Goal: Information Seeking & Learning: Compare options

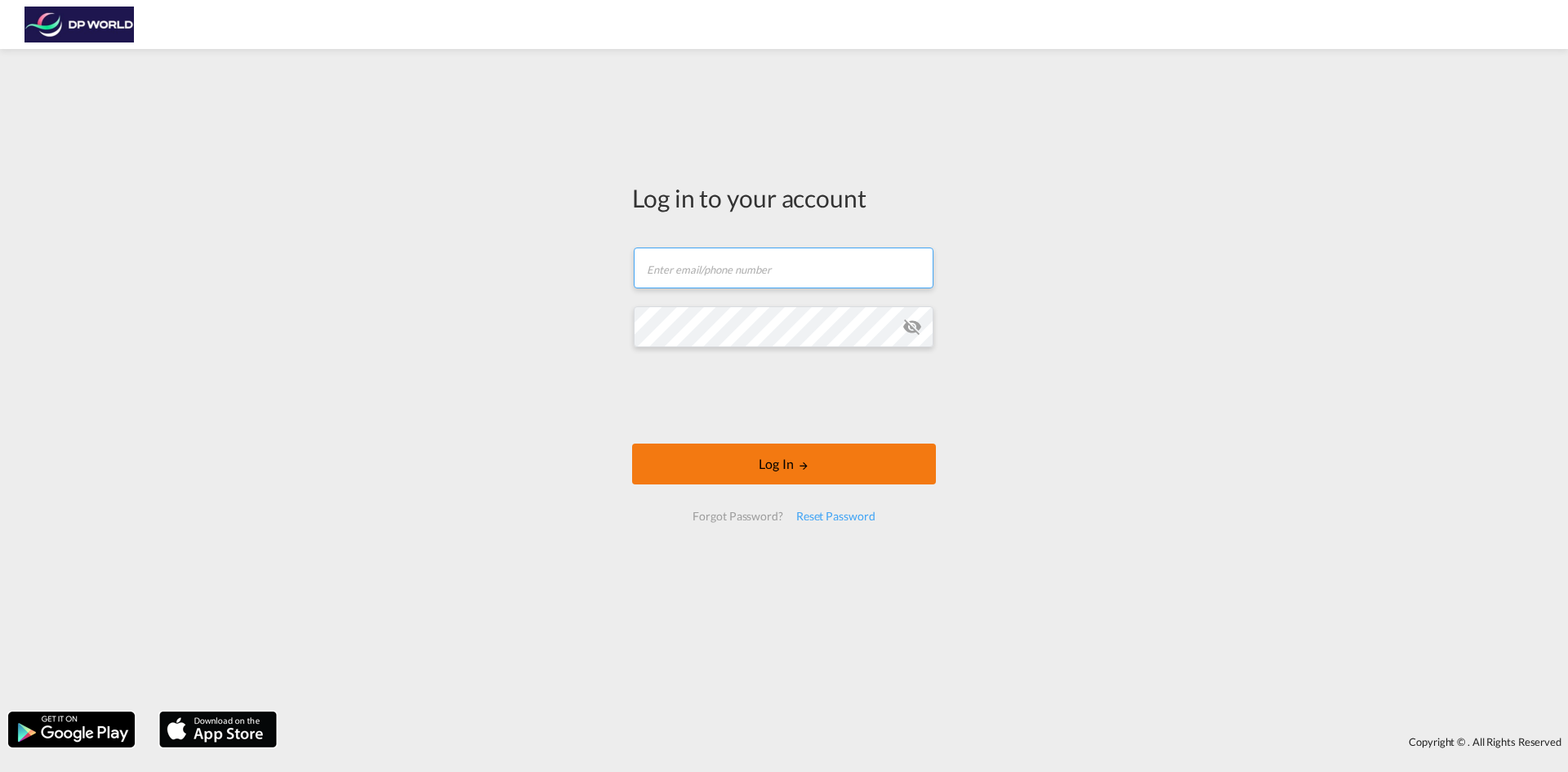
type input "[EMAIL_ADDRESS][PERSON_NAME][DOMAIN_NAME]"
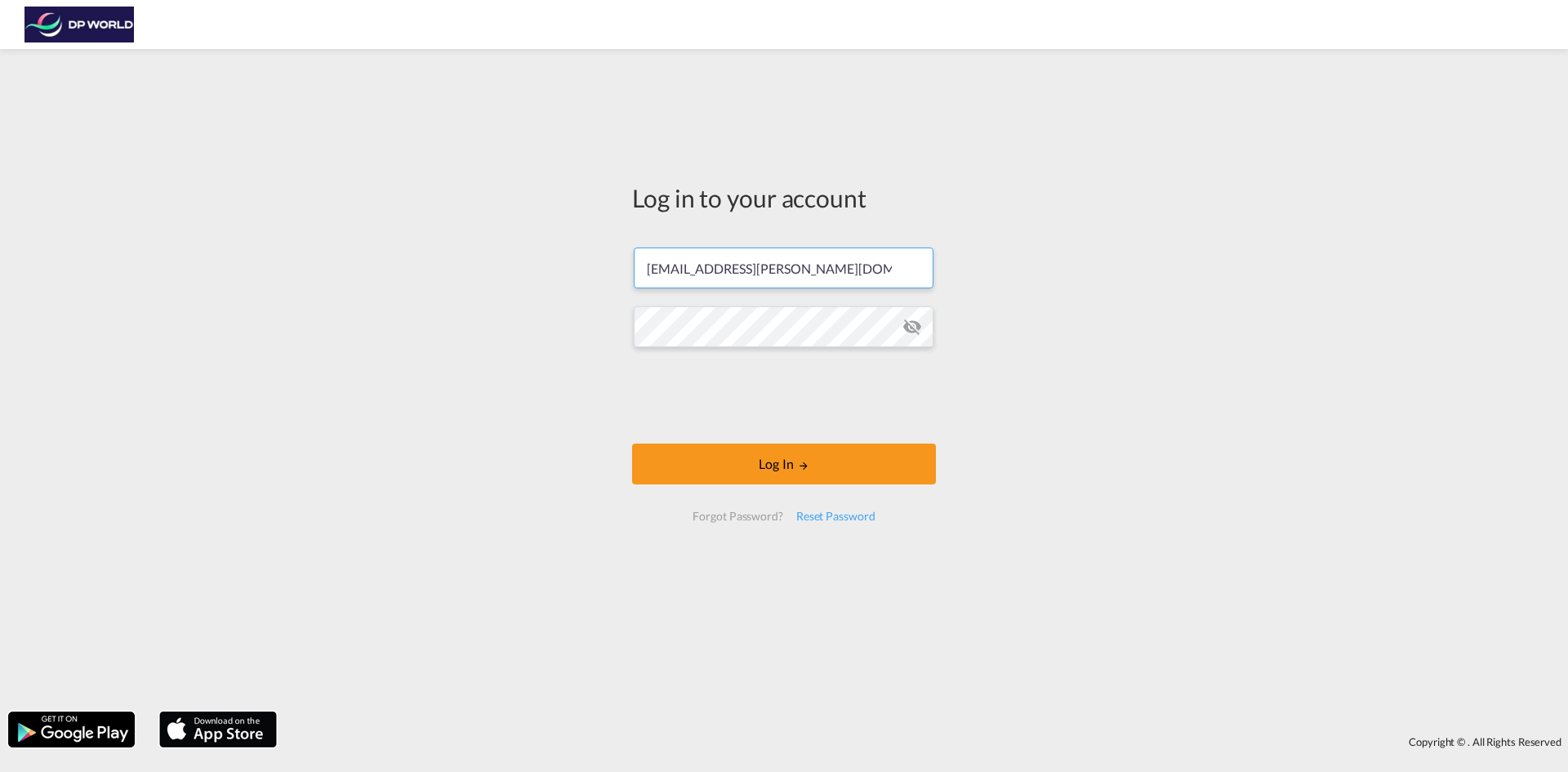
drag, startPoint x: 771, startPoint y: 468, endPoint x: 771, endPoint y: 434, distance: 34.0
click at [771, 467] on button "Log In" at bounding box center [784, 464] width 304 height 40
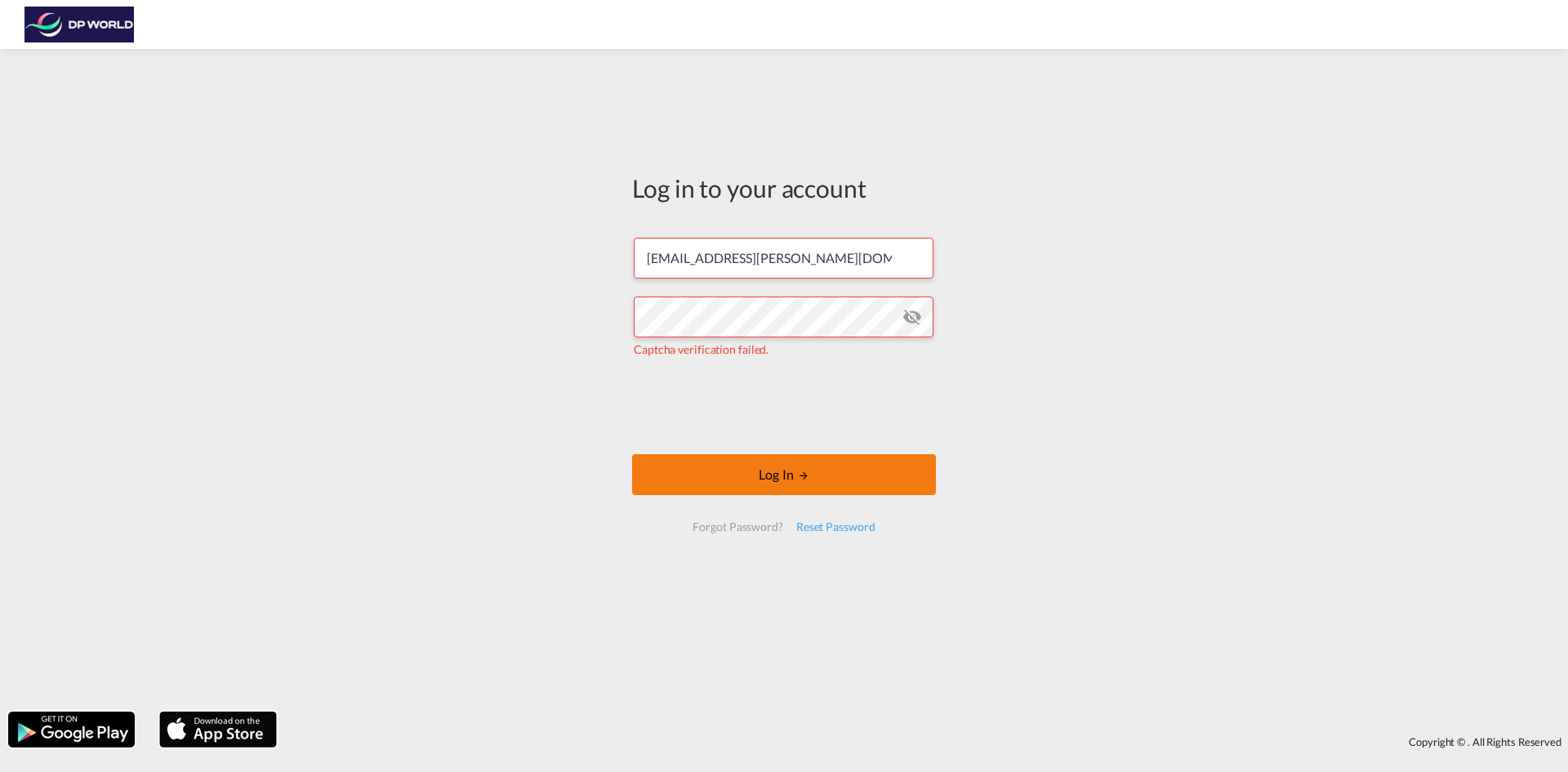
click at [754, 484] on button "Log In" at bounding box center [784, 474] width 304 height 40
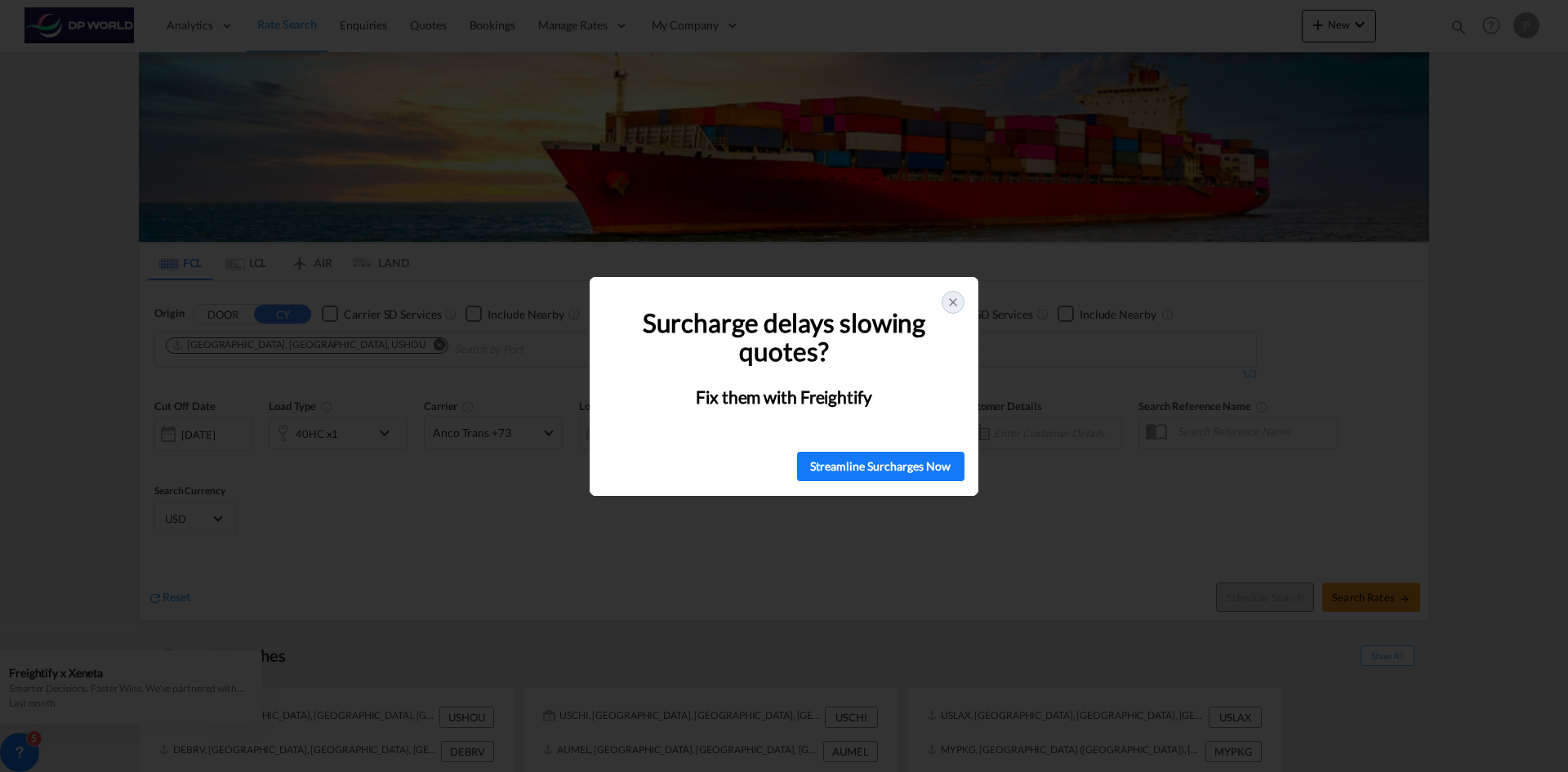
click at [955, 294] on div at bounding box center [953, 302] width 23 height 23
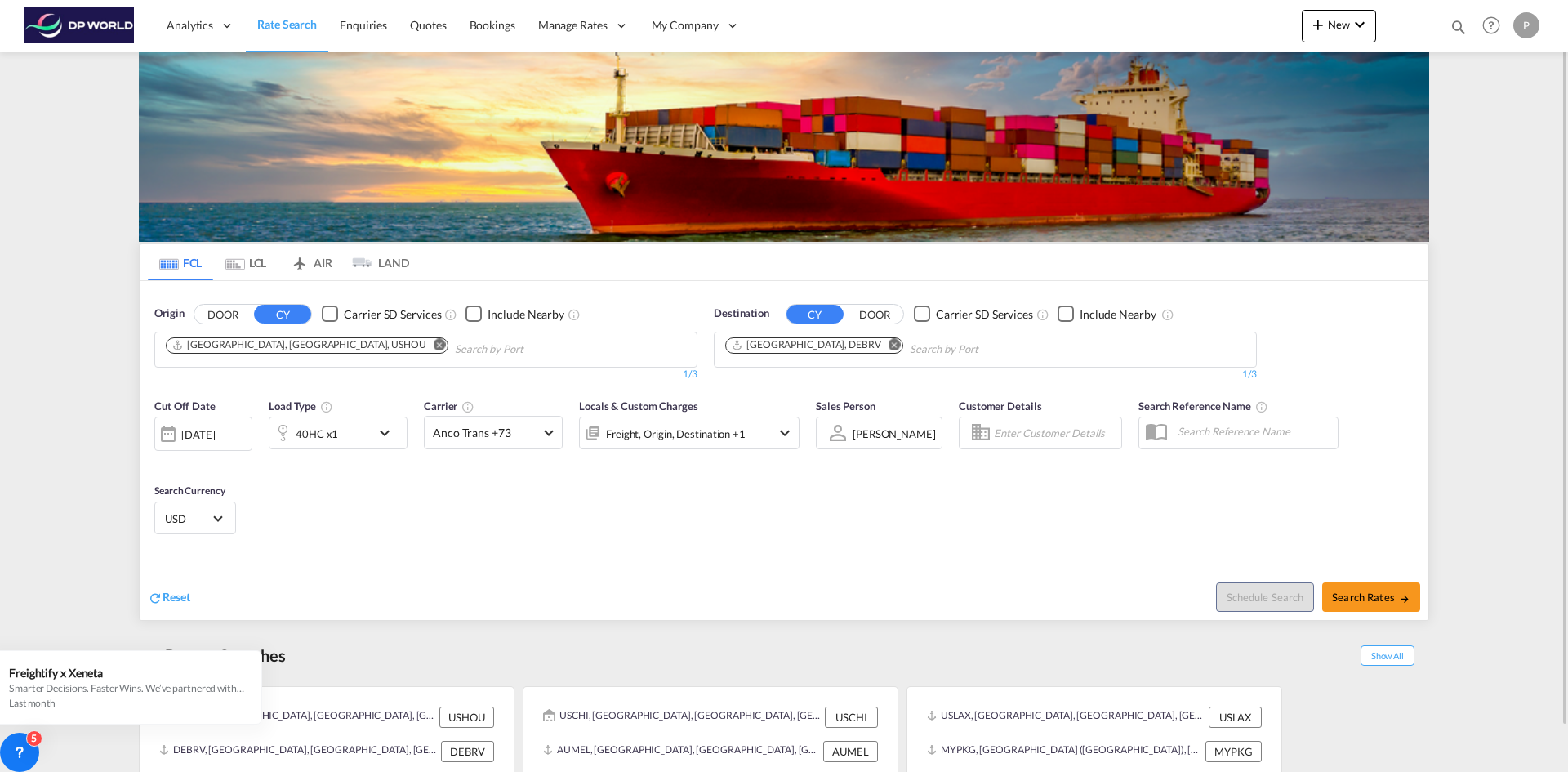
click at [305, 22] on span "Rate Search" at bounding box center [286, 24] width 60 height 13
click at [434, 346] on md-icon "Remove" at bounding box center [440, 344] width 13 height 13
click at [889, 346] on md-icon "Remove" at bounding box center [895, 344] width 13 height 13
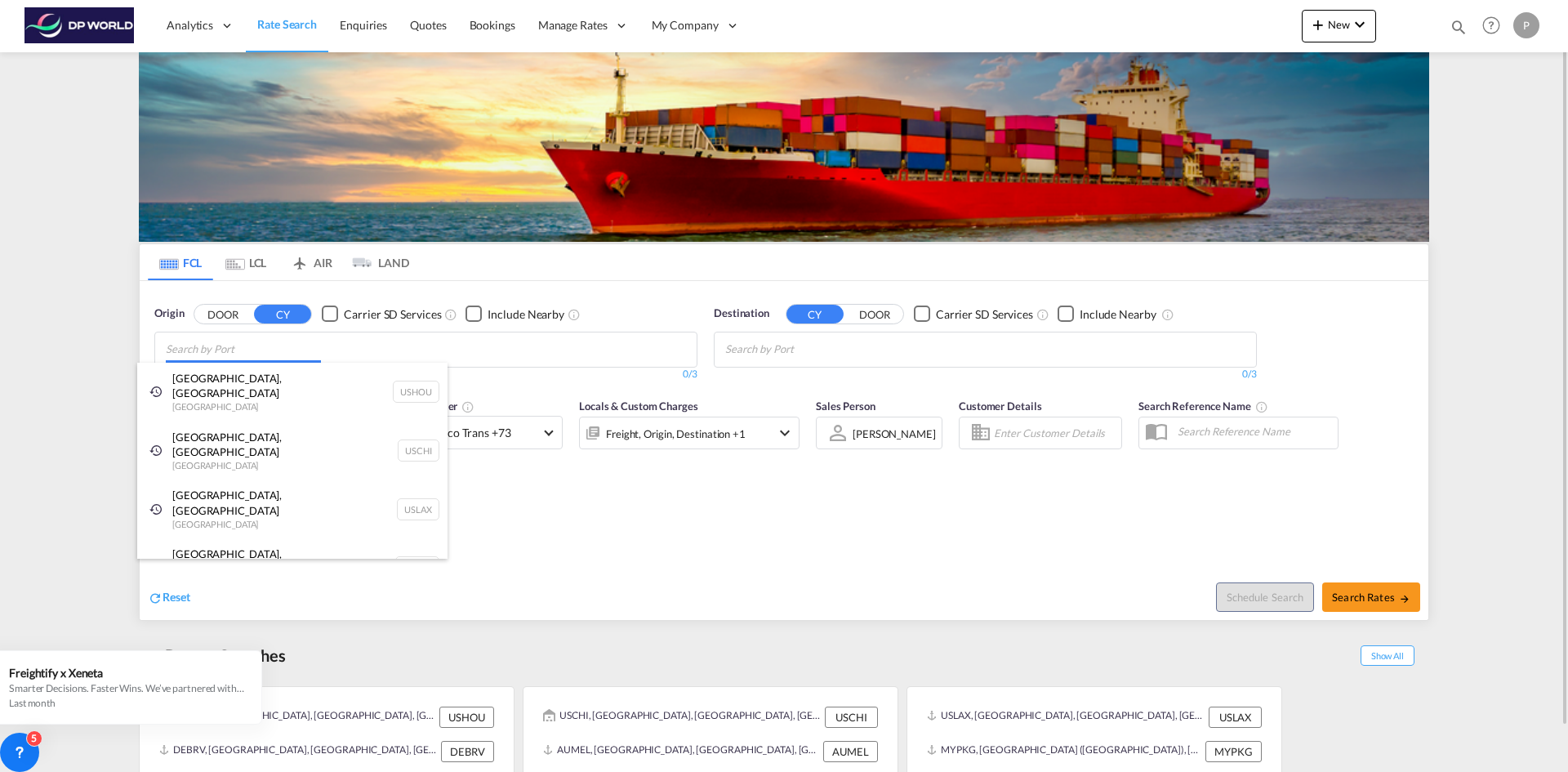
click at [397, 340] on body "Analytics Reports Dashboard Rate Search Enquiries Quotes Bookings" at bounding box center [784, 386] width 1568 height 772
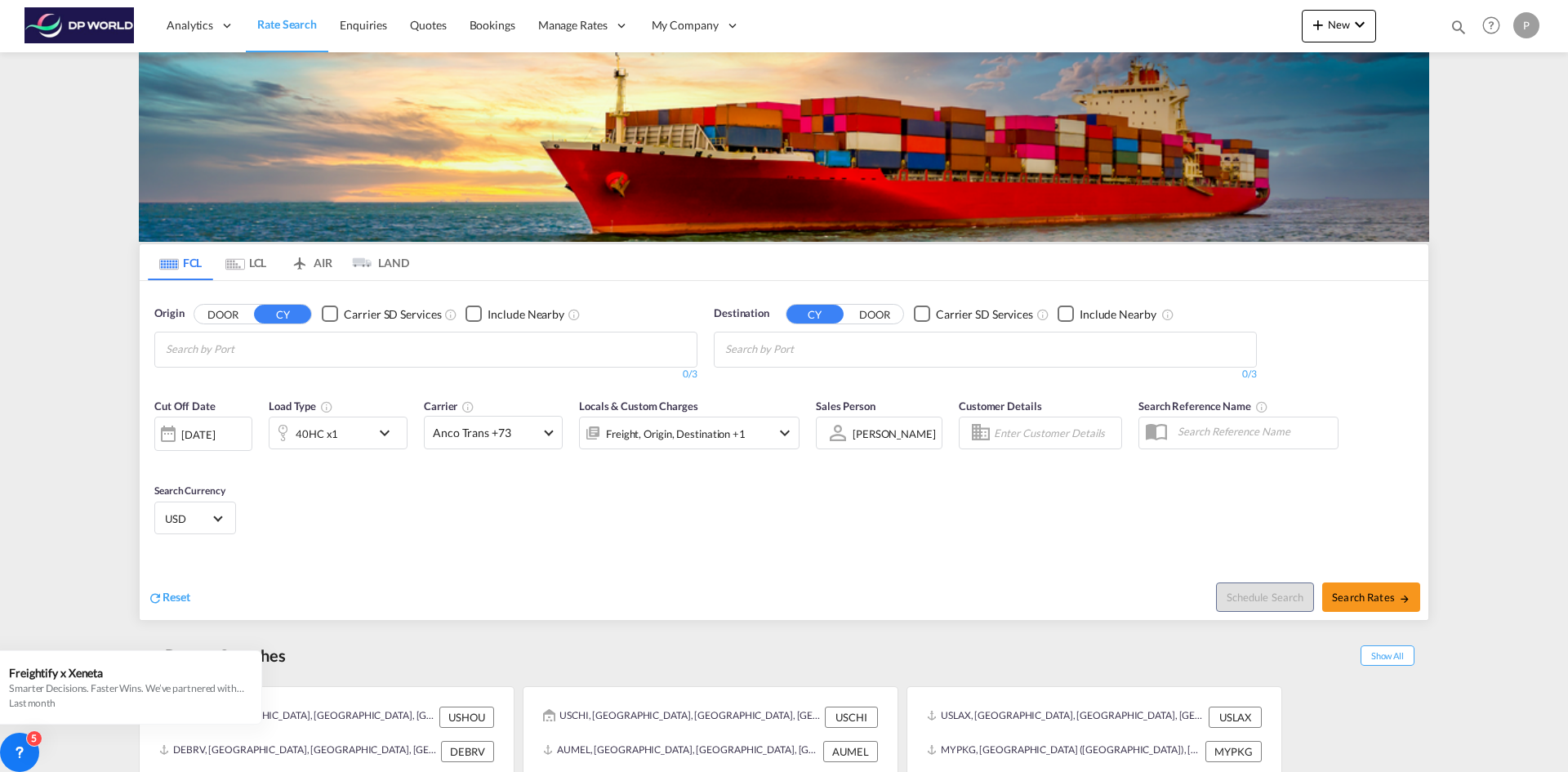
click at [201, 348] on body "Analytics Reports Dashboard Rate Search Enquiries Quotes Bookings" at bounding box center [784, 386] width 1568 height 772
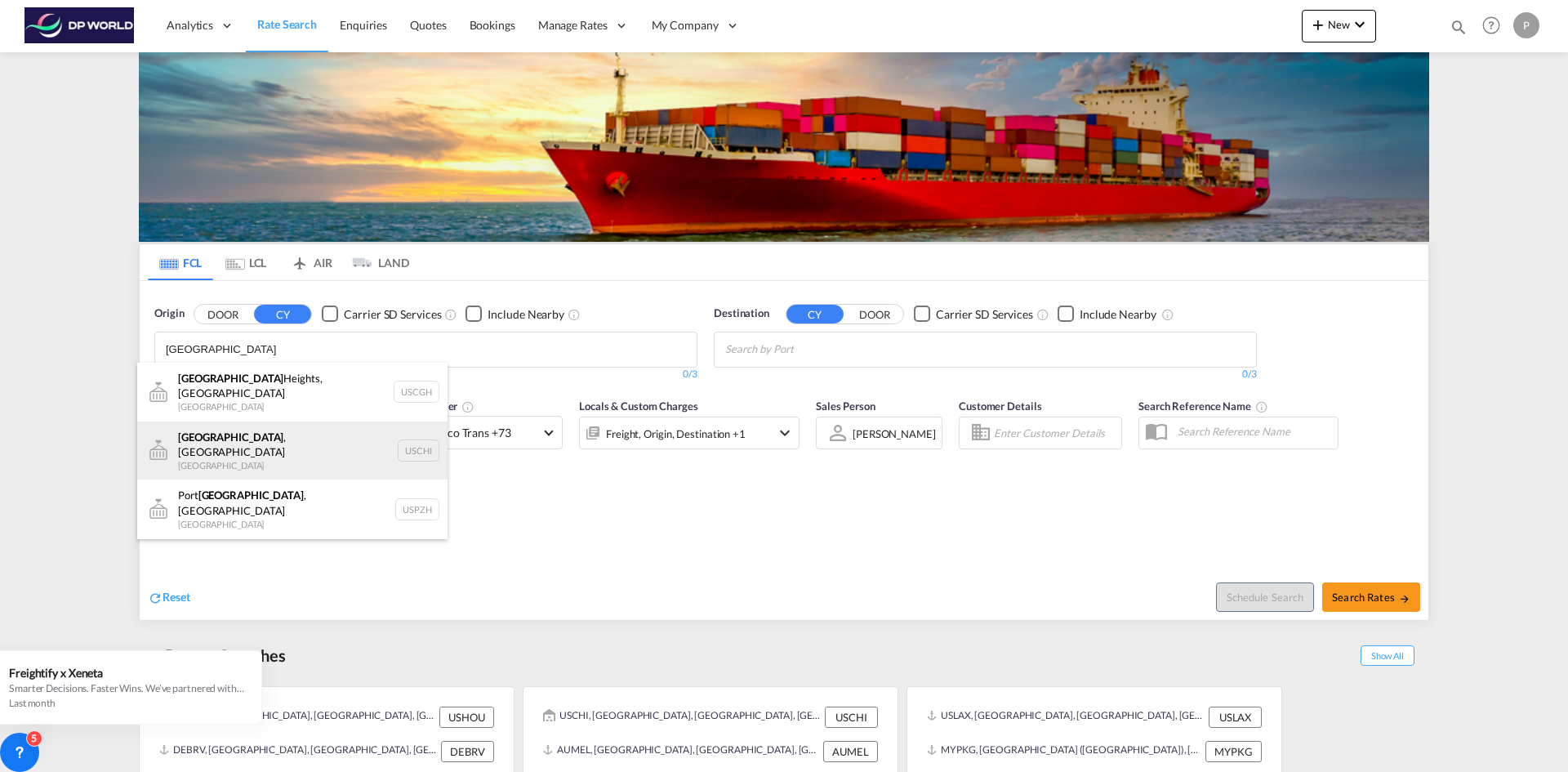
type input "[GEOGRAPHIC_DATA]"
click at [217, 441] on div "[GEOGRAPHIC_DATA] , IL United States USCHI" at bounding box center [292, 451] width 310 height 59
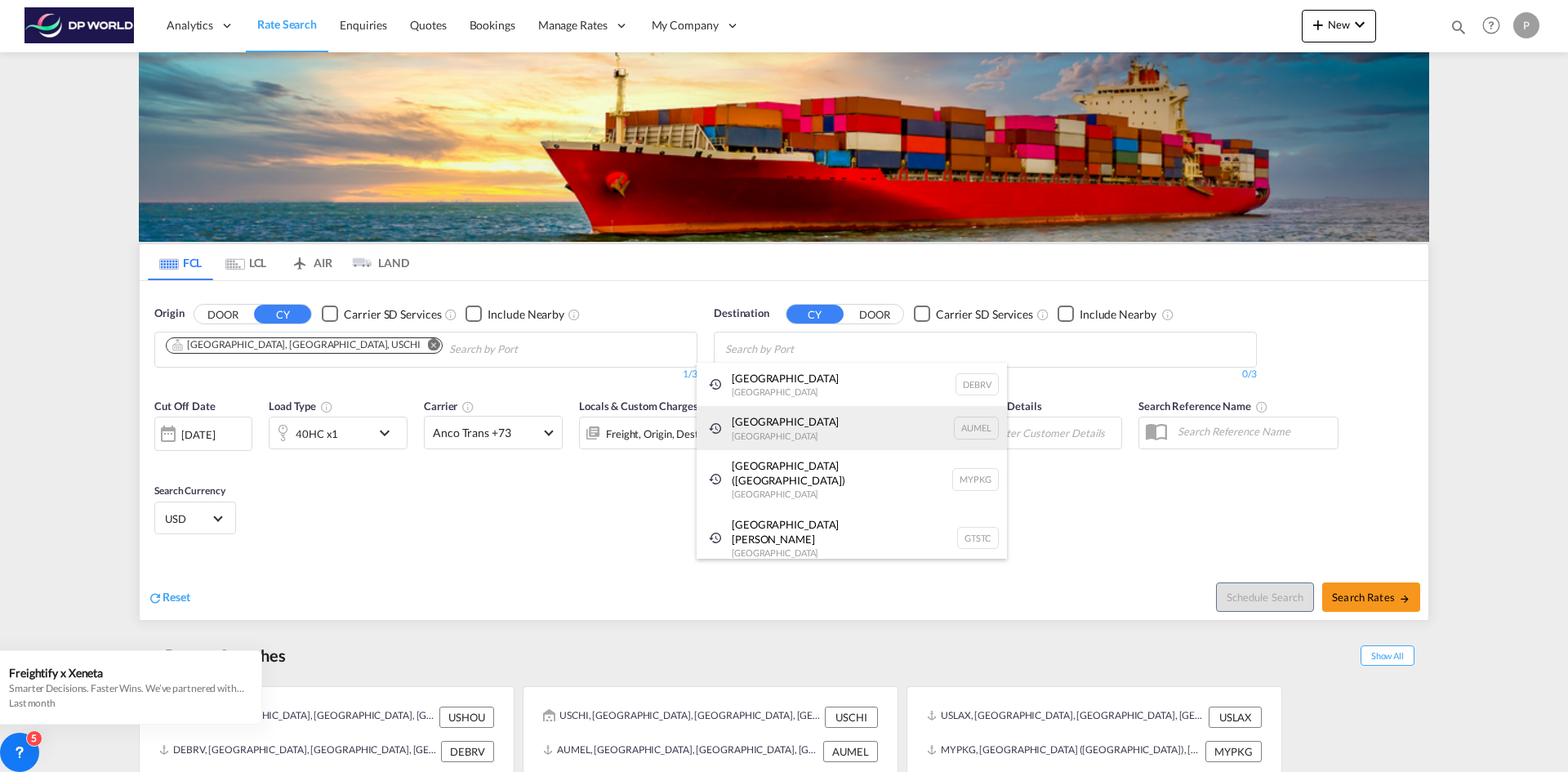
click at [779, 415] on div "[GEOGRAPHIC_DATA] [GEOGRAPHIC_DATA] AUMEL" at bounding box center [852, 428] width 310 height 44
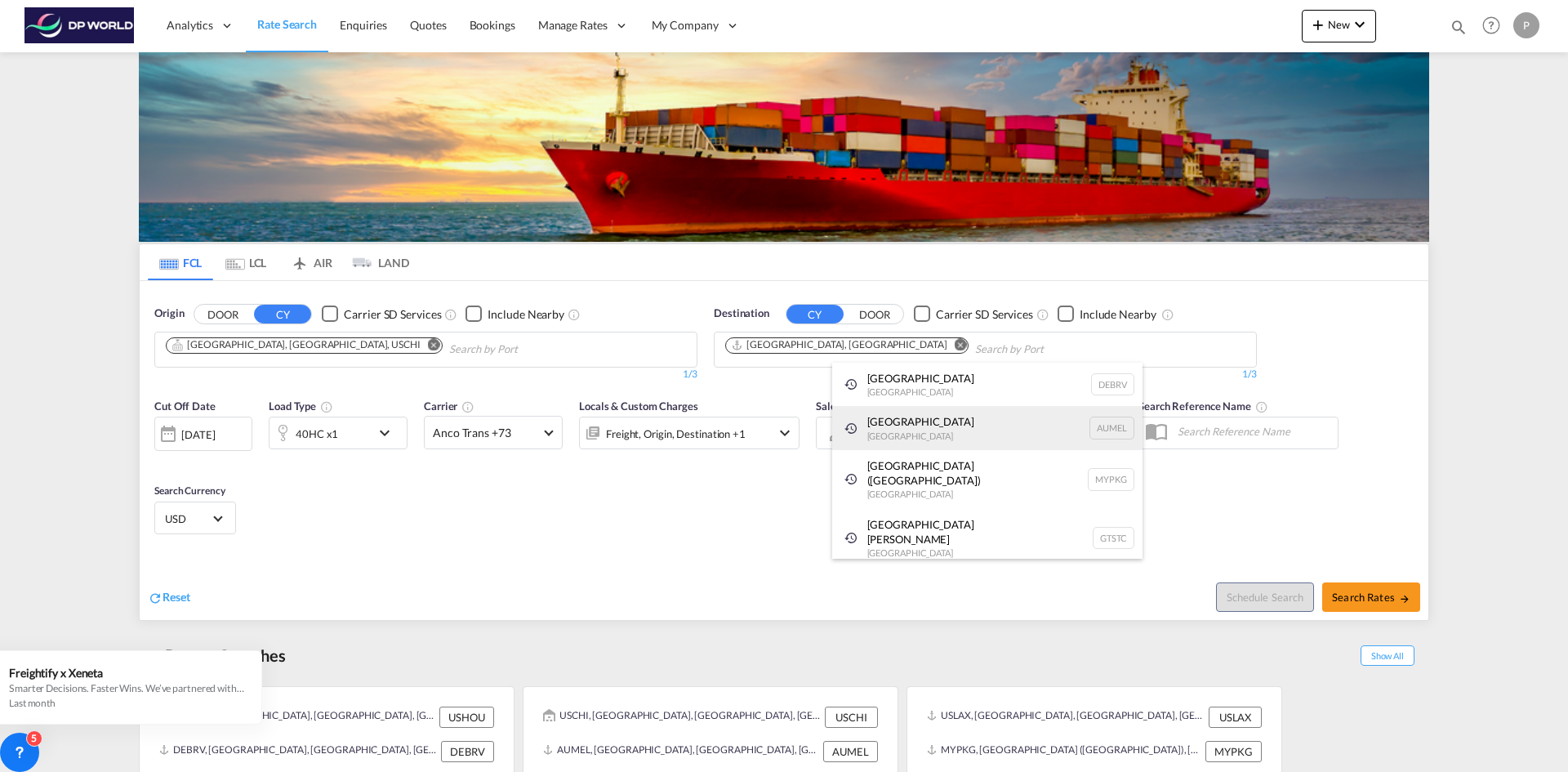
click at [889, 420] on div "[GEOGRAPHIC_DATA] [GEOGRAPHIC_DATA] AUMEL" at bounding box center [987, 428] width 310 height 44
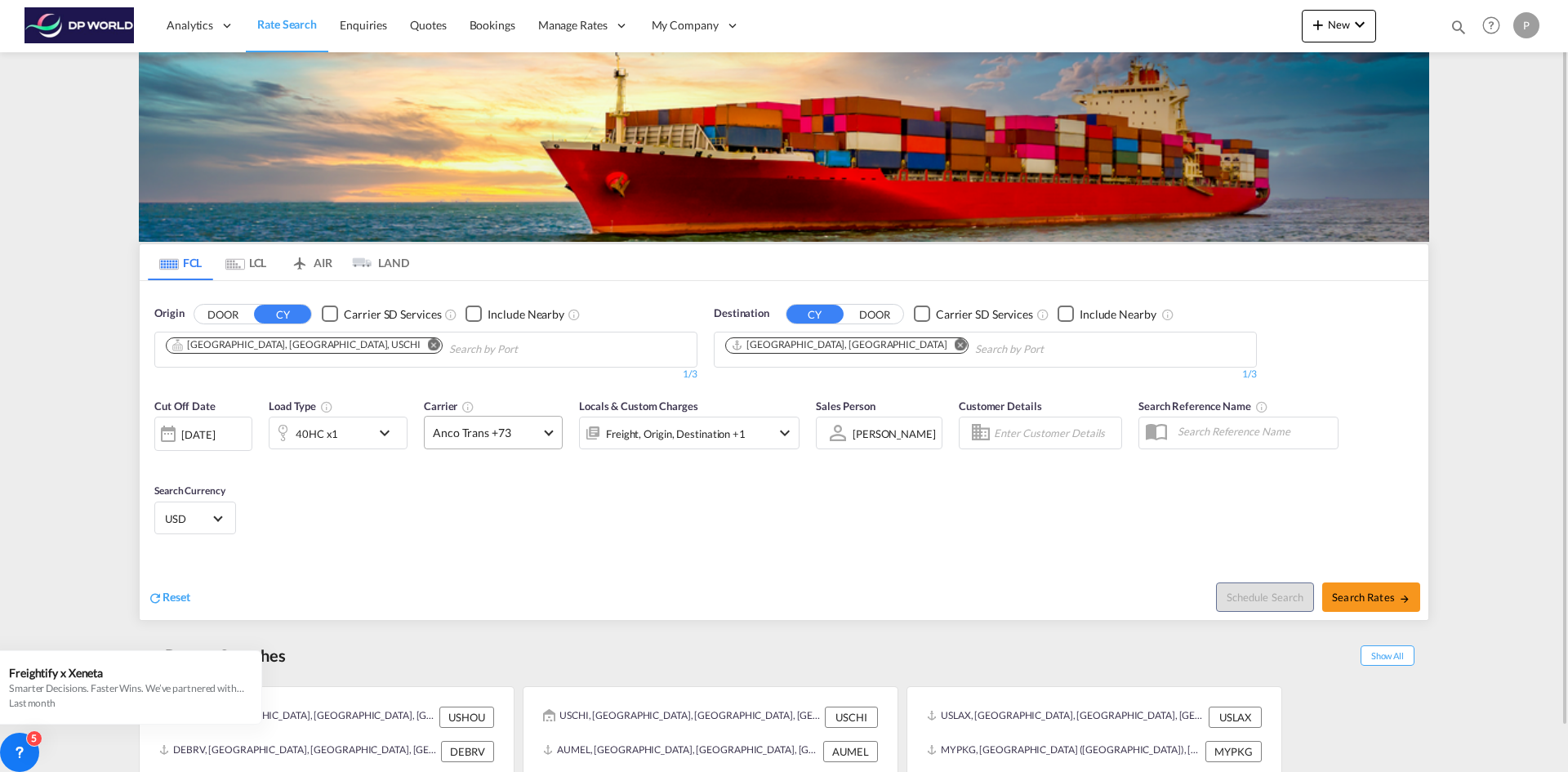
click at [554, 437] on md-select-value "Anco Trans +73" at bounding box center [493, 432] width 137 height 32
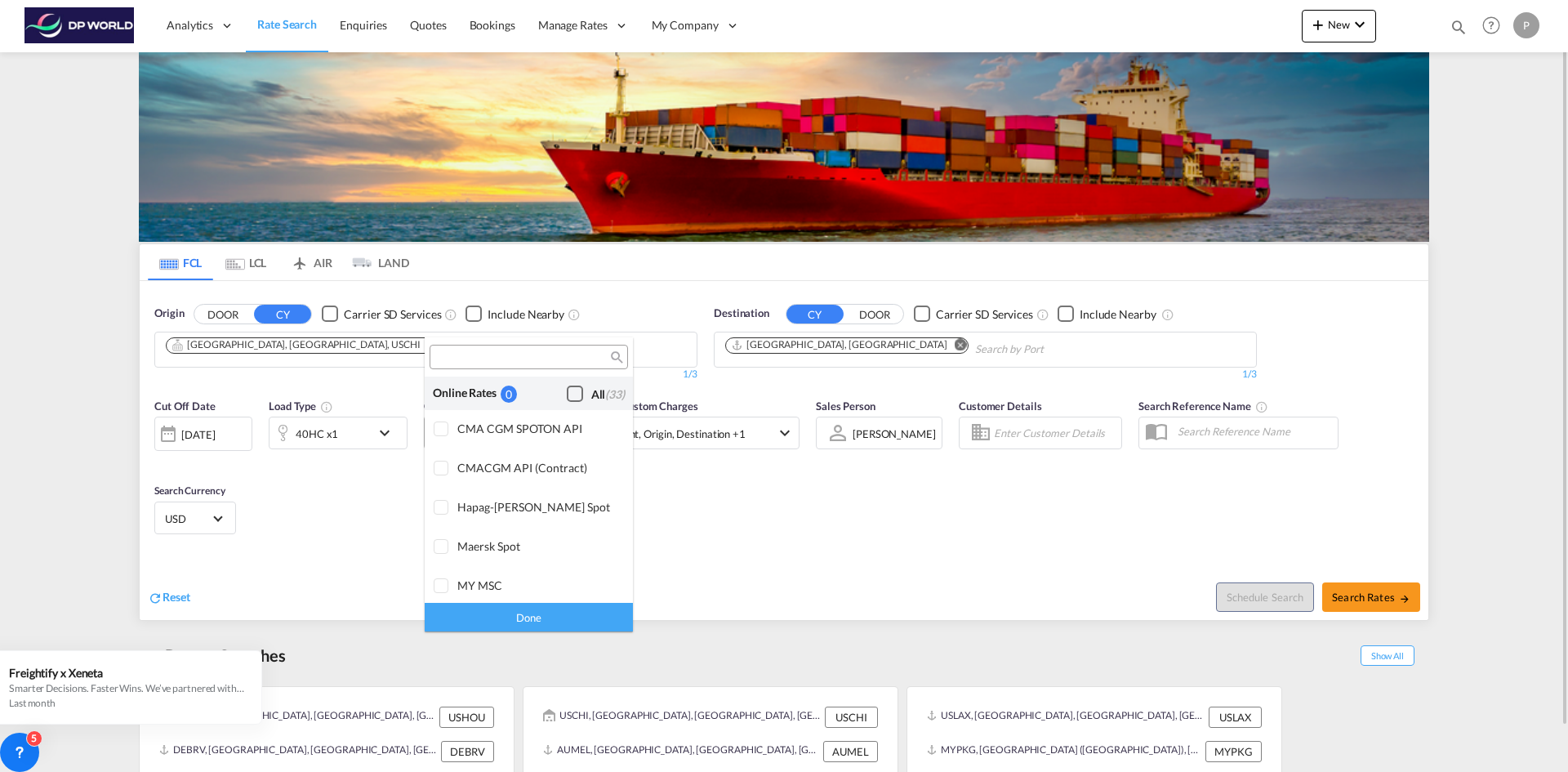
scroll to position [1273, 0]
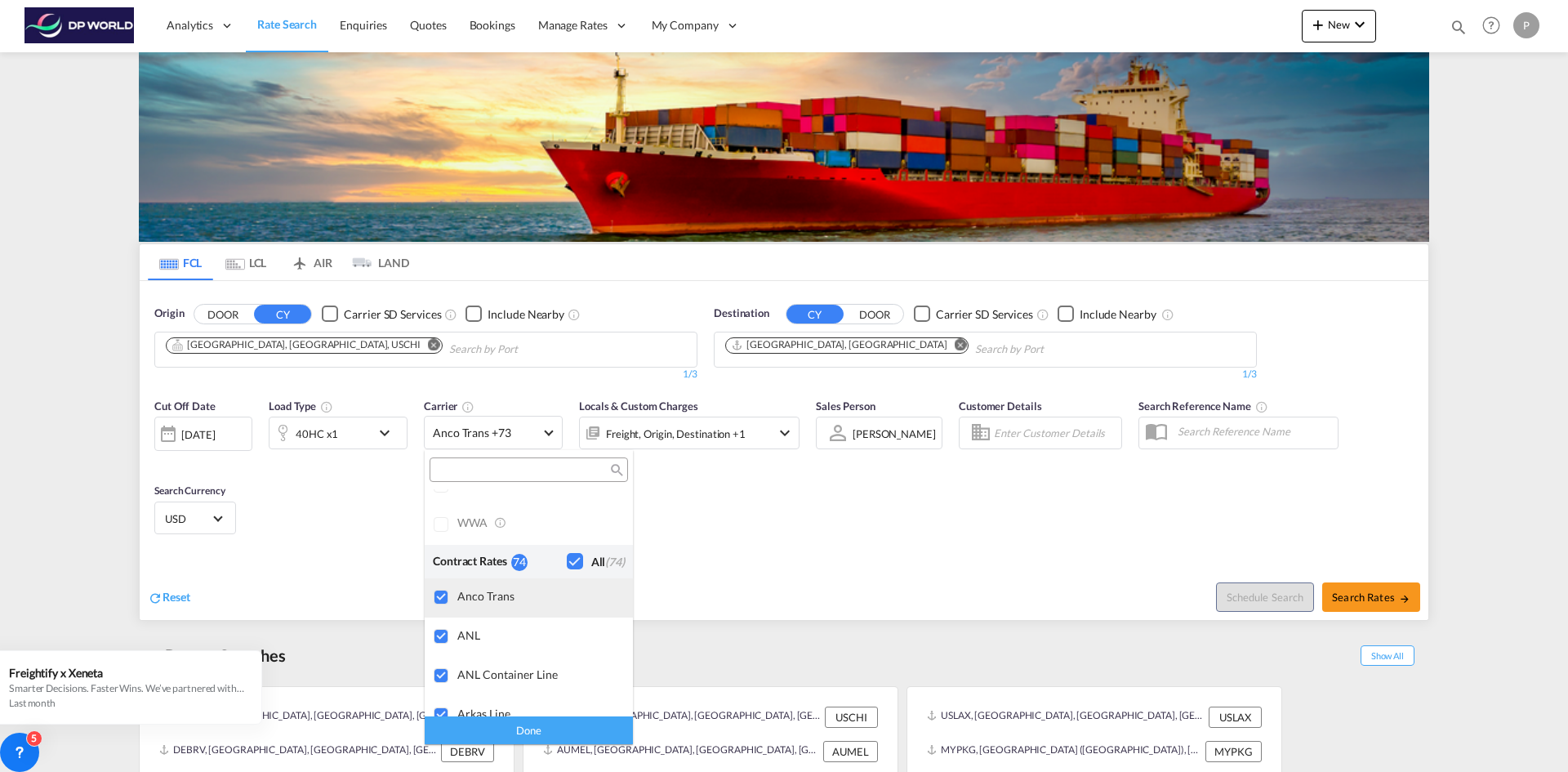
click at [437, 593] on div at bounding box center [442, 598] width 16 height 16
click at [438, 631] on div at bounding box center [442, 637] width 16 height 16
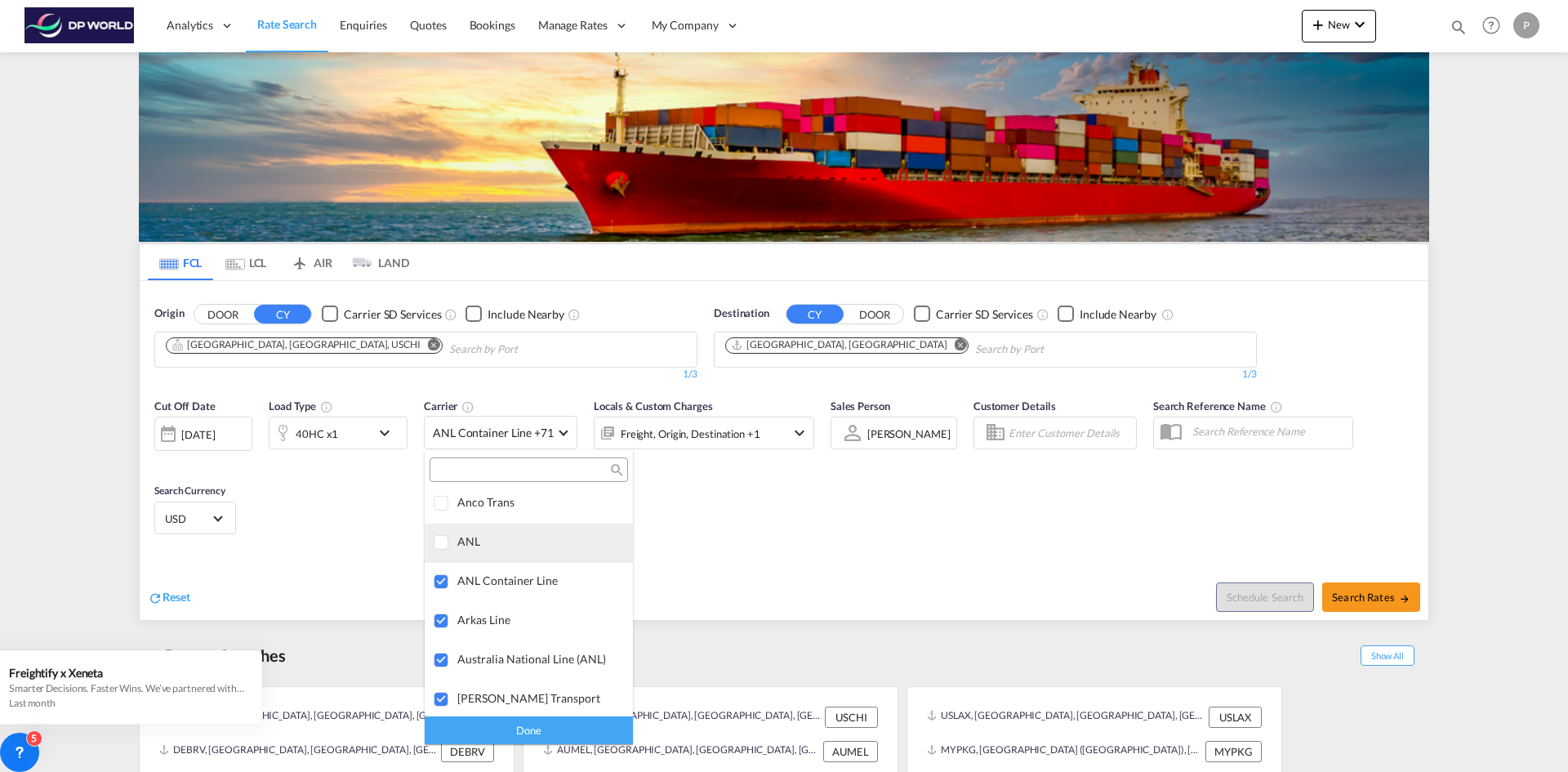
scroll to position [1436, 0]
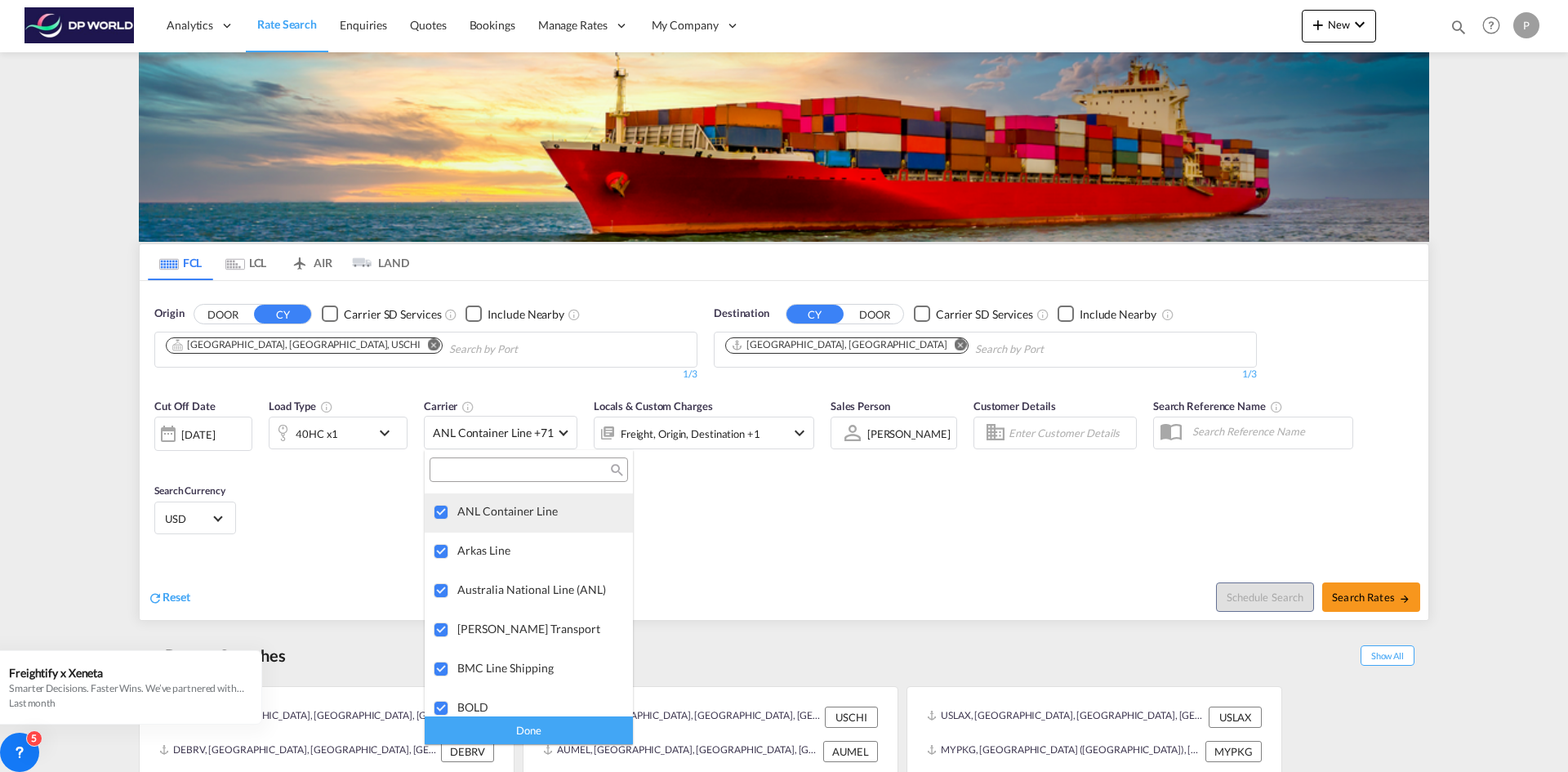
click at [442, 512] on div at bounding box center [442, 512] width 16 height 16
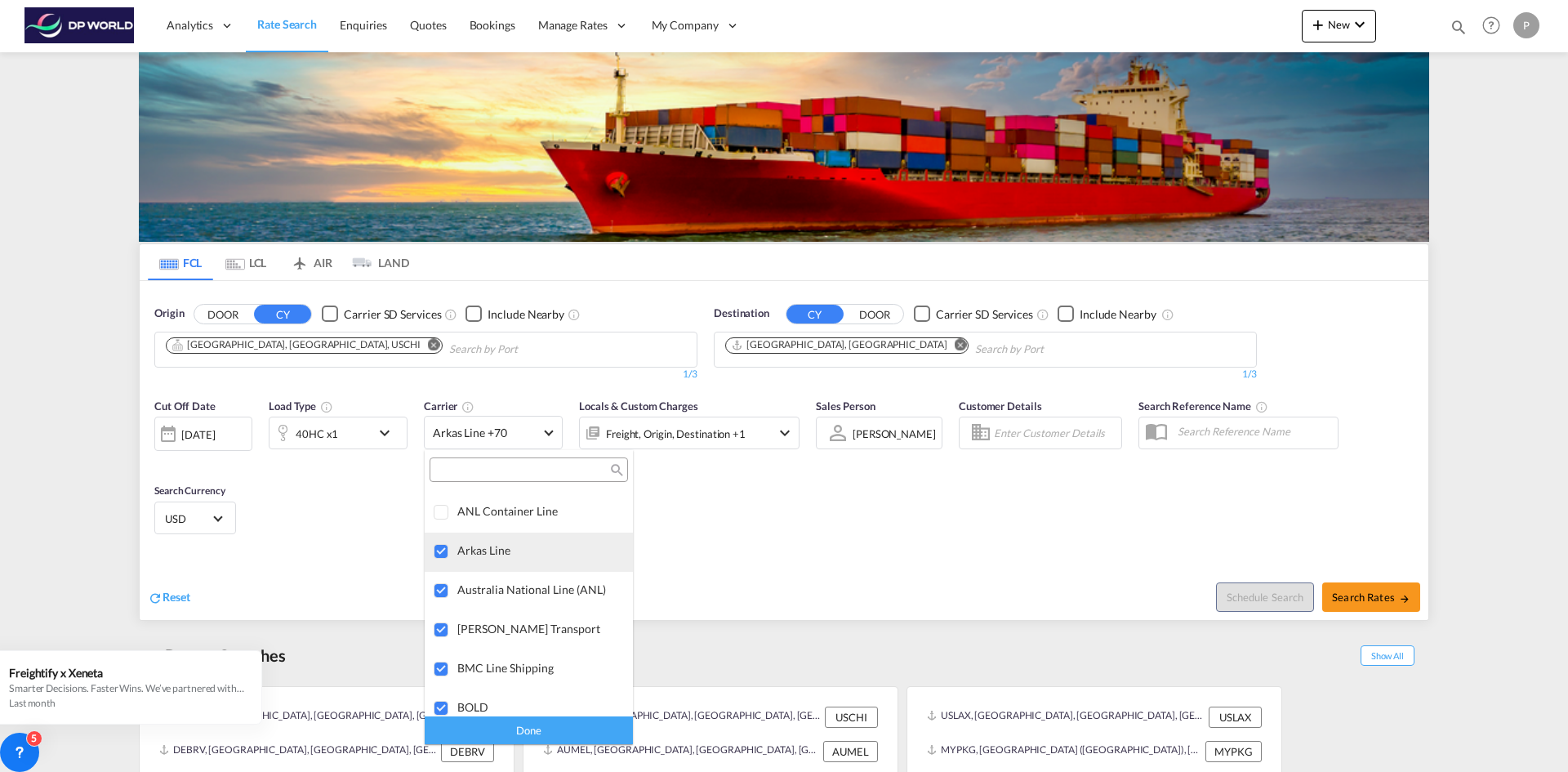
click at [446, 548] on div at bounding box center [442, 552] width 16 height 16
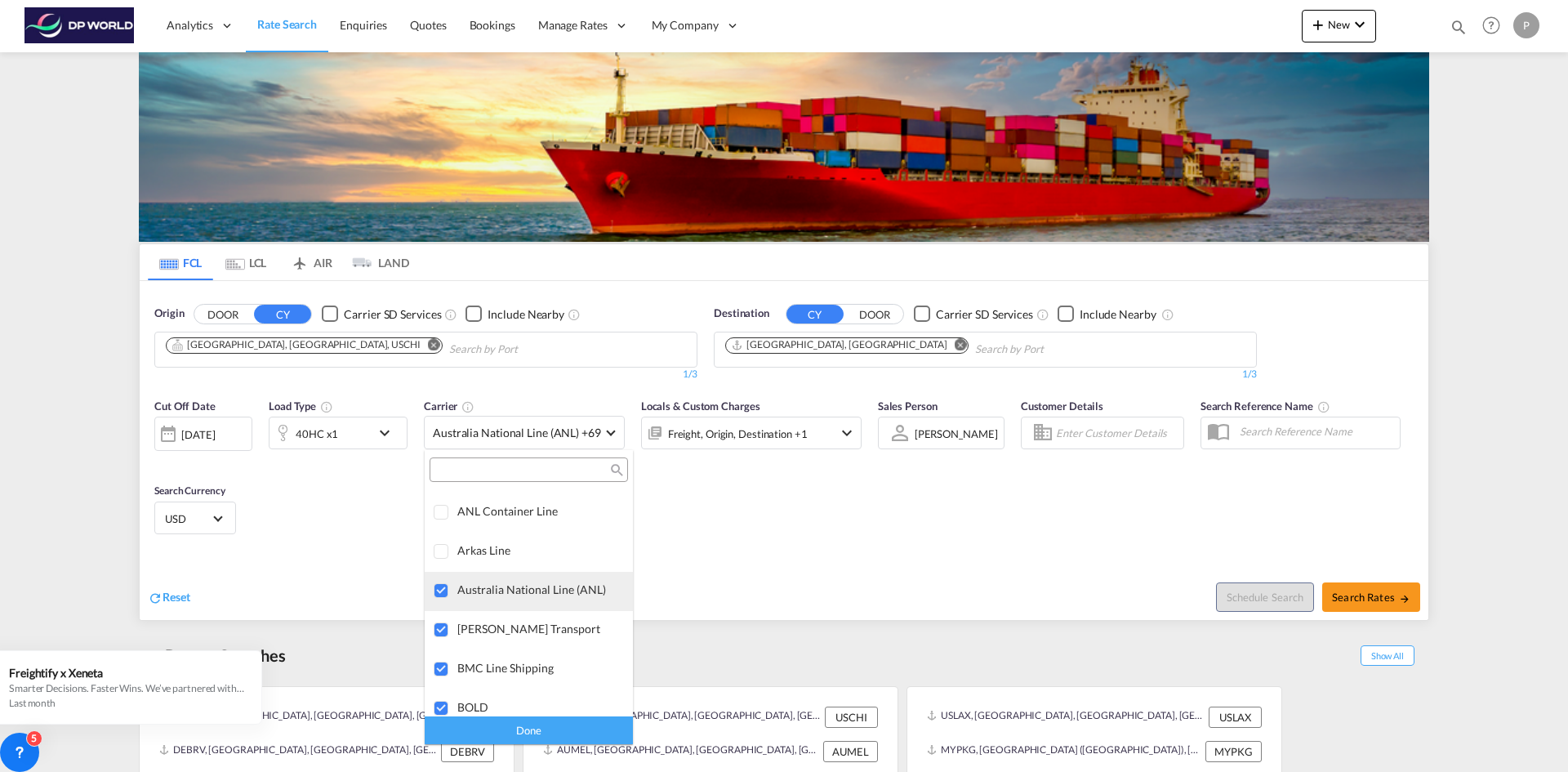
click at [439, 590] on div at bounding box center [442, 591] width 16 height 16
click at [434, 632] on div at bounding box center [442, 630] width 16 height 16
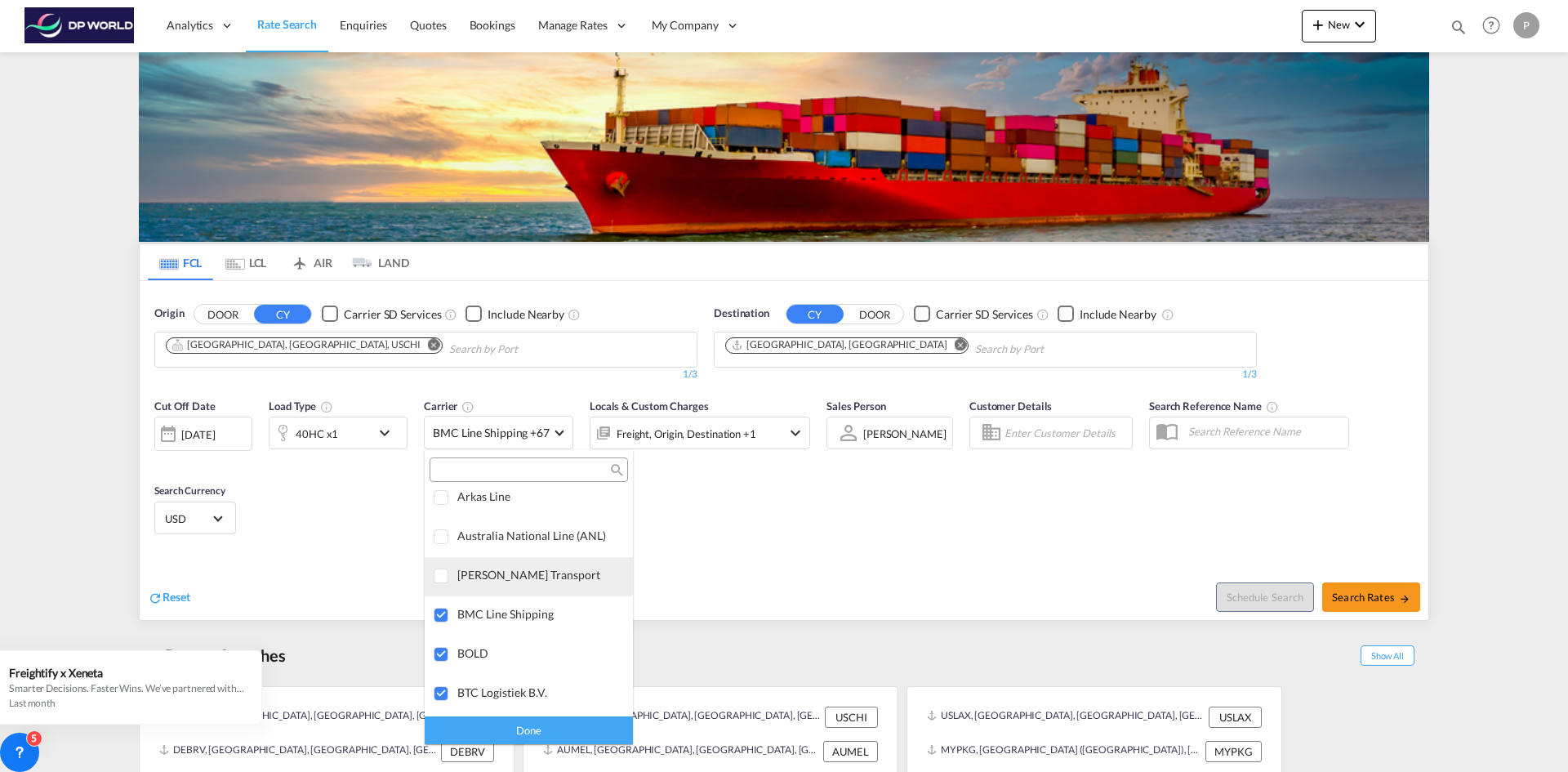
scroll to position [1518, 0]
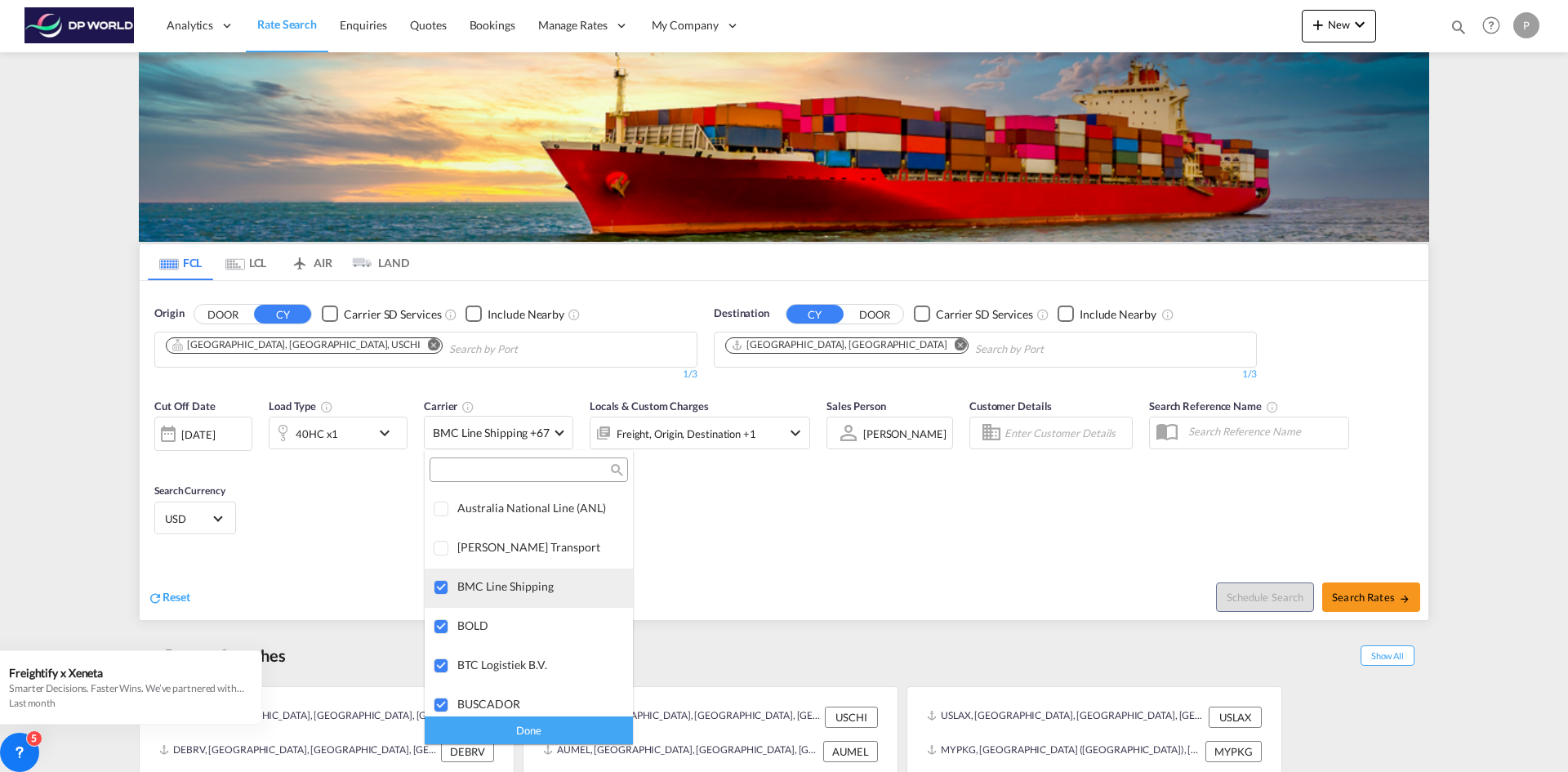
click at [442, 584] on div at bounding box center [442, 587] width 16 height 16
click at [442, 626] on div at bounding box center [442, 627] width 16 height 16
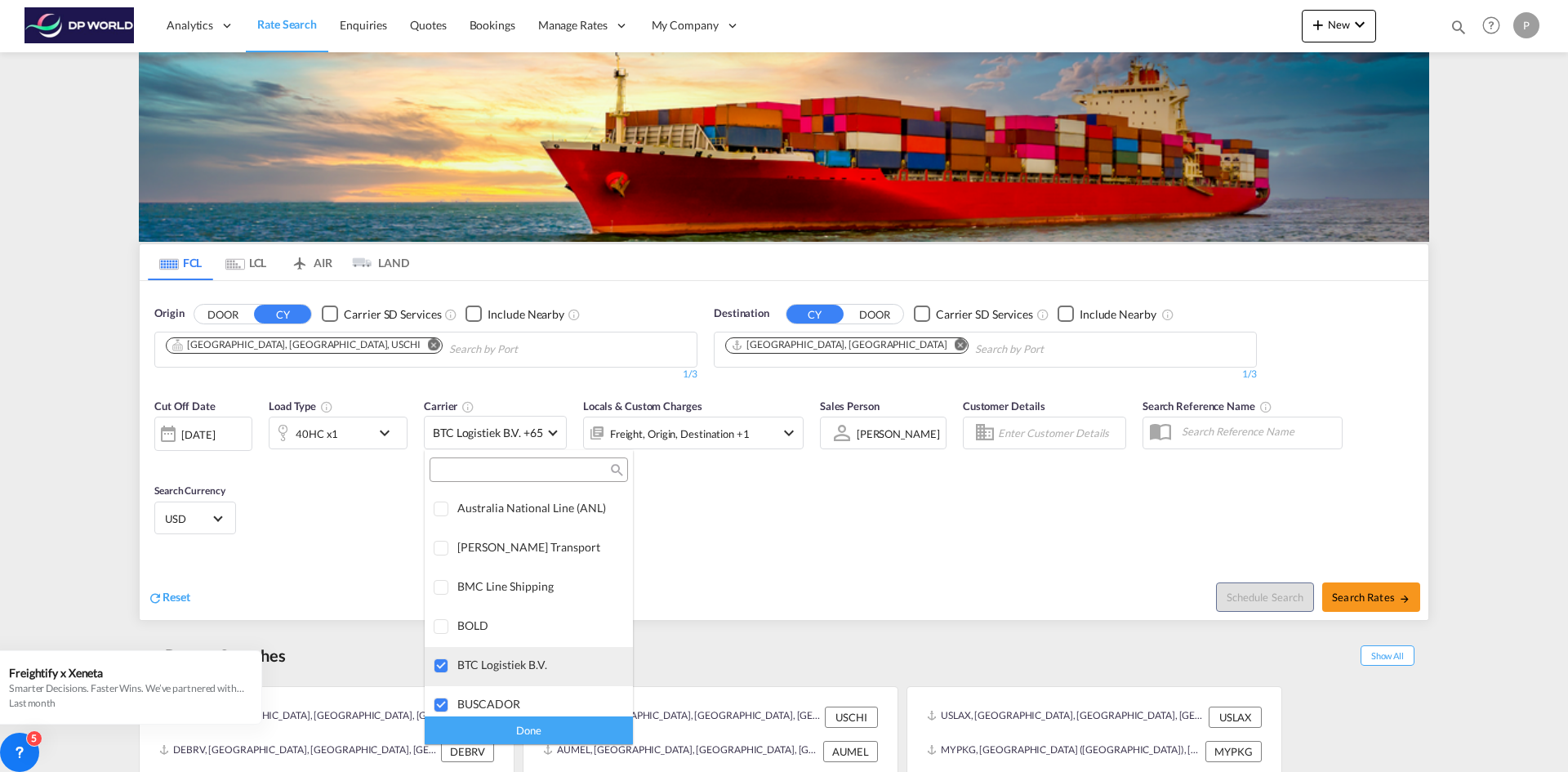
click at [445, 660] on div at bounding box center [442, 666] width 16 height 16
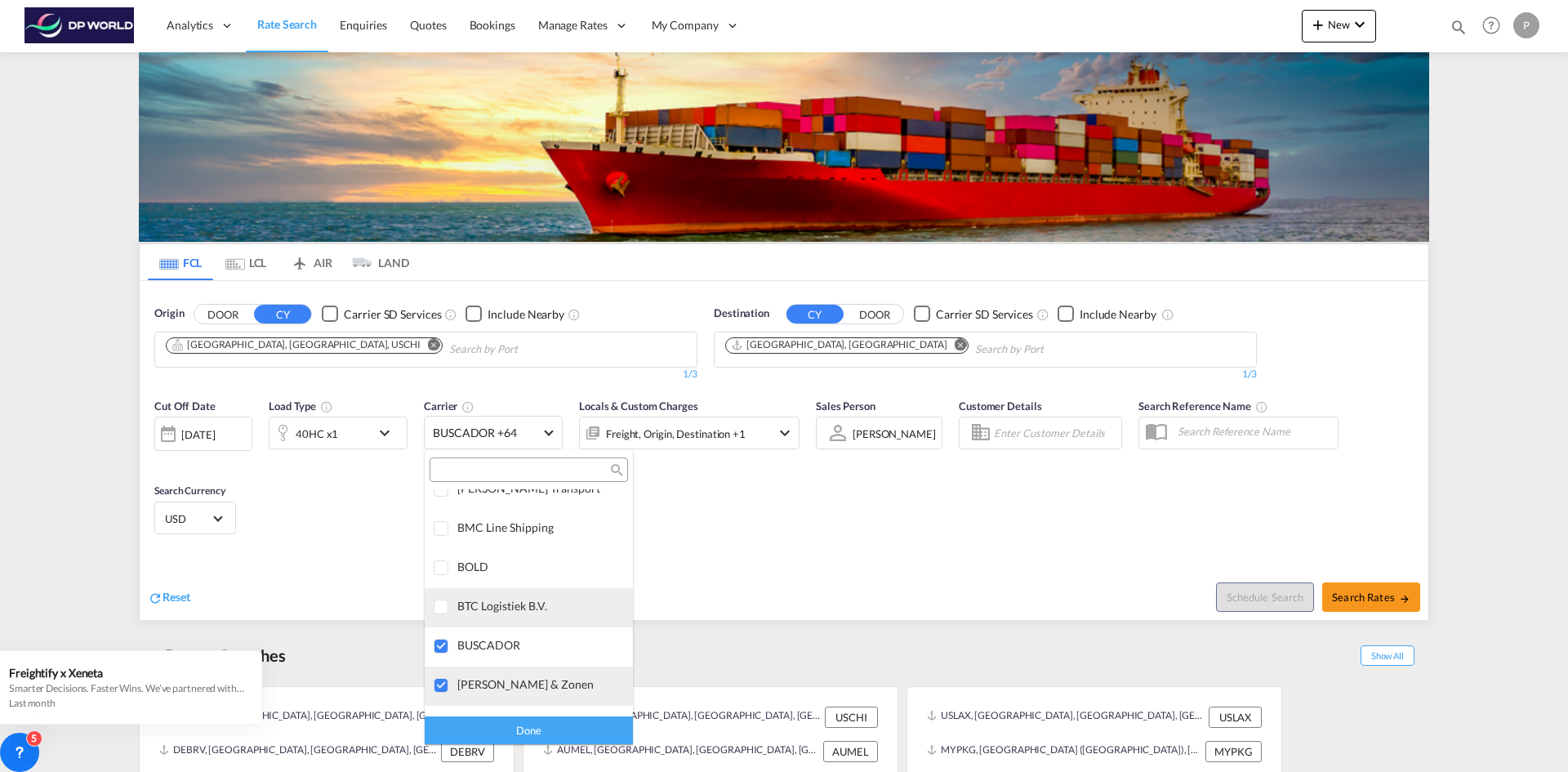
scroll to position [1600, 0]
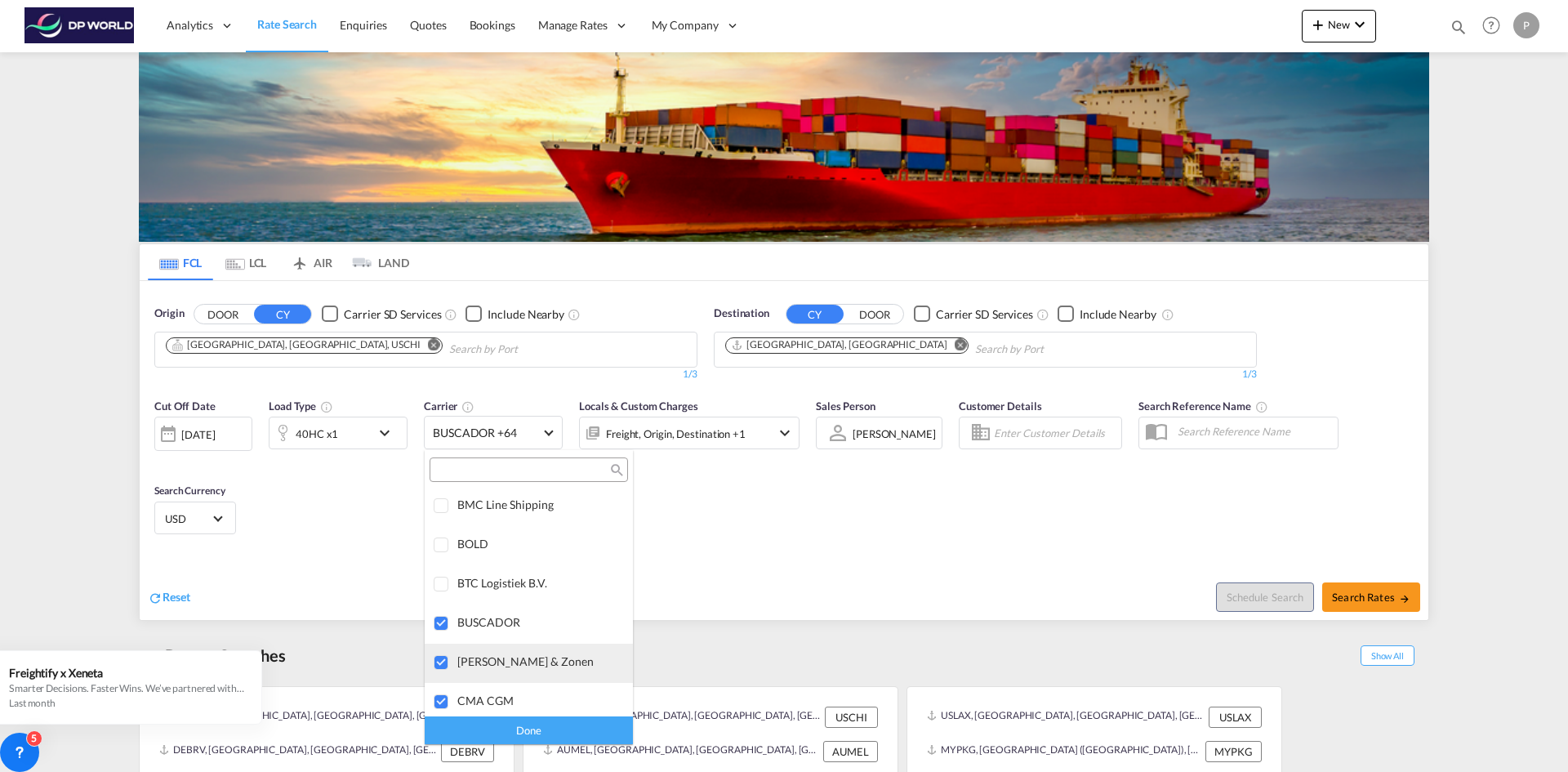
click at [445, 662] on div at bounding box center [442, 663] width 16 height 16
click at [443, 628] on div at bounding box center [442, 624] width 16 height 16
click at [442, 694] on div at bounding box center [442, 702] width 16 height 16
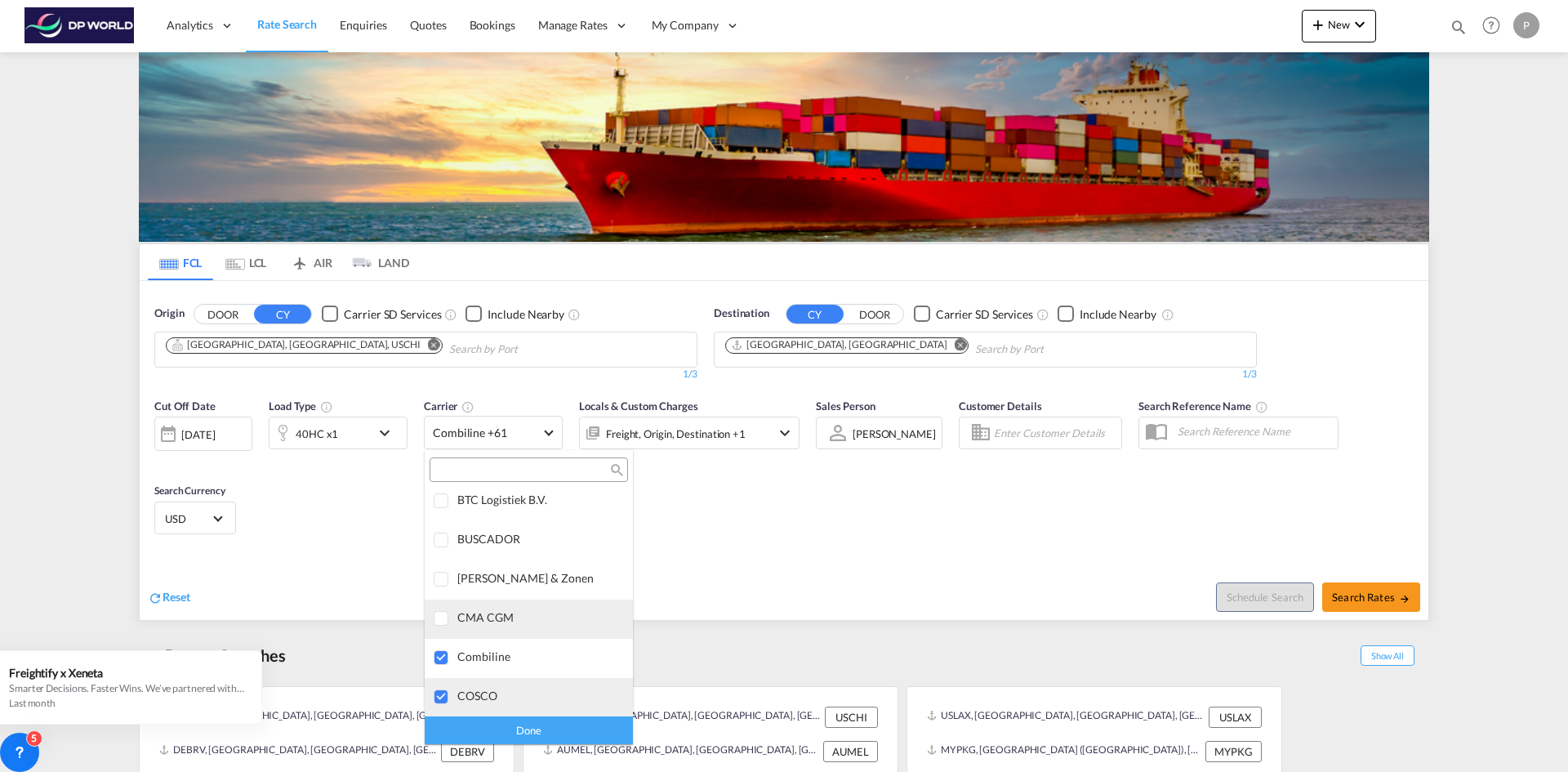
scroll to position [1763, 0]
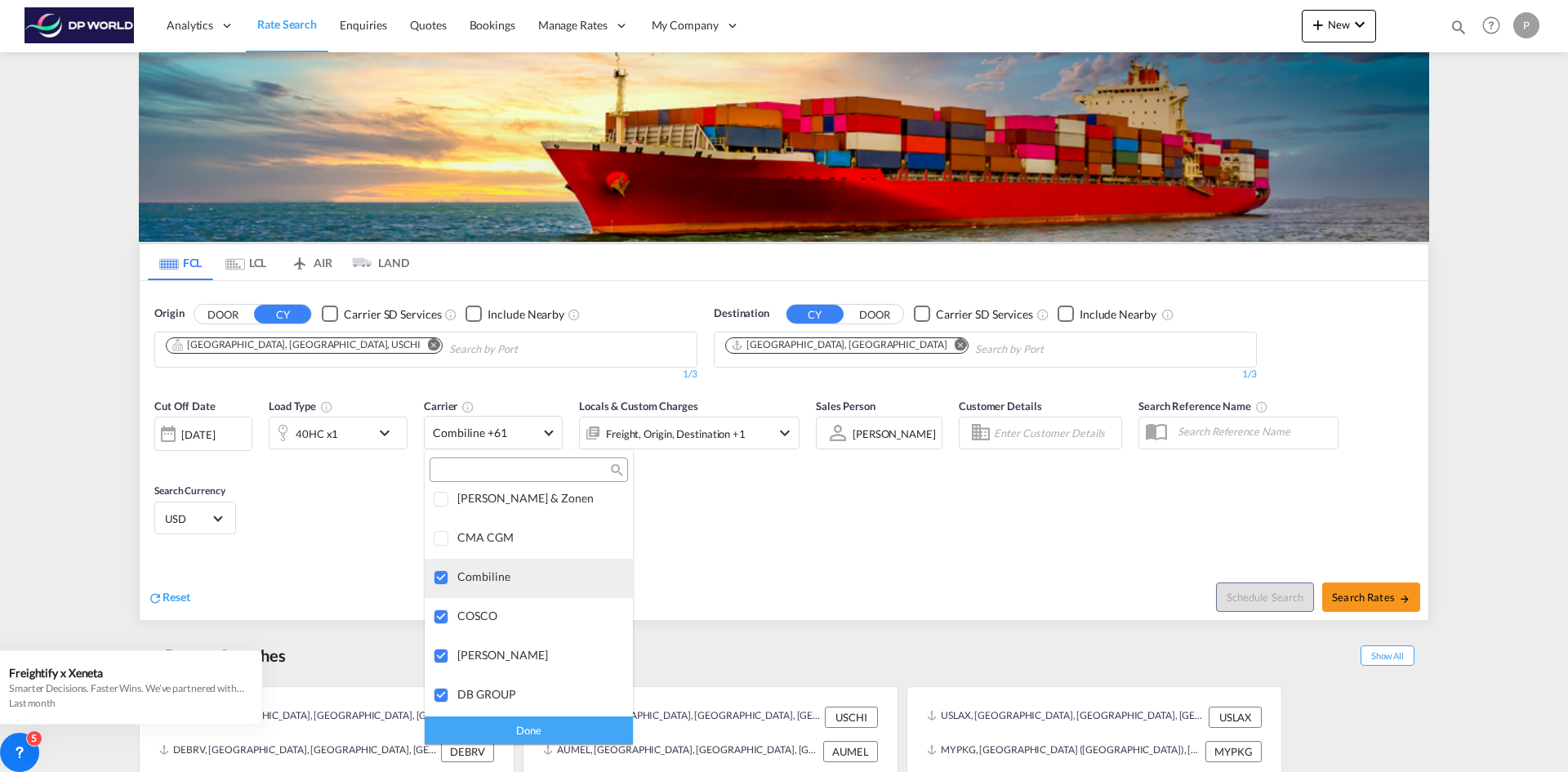
click at [434, 576] on div at bounding box center [442, 578] width 16 height 16
click at [440, 616] on div at bounding box center [442, 617] width 16 height 16
click at [443, 652] on div at bounding box center [442, 657] width 16 height 16
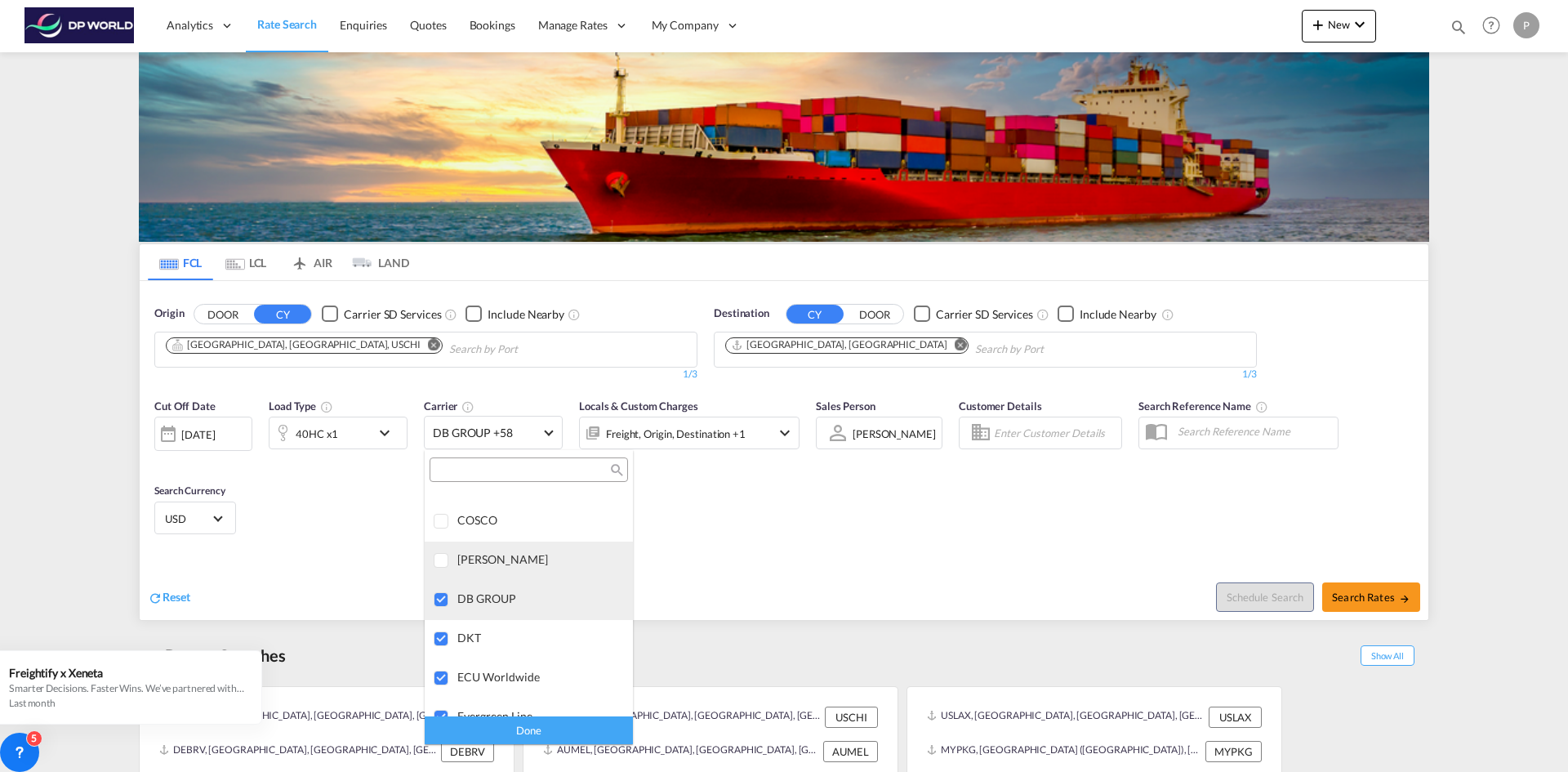
scroll to position [1927, 0]
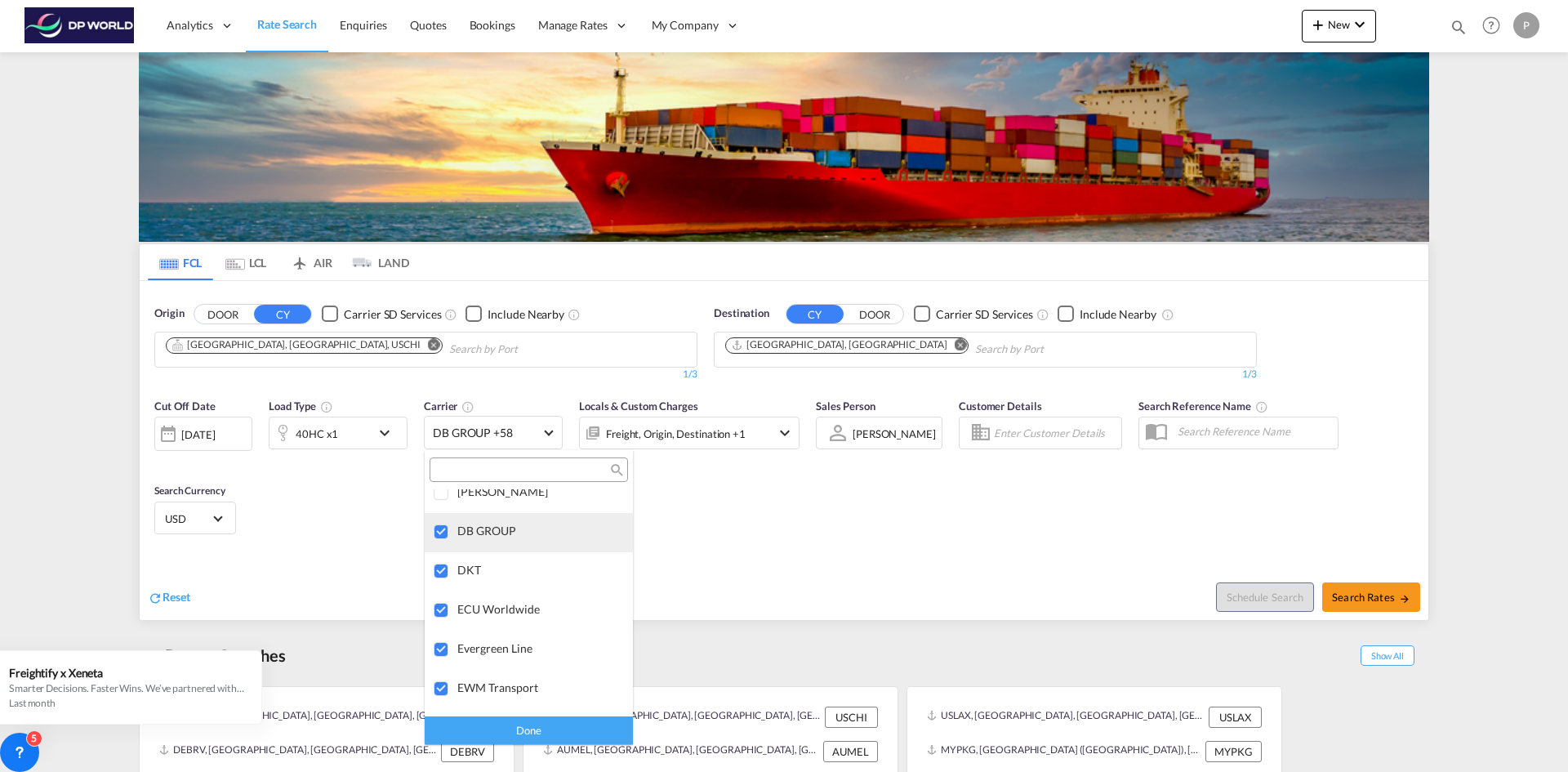
click at [442, 528] on div at bounding box center [442, 532] width 16 height 16
click at [436, 567] on div at bounding box center [442, 571] width 16 height 16
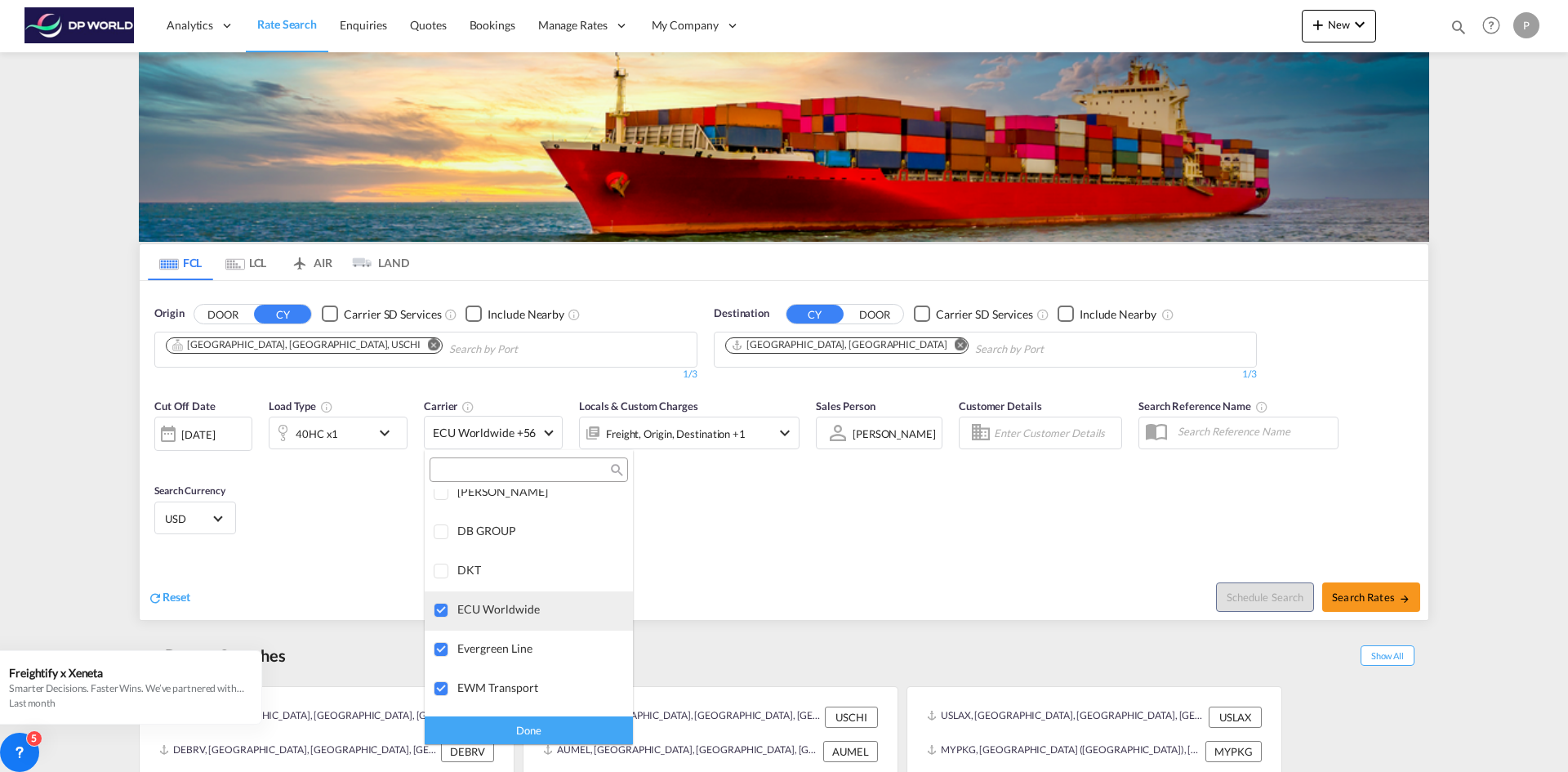
click at [436, 614] on div at bounding box center [442, 610] width 16 height 16
click at [437, 653] on div at bounding box center [442, 650] width 16 height 16
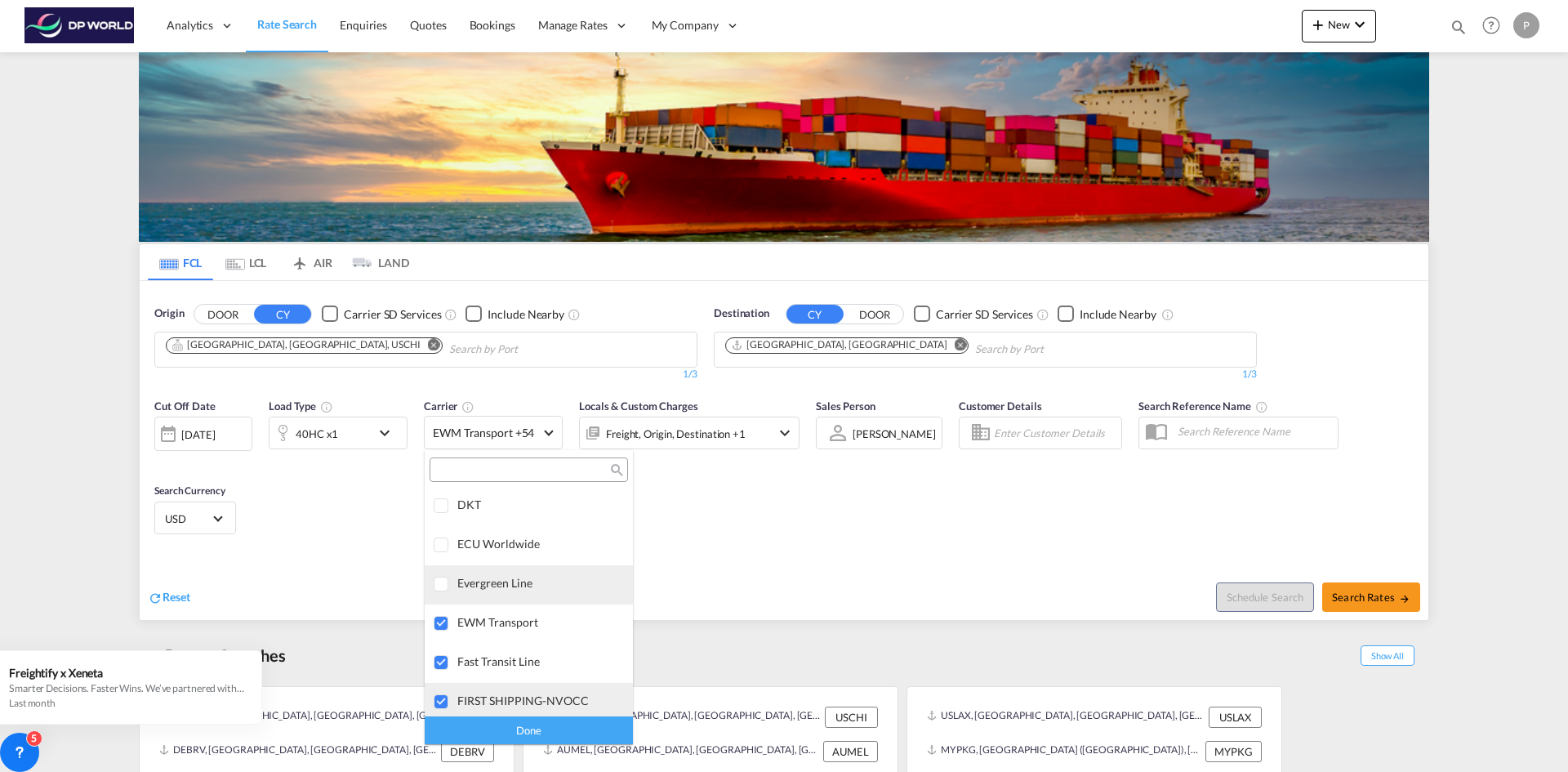
scroll to position [2090, 0]
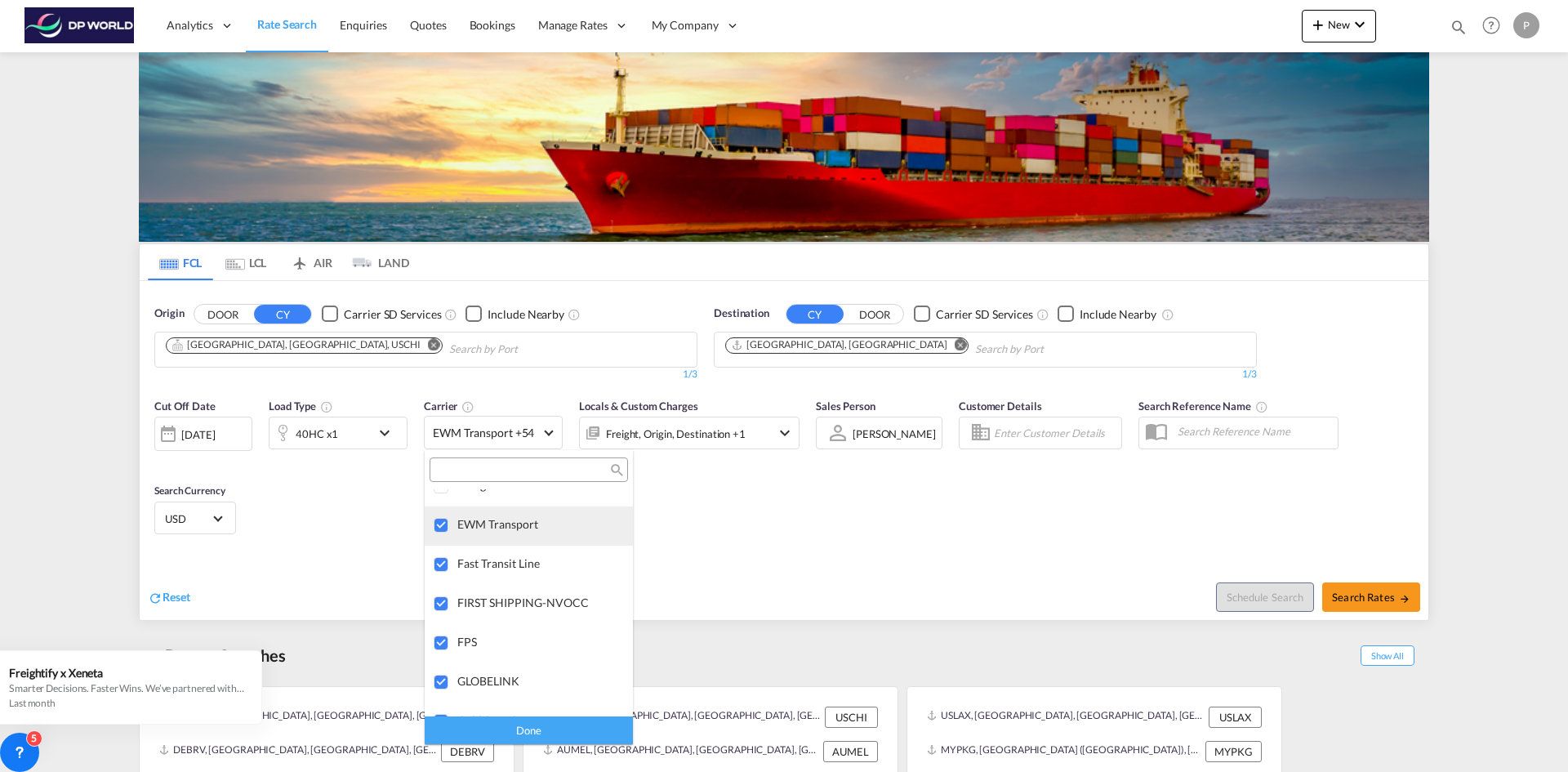
drag, startPoint x: 433, startPoint y: 521, endPoint x: 442, endPoint y: 536, distance: 17.5
click at [434, 520] on div at bounding box center [442, 526] width 16 height 16
click at [441, 557] on div at bounding box center [442, 565] width 16 height 16
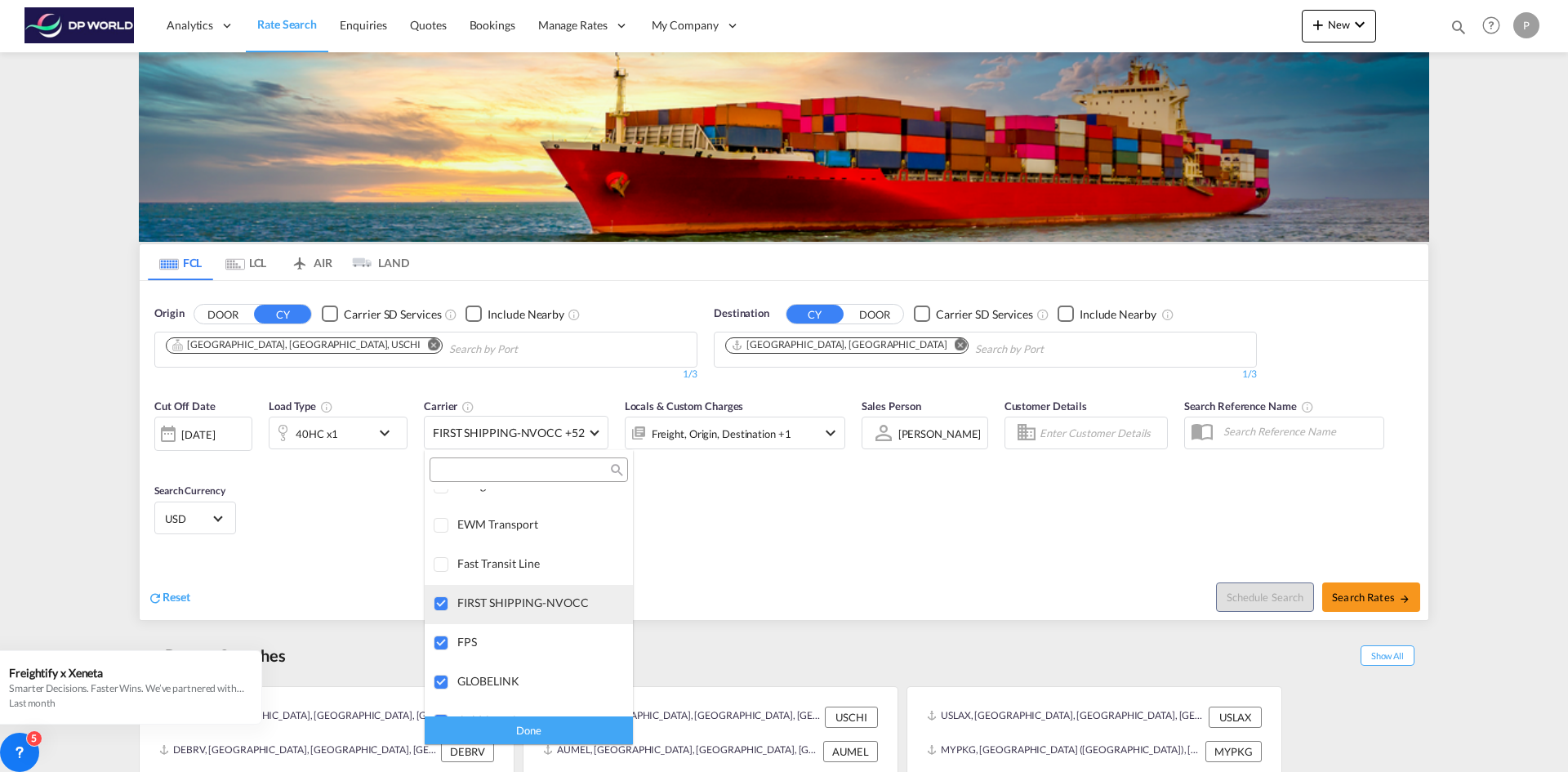
click at [442, 603] on div at bounding box center [442, 604] width 16 height 16
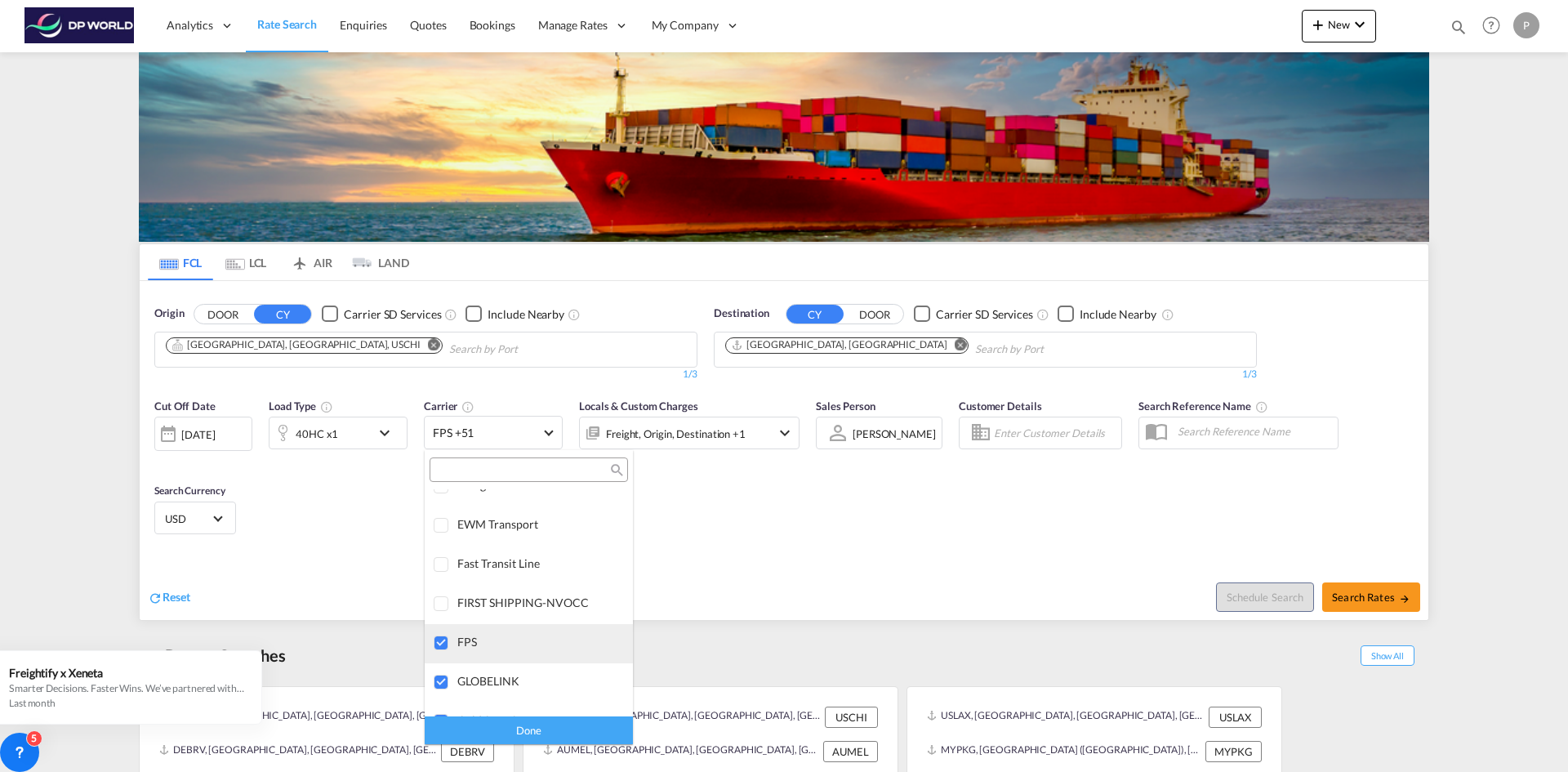
click at [442, 645] on div at bounding box center [442, 643] width 16 height 16
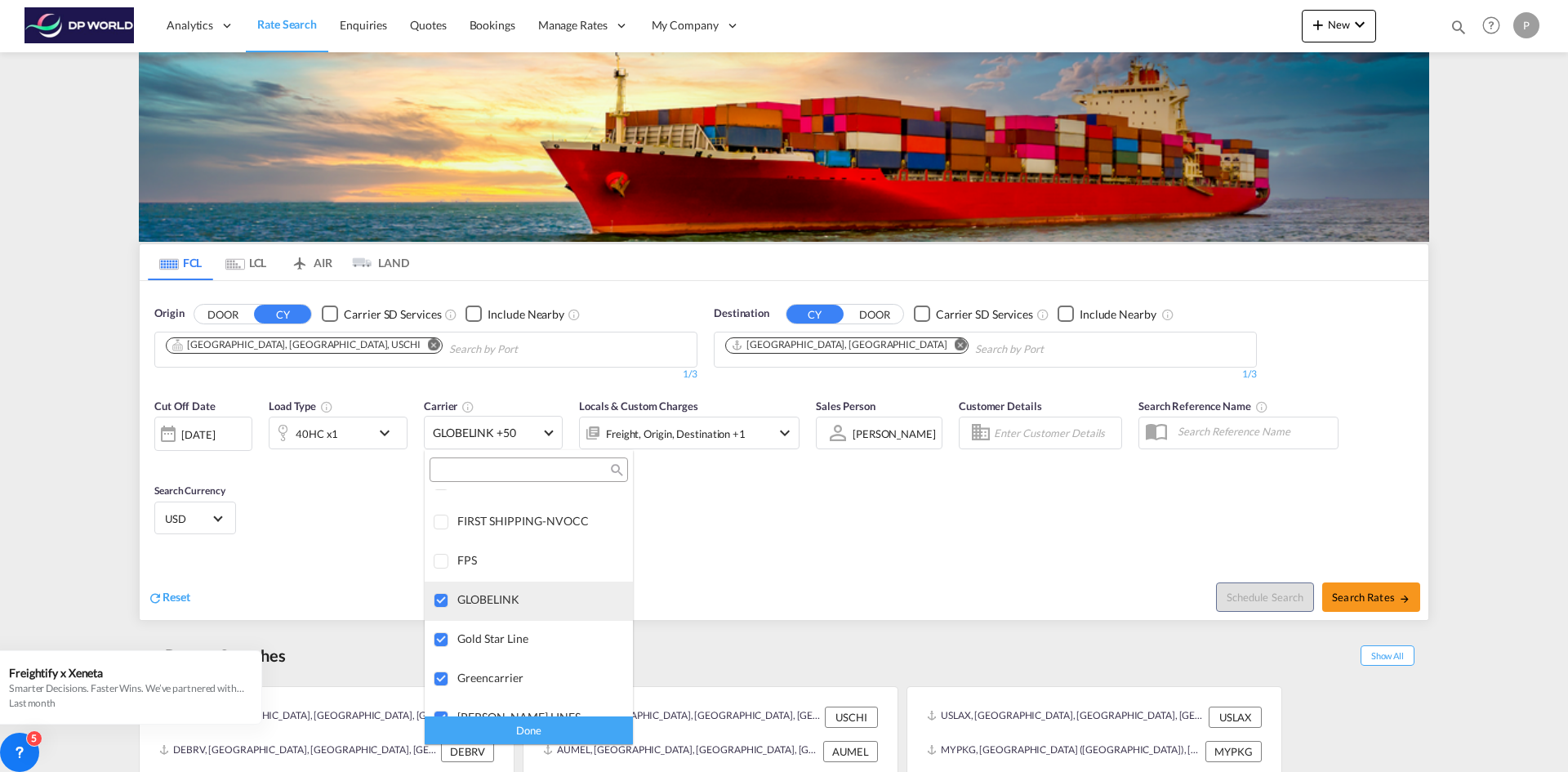
click at [441, 600] on div at bounding box center [442, 601] width 16 height 16
click at [445, 632] on div at bounding box center [442, 640] width 16 height 16
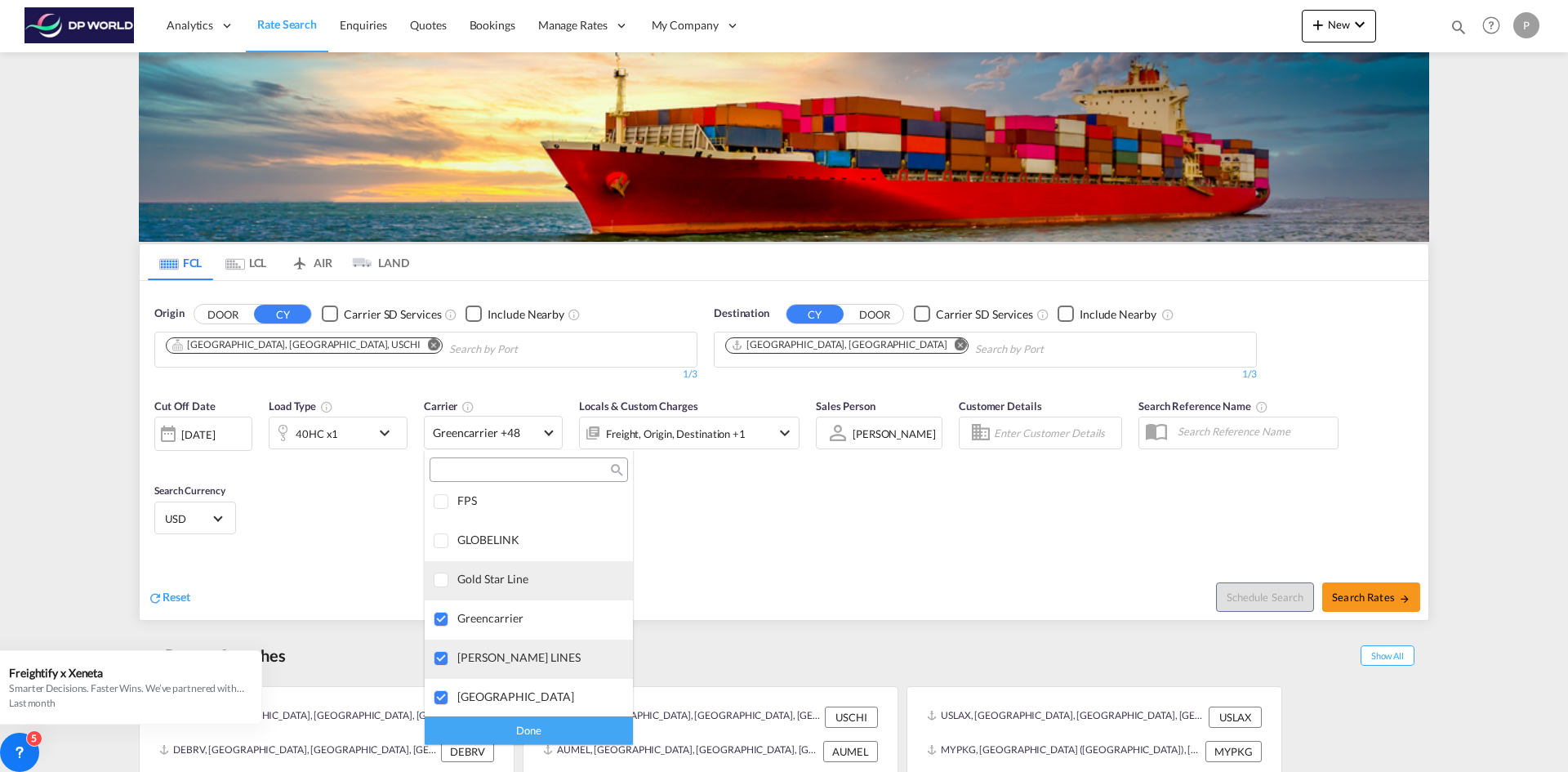
scroll to position [2254, 0]
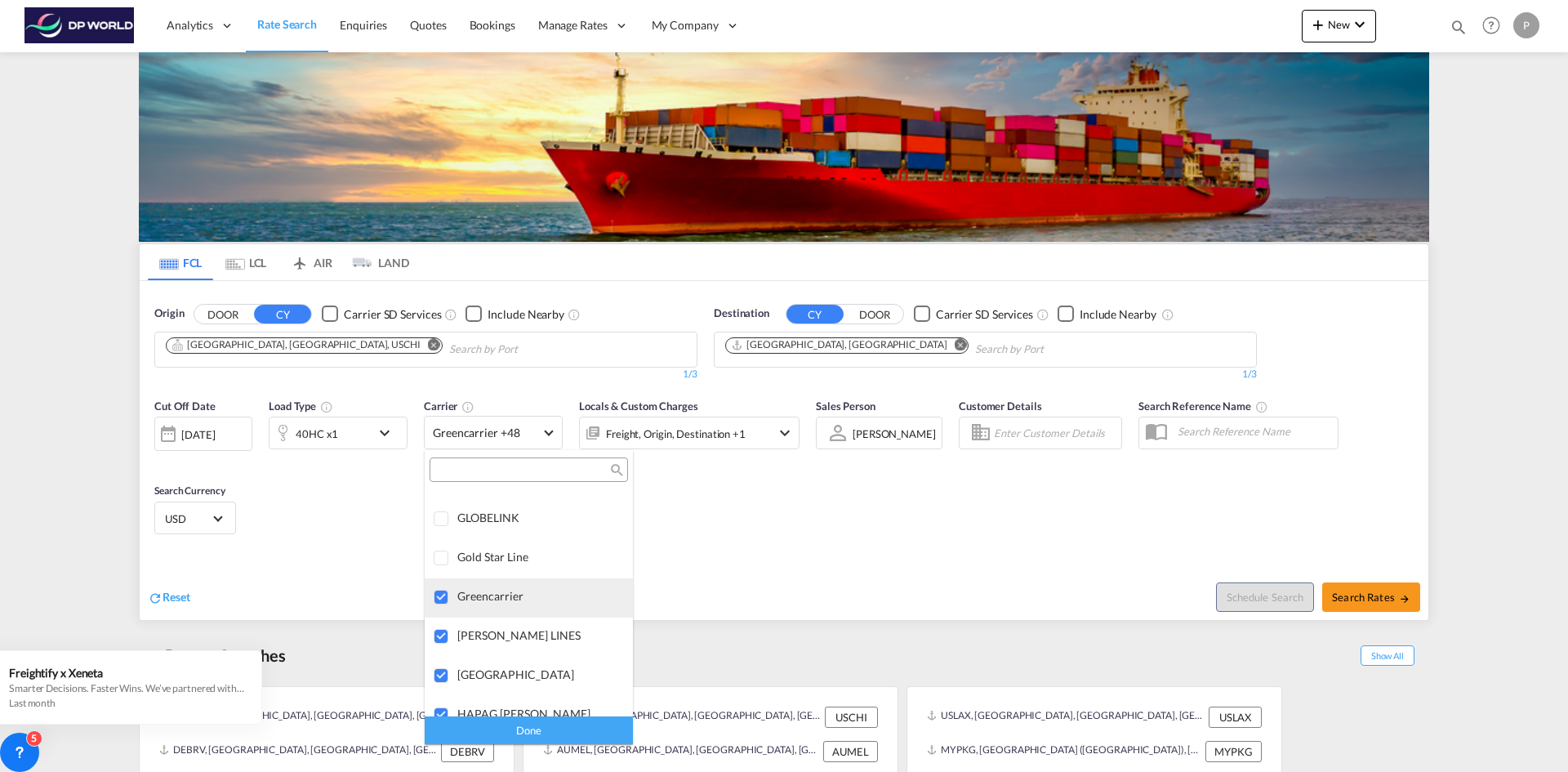
click at [442, 598] on div at bounding box center [442, 598] width 16 height 16
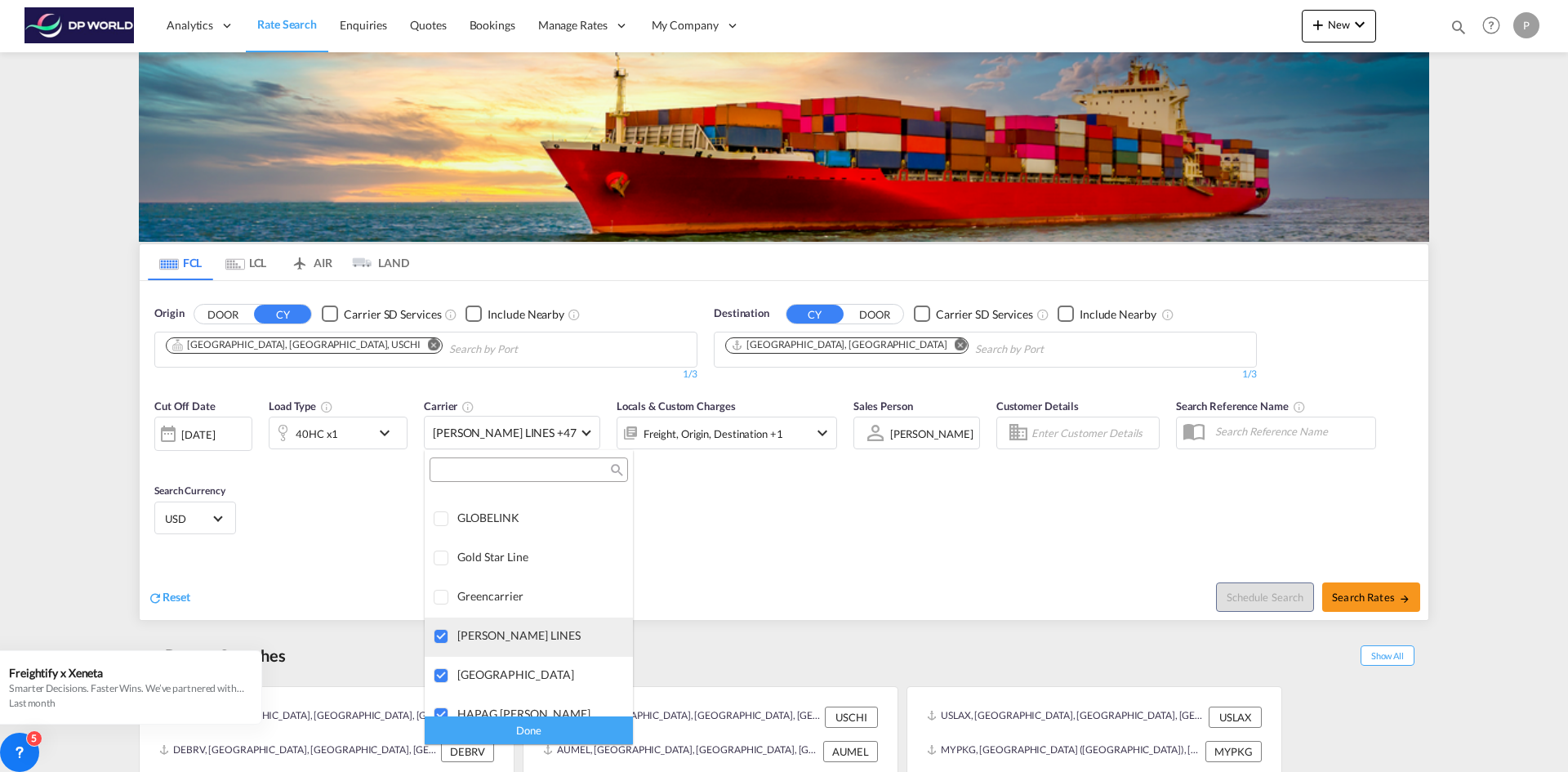
click at [444, 630] on div at bounding box center [442, 637] width 16 height 16
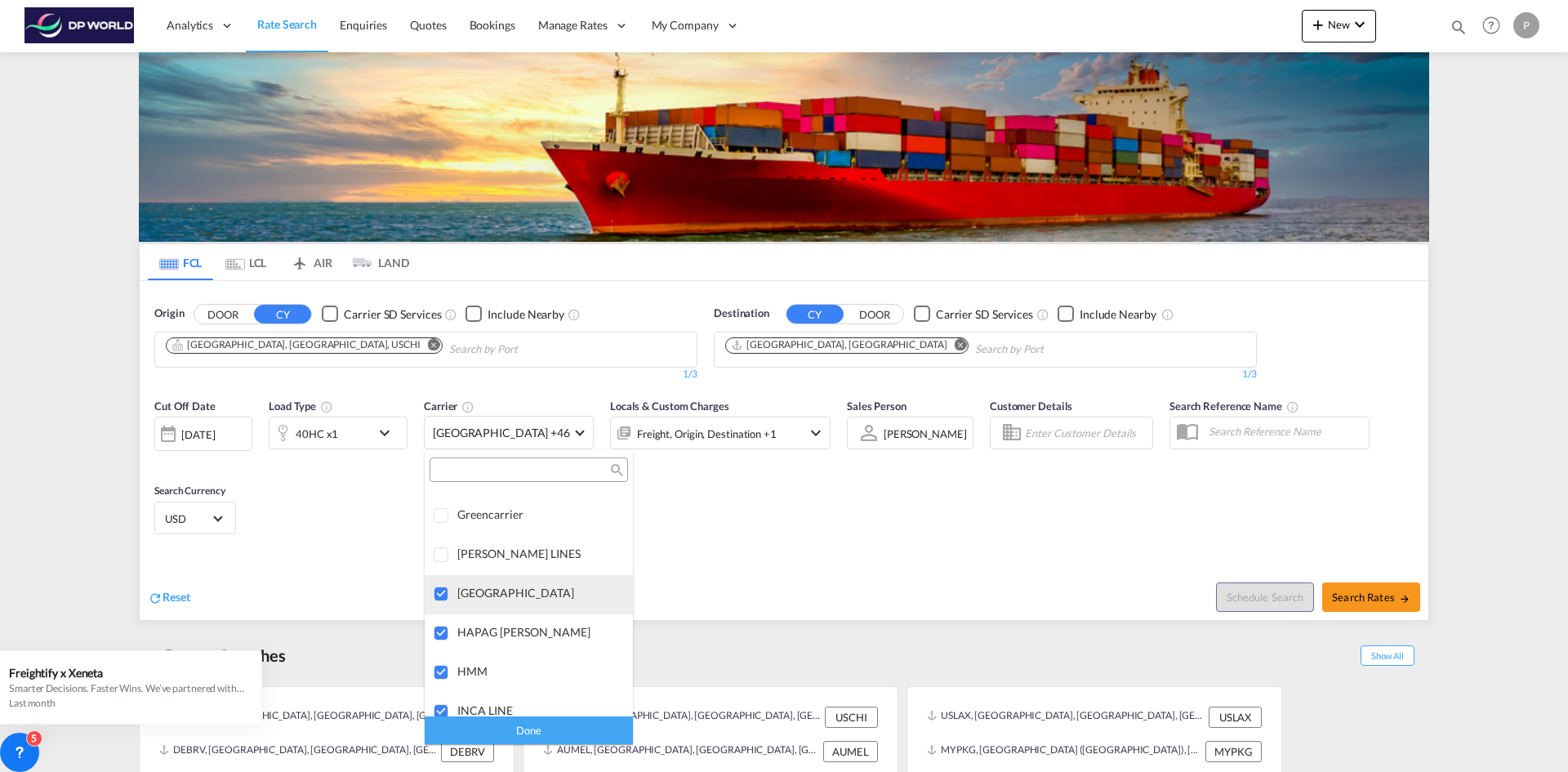
click at [442, 592] on div at bounding box center [442, 594] width 16 height 16
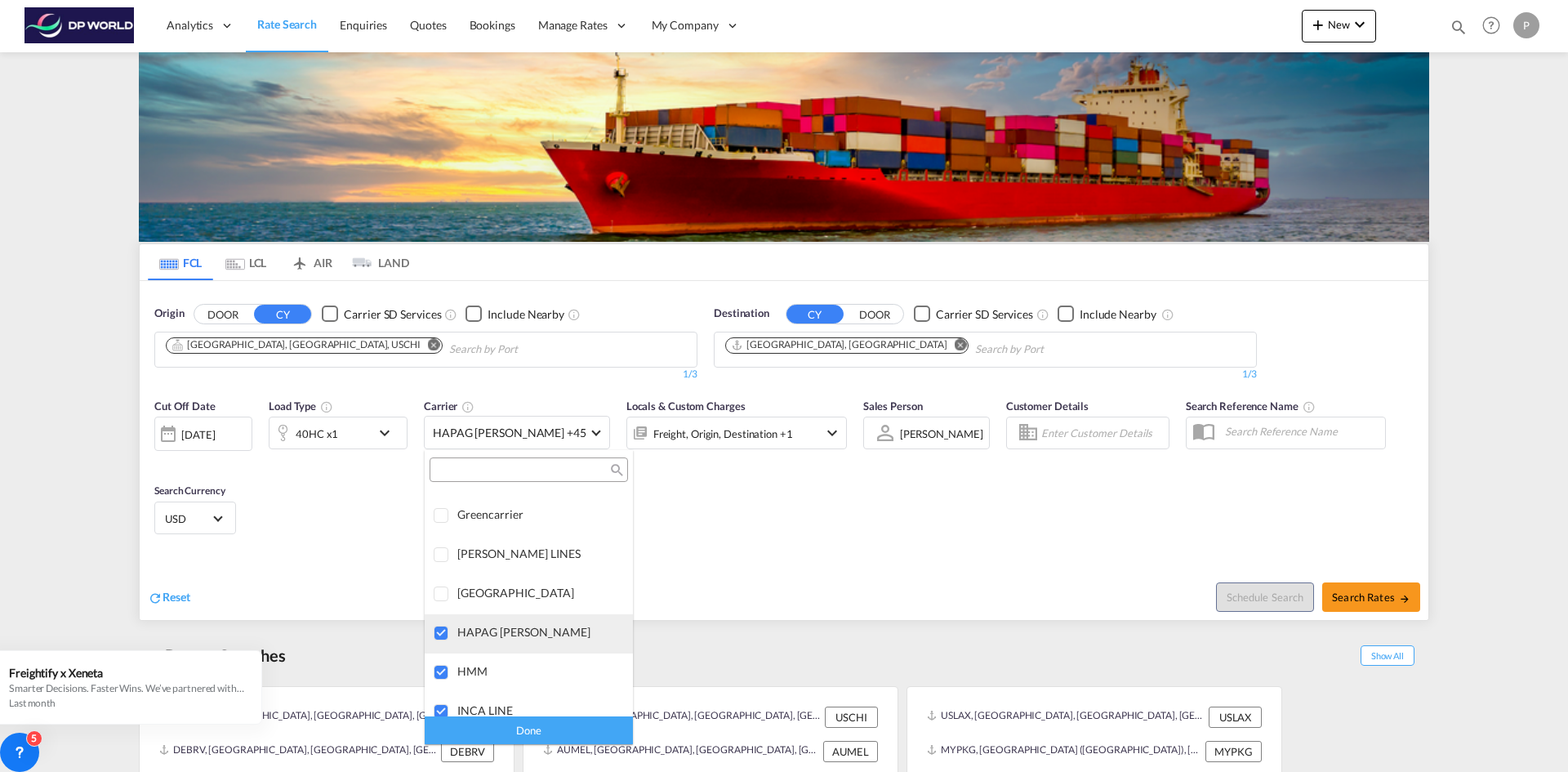
click at [442, 630] on div at bounding box center [442, 634] width 16 height 16
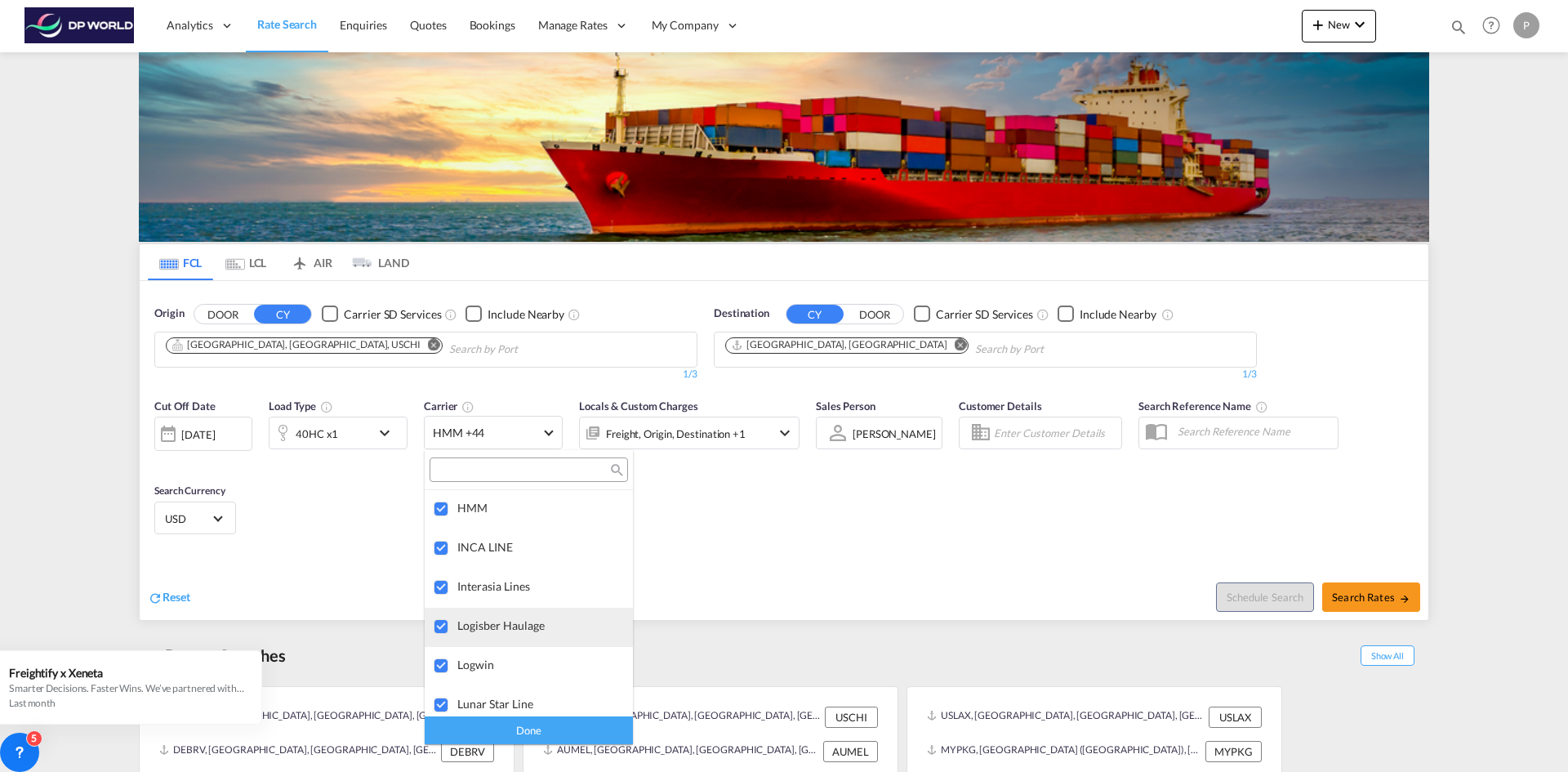
scroll to position [2581, 0]
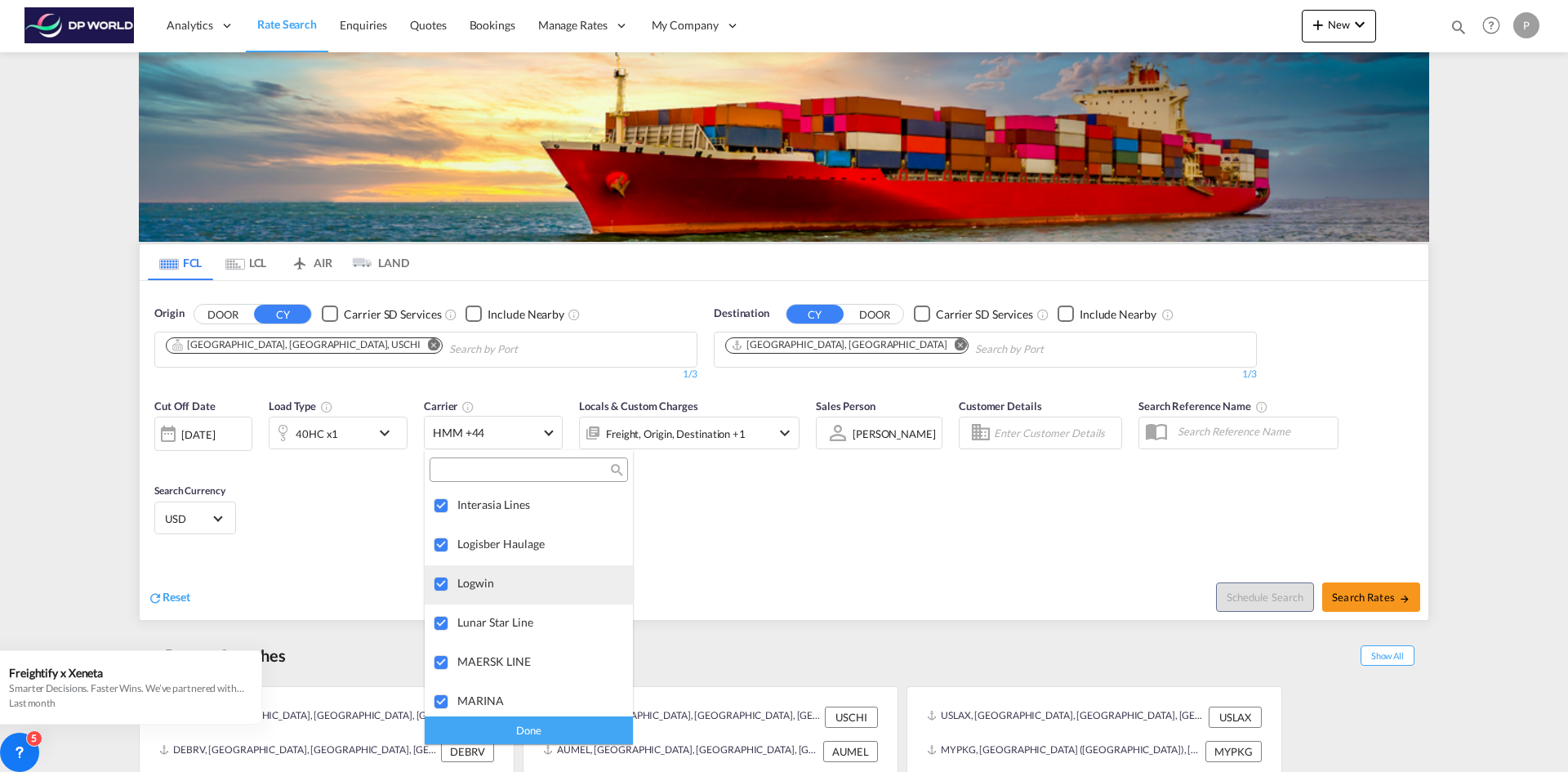
click at [446, 584] on div at bounding box center [442, 584] width 16 height 16
click at [446, 547] on div at bounding box center [442, 545] width 16 height 16
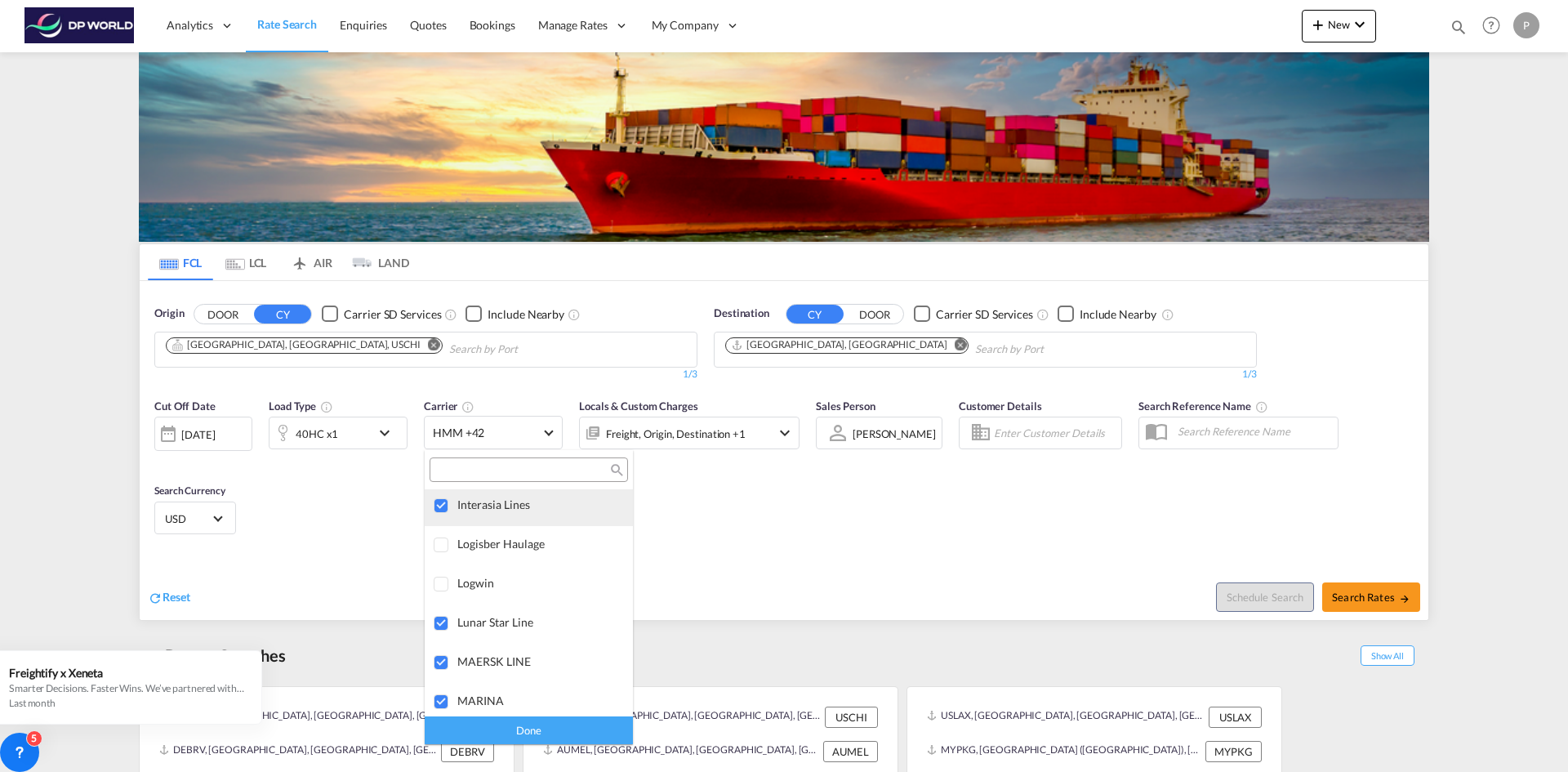
click at [442, 512] on div at bounding box center [442, 506] width 16 height 16
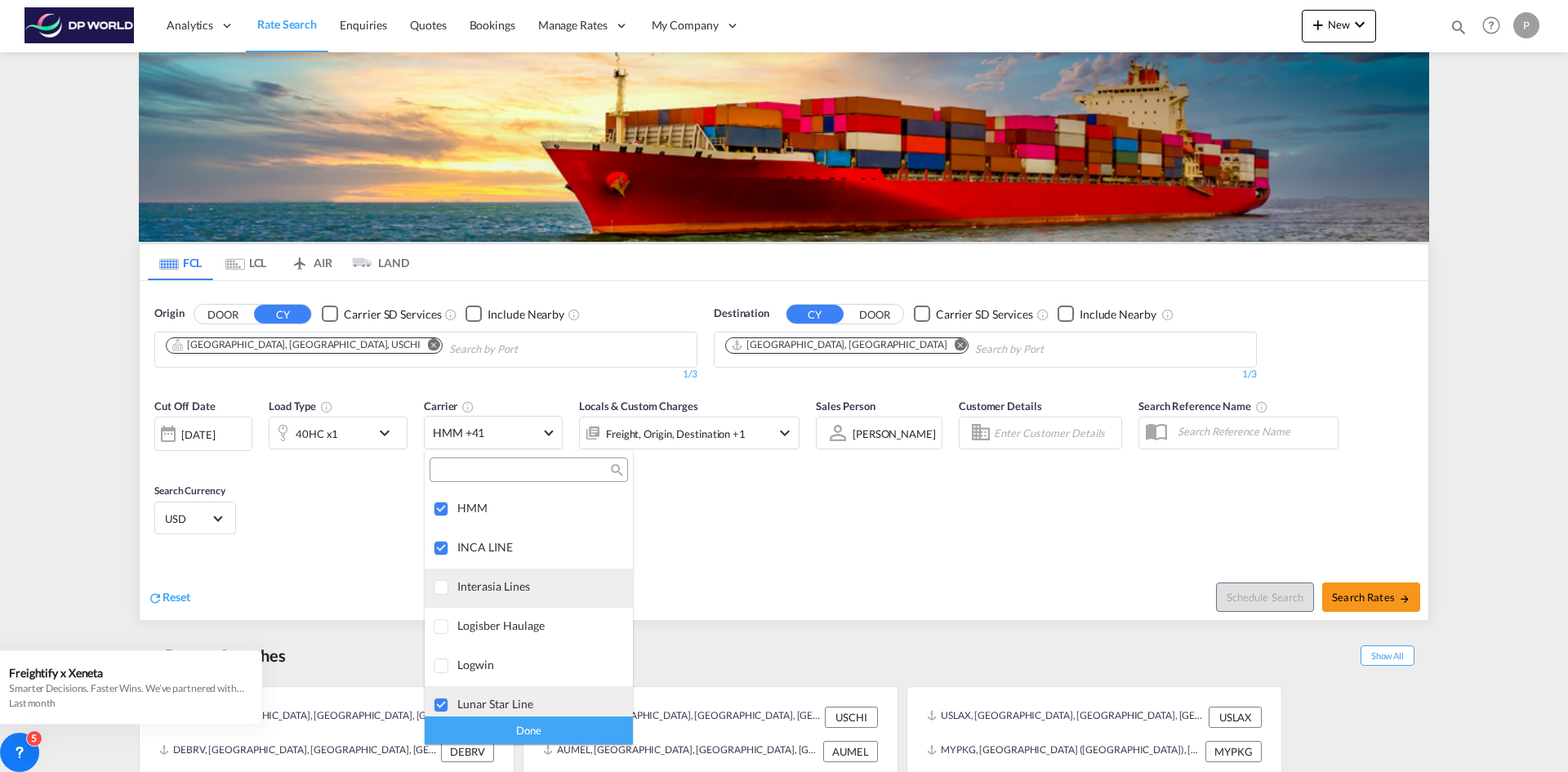
scroll to position [2335, 0]
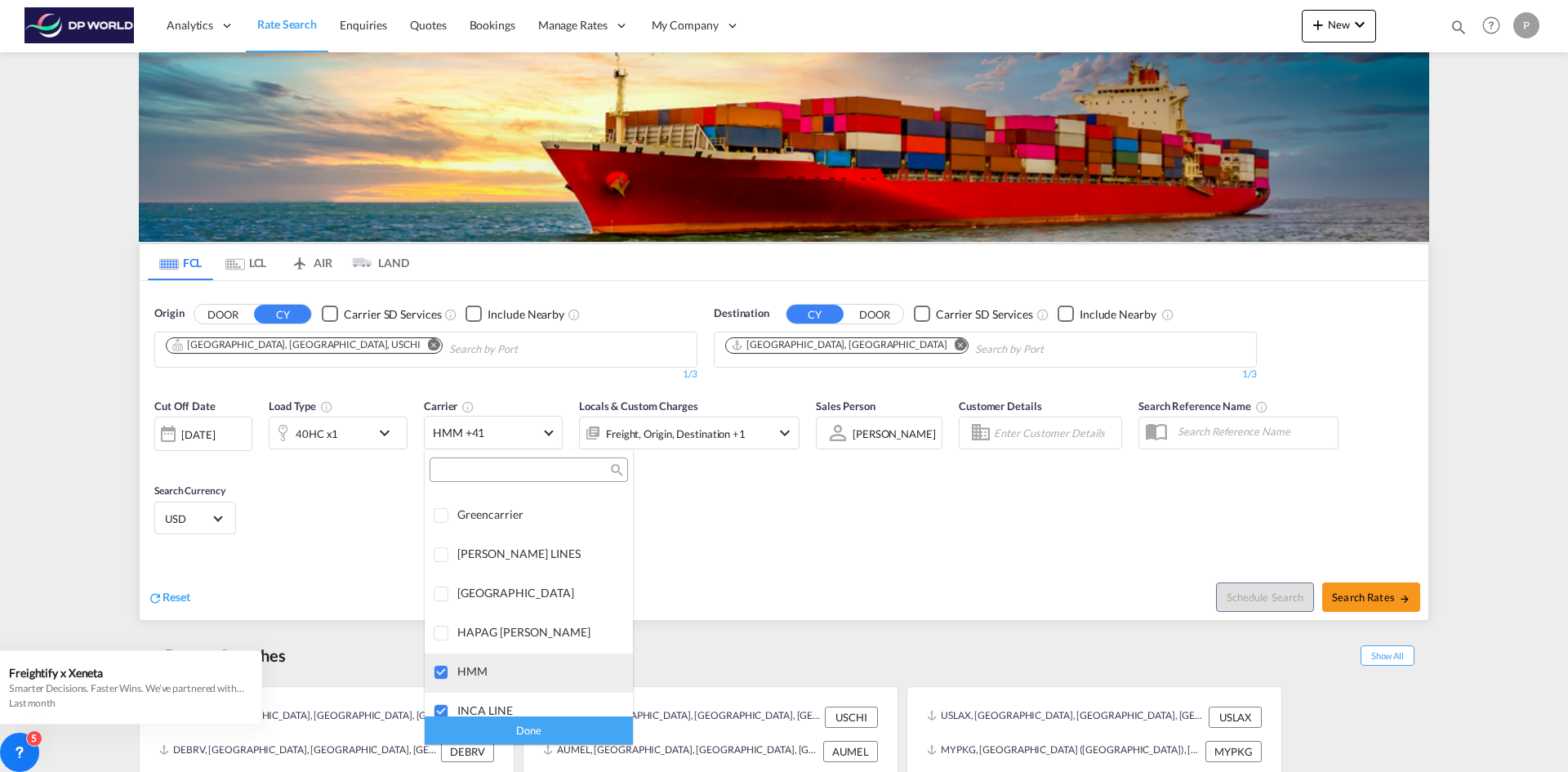
click at [442, 668] on div at bounding box center [442, 673] width 16 height 16
click at [438, 630] on div at bounding box center [442, 634] width 16 height 16
click at [442, 595] on div at bounding box center [442, 594] width 16 height 16
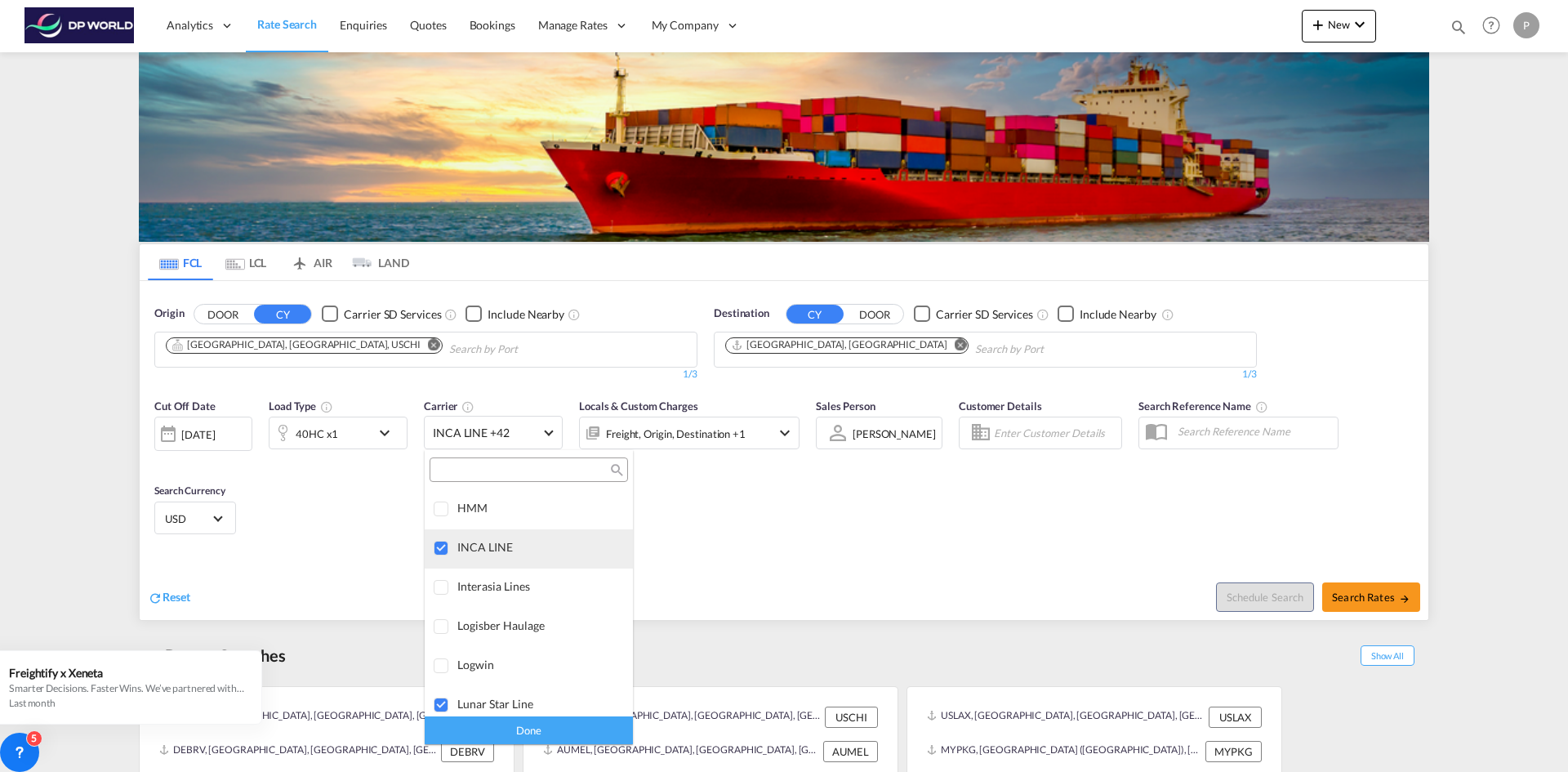
click at [437, 543] on div at bounding box center [442, 549] width 16 height 16
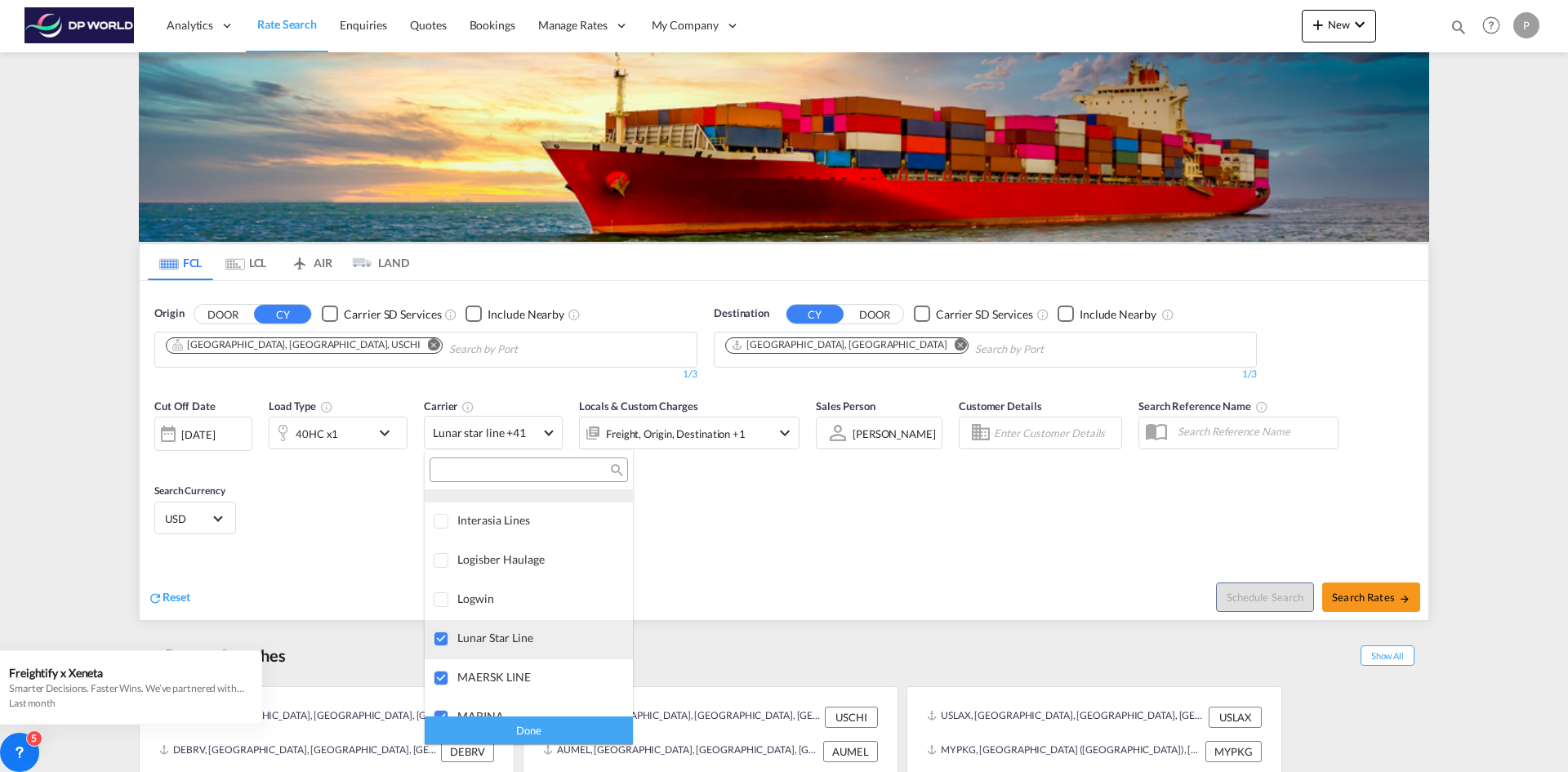
scroll to position [2581, 0]
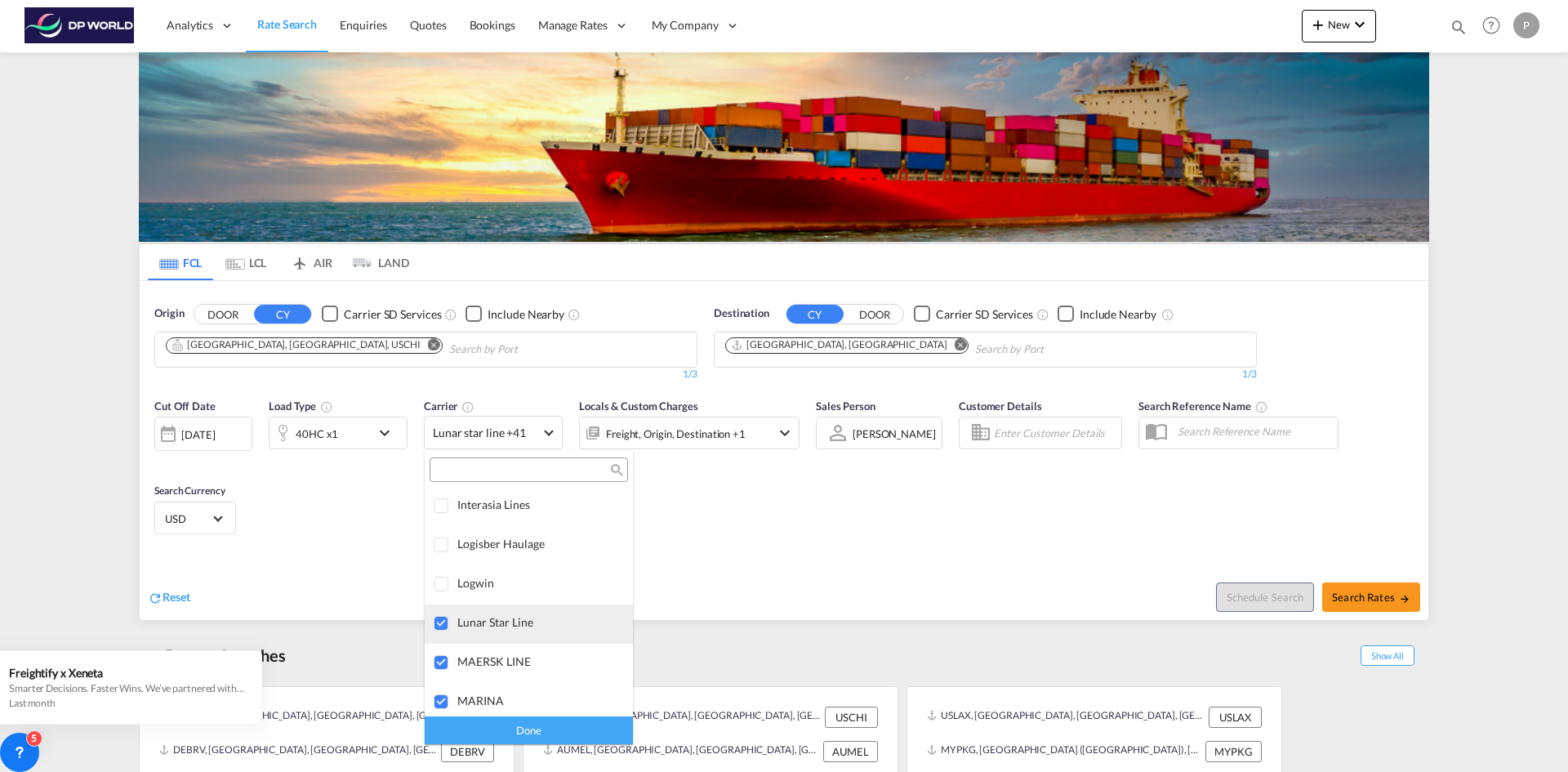
click at [434, 622] on div at bounding box center [442, 624] width 16 height 16
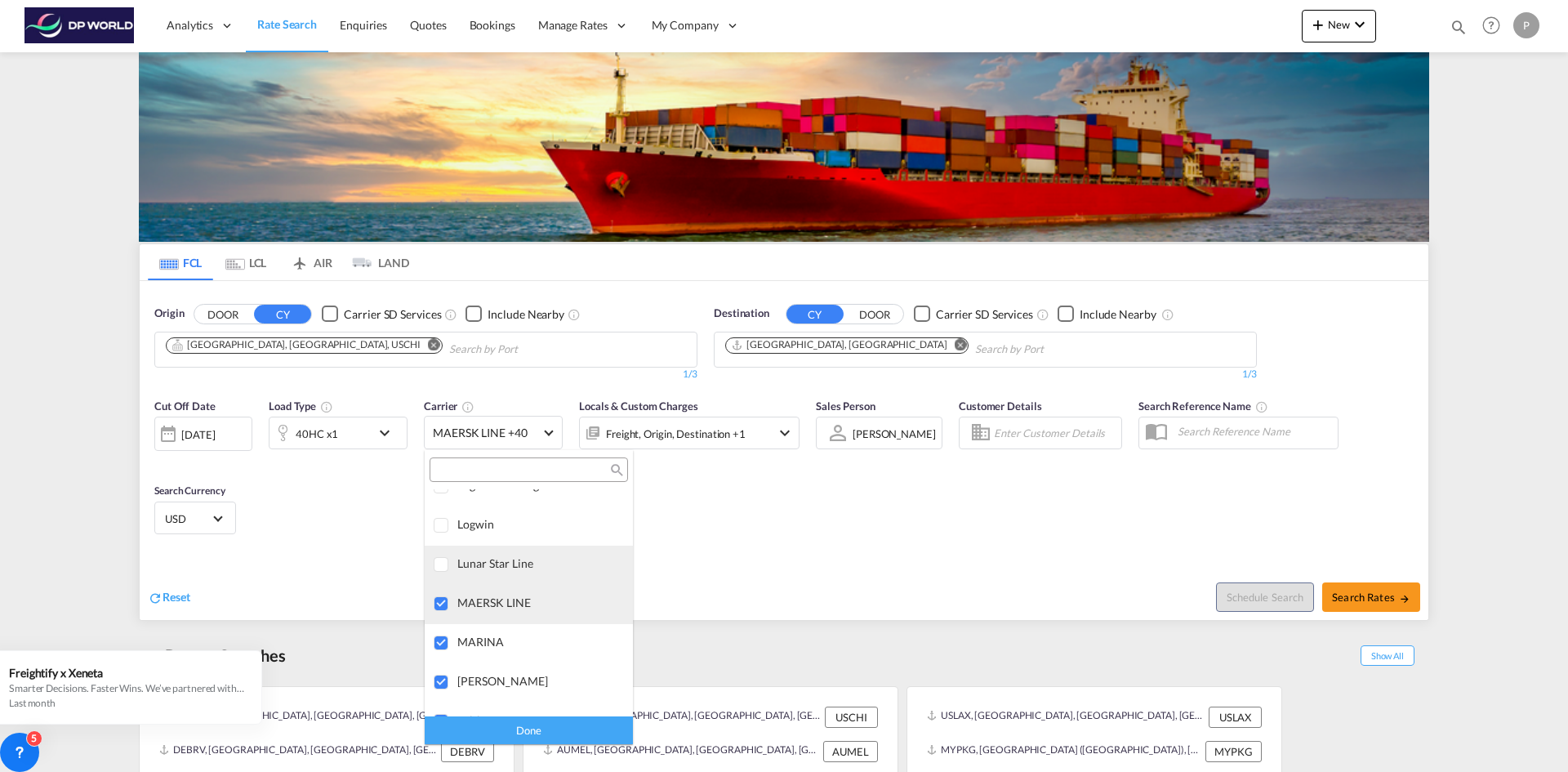
scroll to position [2662, 0]
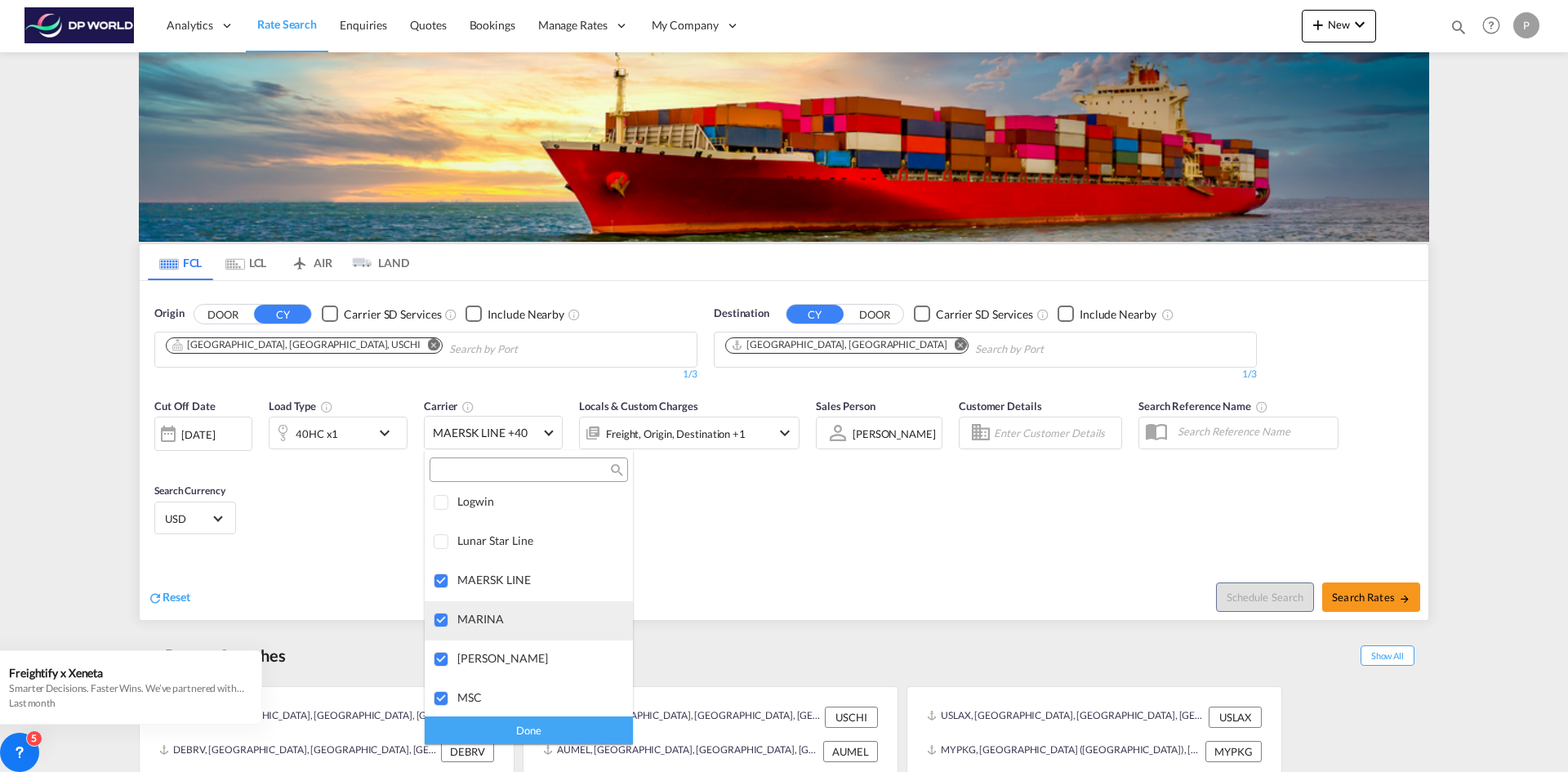
click at [437, 619] on div at bounding box center [442, 620] width 16 height 16
click at [442, 659] on div at bounding box center [442, 660] width 16 height 16
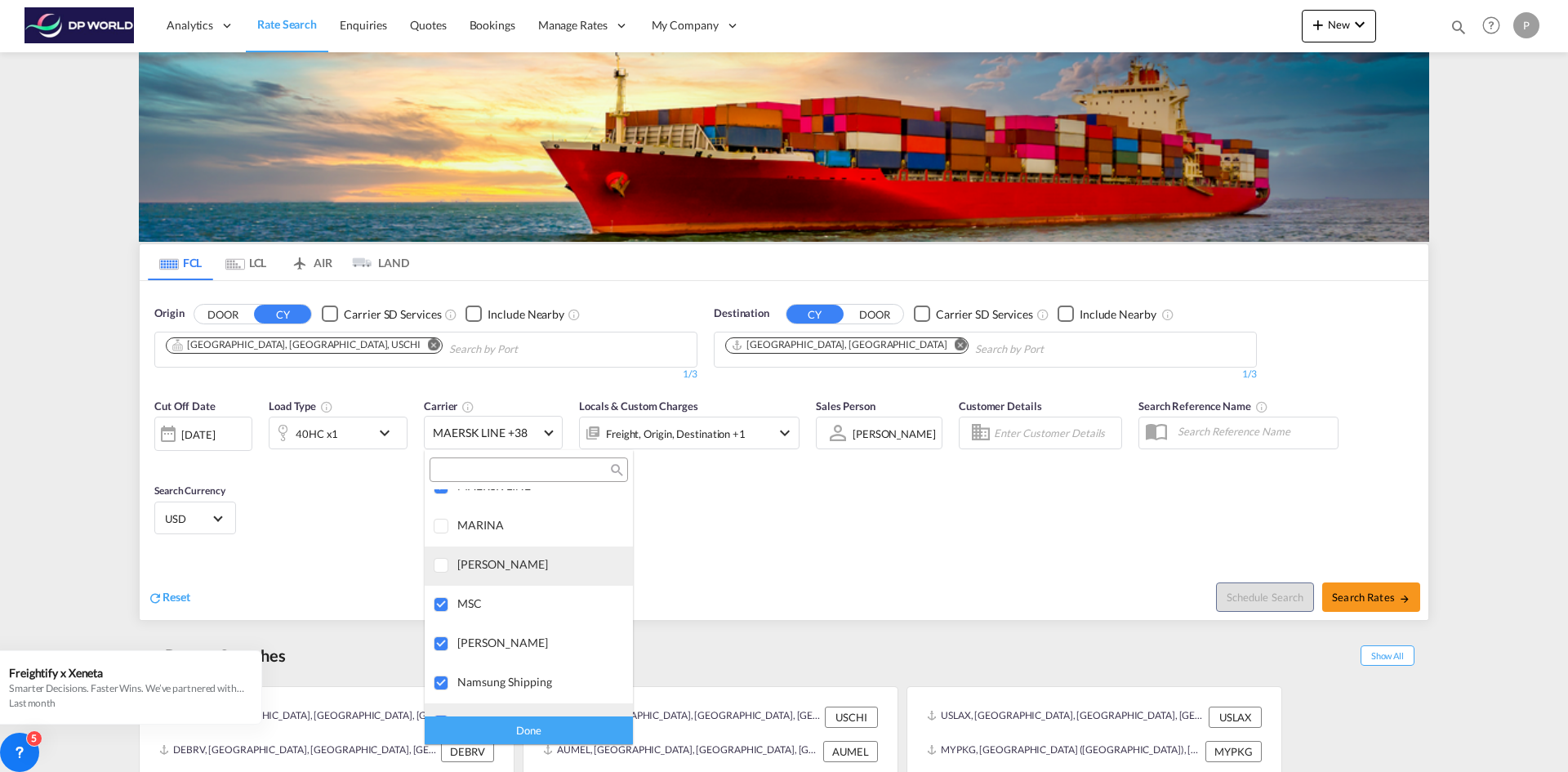
scroll to position [2825, 0]
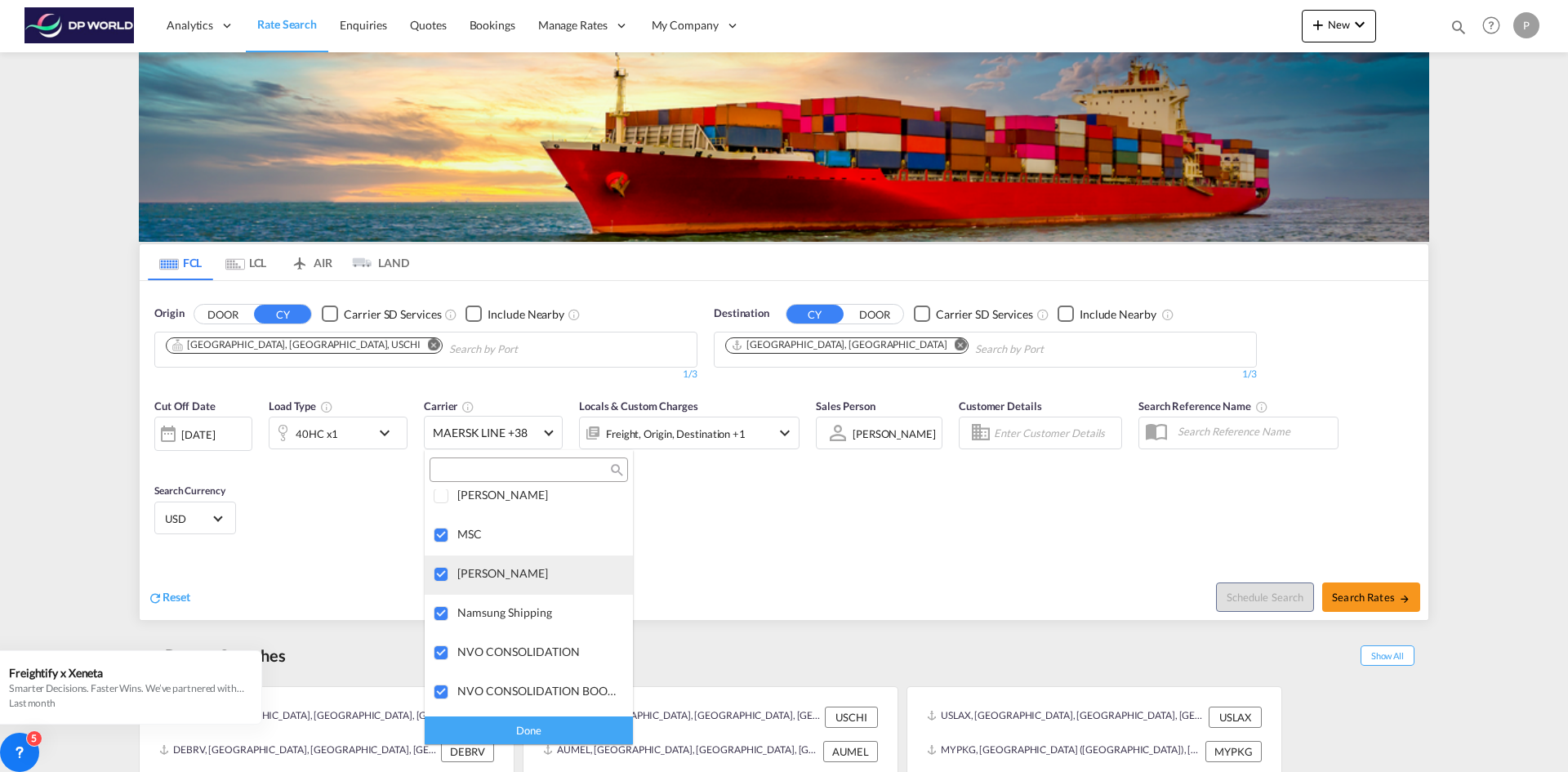
click at [442, 571] on div at bounding box center [442, 575] width 16 height 16
drag, startPoint x: 440, startPoint y: 614, endPoint x: 441, endPoint y: 630, distance: 16.0
click at [440, 614] on div at bounding box center [442, 614] width 16 height 16
click at [439, 646] on div at bounding box center [442, 653] width 16 height 16
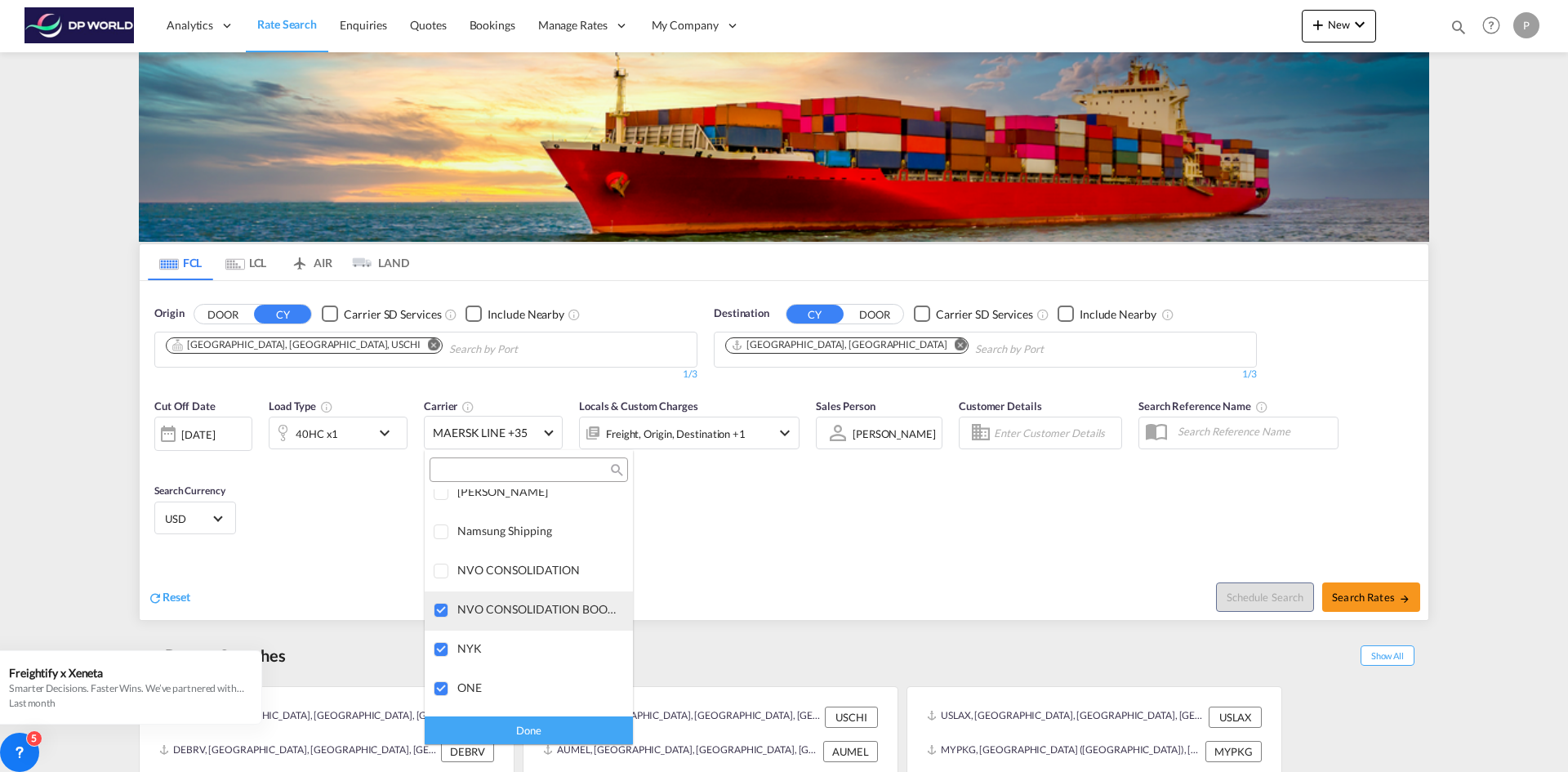
click at [442, 611] on div at bounding box center [442, 610] width 16 height 16
click at [442, 642] on div at bounding box center [442, 650] width 16 height 16
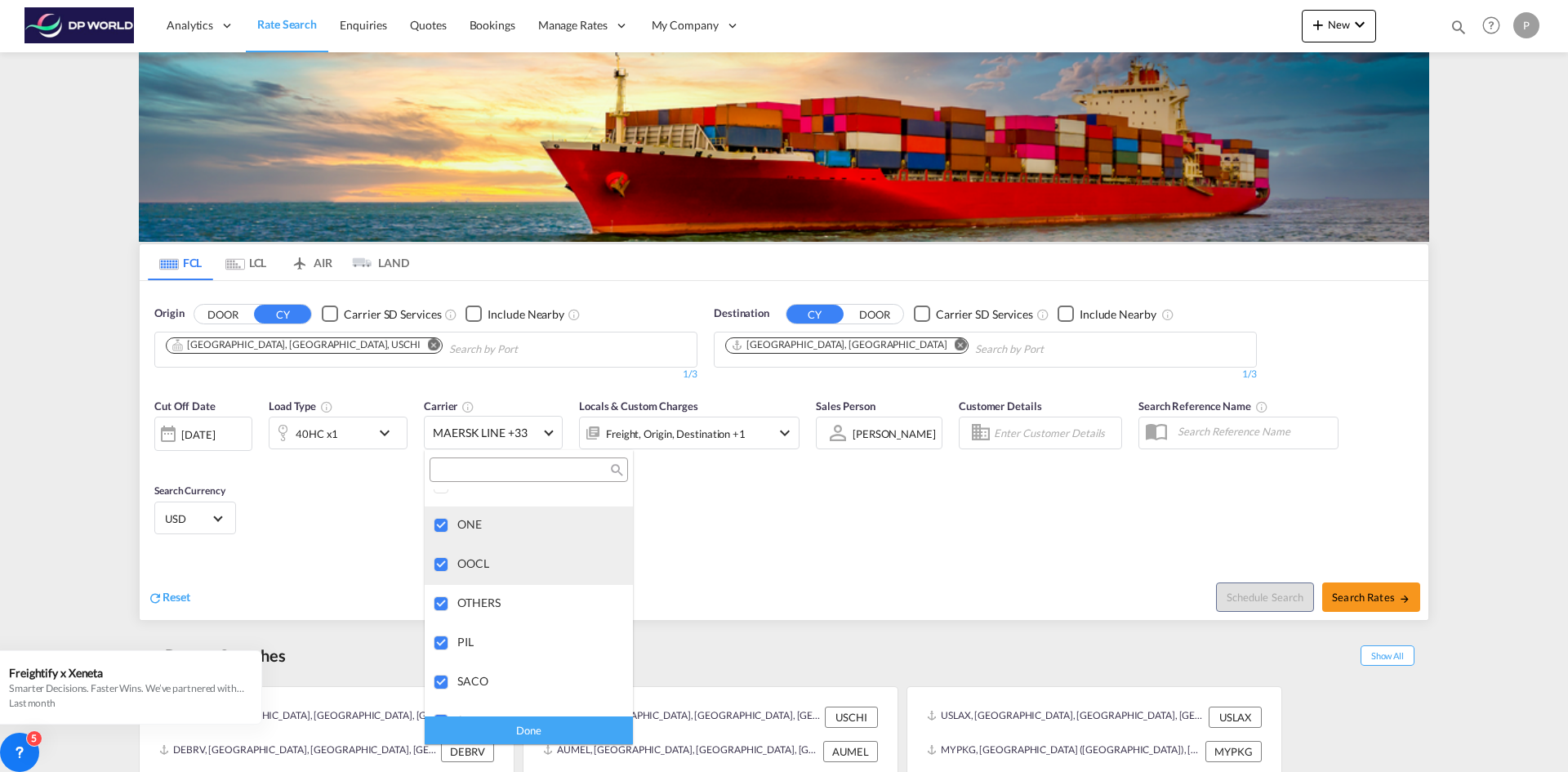
drag, startPoint x: 438, startPoint y: 523, endPoint x: 443, endPoint y: 556, distance: 33.4
click at [439, 523] on div at bounding box center [442, 526] width 16 height 16
drag, startPoint x: 443, startPoint y: 558, endPoint x: 445, endPoint y: 590, distance: 32.1
click at [443, 558] on div at bounding box center [442, 565] width 16 height 16
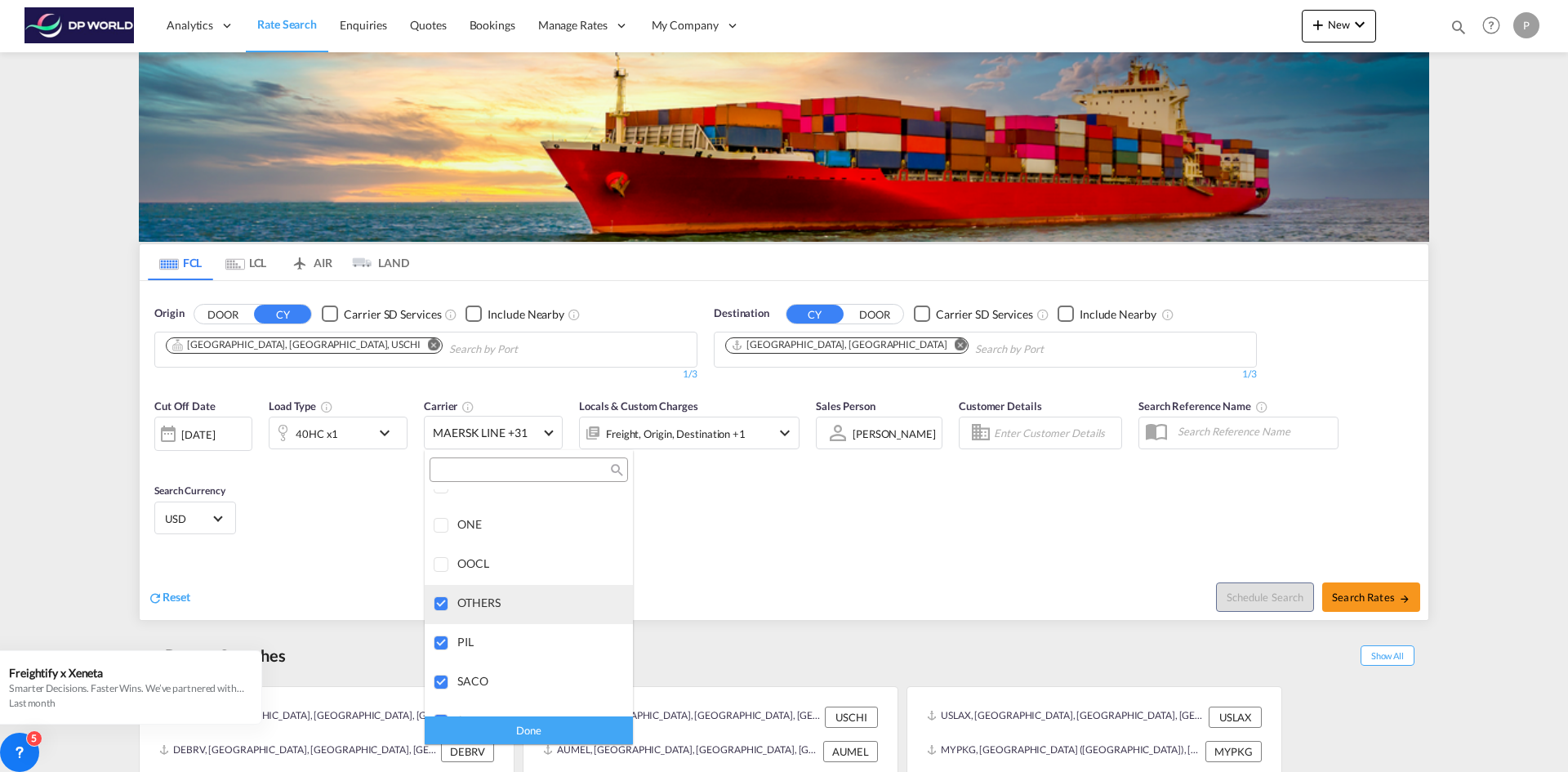
click at [442, 599] on div at bounding box center [442, 604] width 16 height 16
drag, startPoint x: 442, startPoint y: 640, endPoint x: 442, endPoint y: 655, distance: 15.0
click at [442, 641] on div at bounding box center [442, 643] width 16 height 16
click at [441, 675] on div at bounding box center [442, 683] width 16 height 16
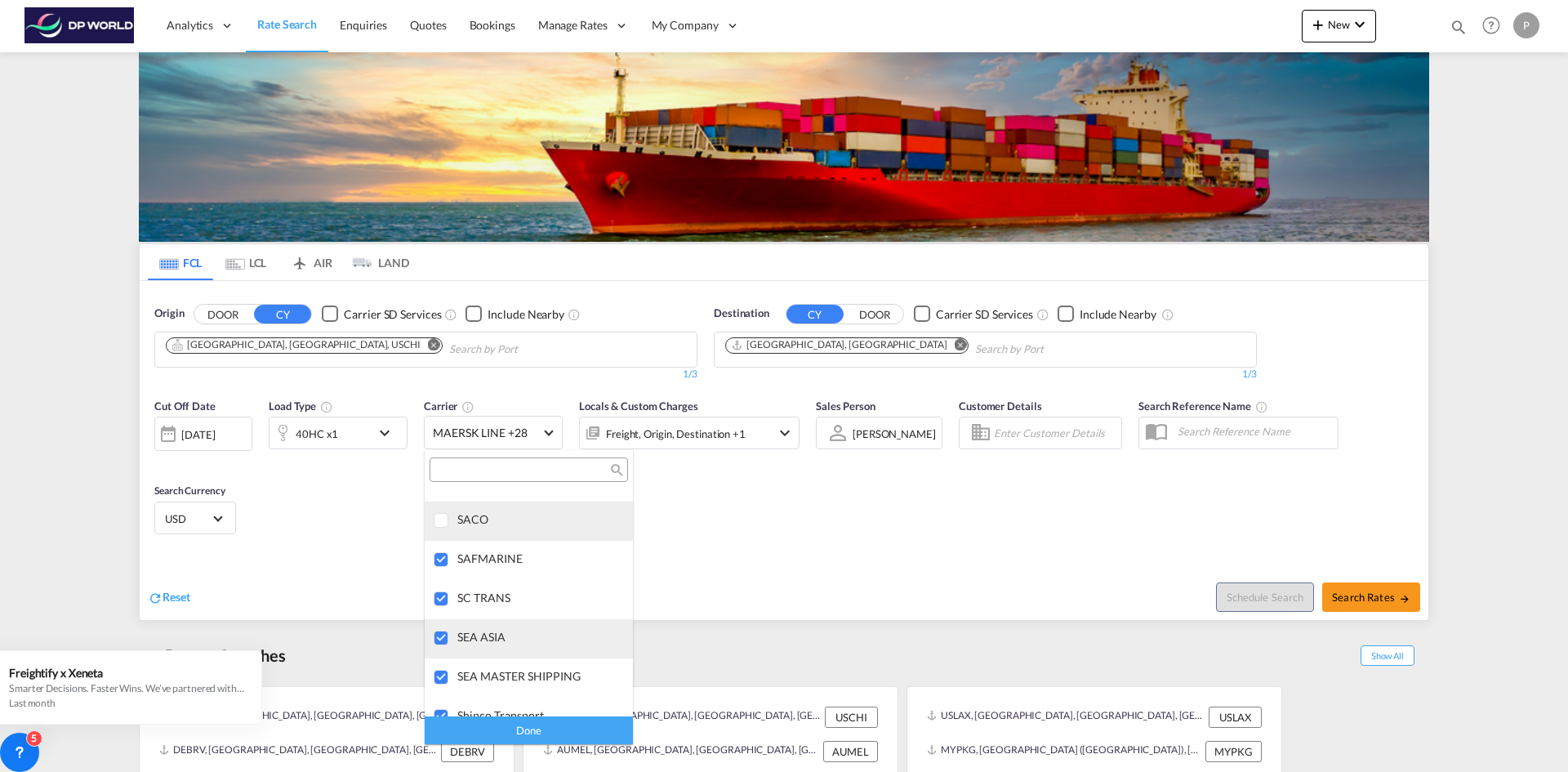
scroll to position [3234, 0]
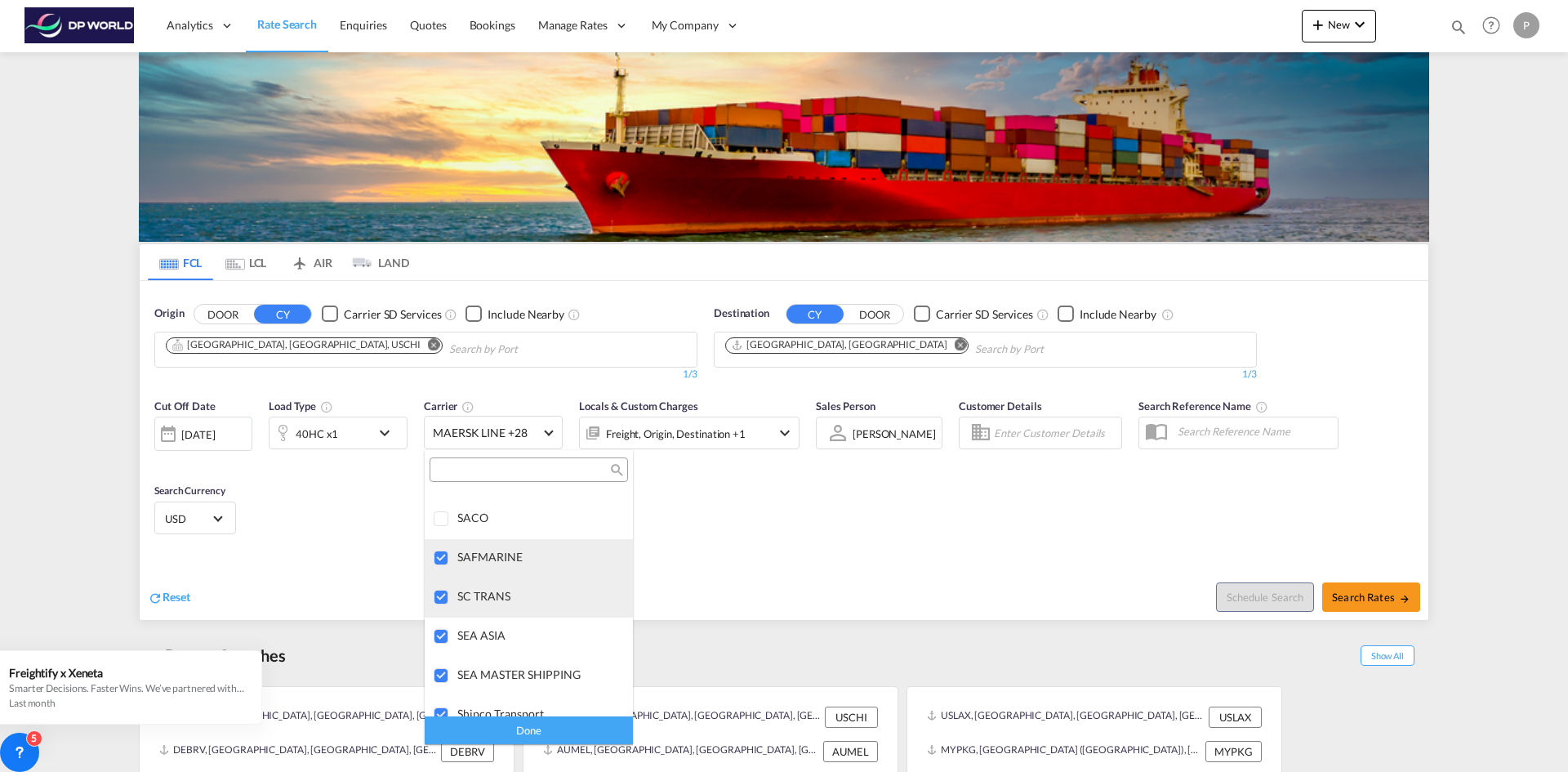
click at [441, 560] on div at bounding box center [442, 558] width 16 height 16
click at [447, 599] on div at bounding box center [442, 598] width 16 height 16
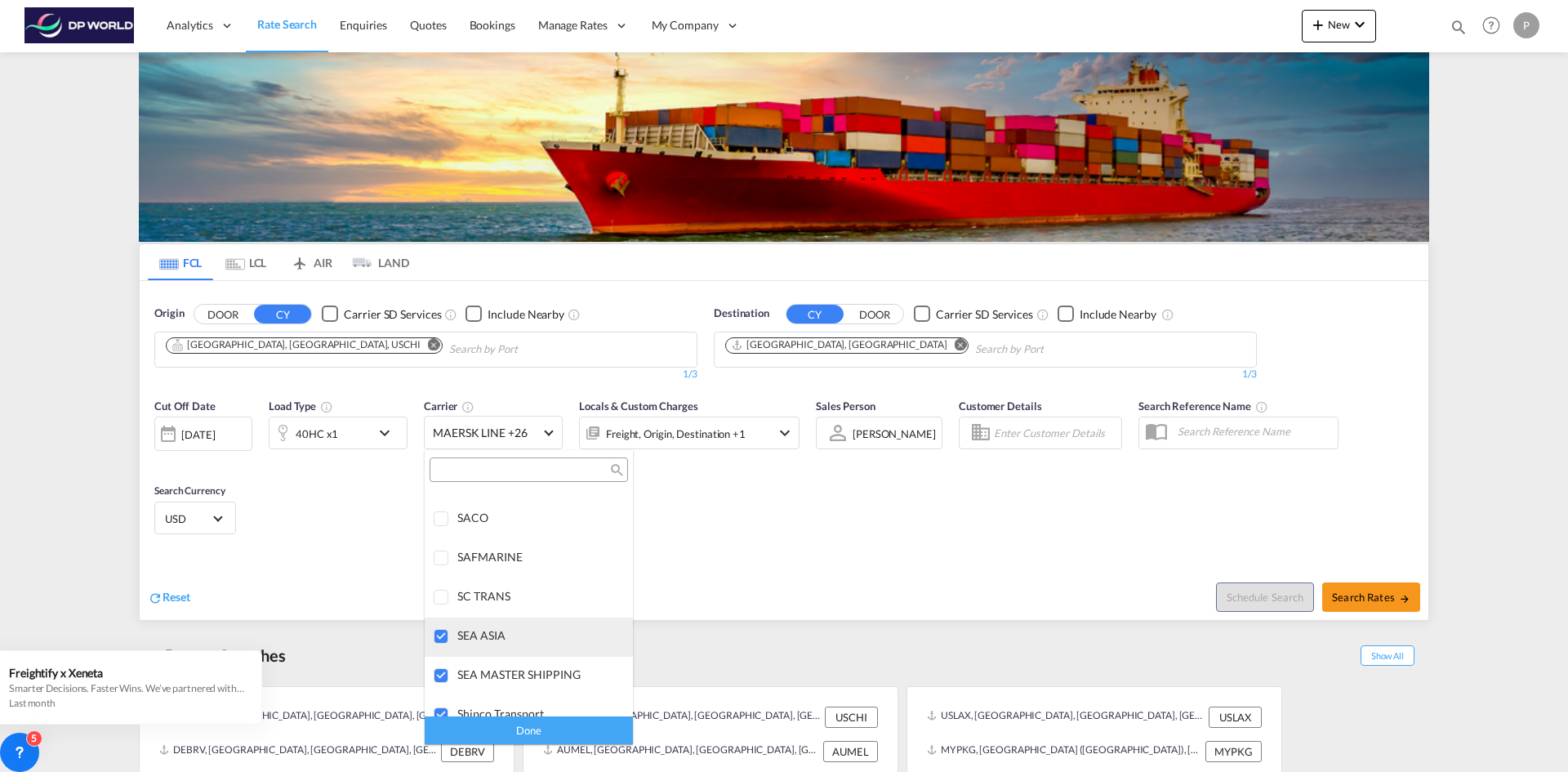
click at [440, 637] on div at bounding box center [442, 637] width 16 height 16
click at [440, 674] on div at bounding box center [442, 676] width 16 height 16
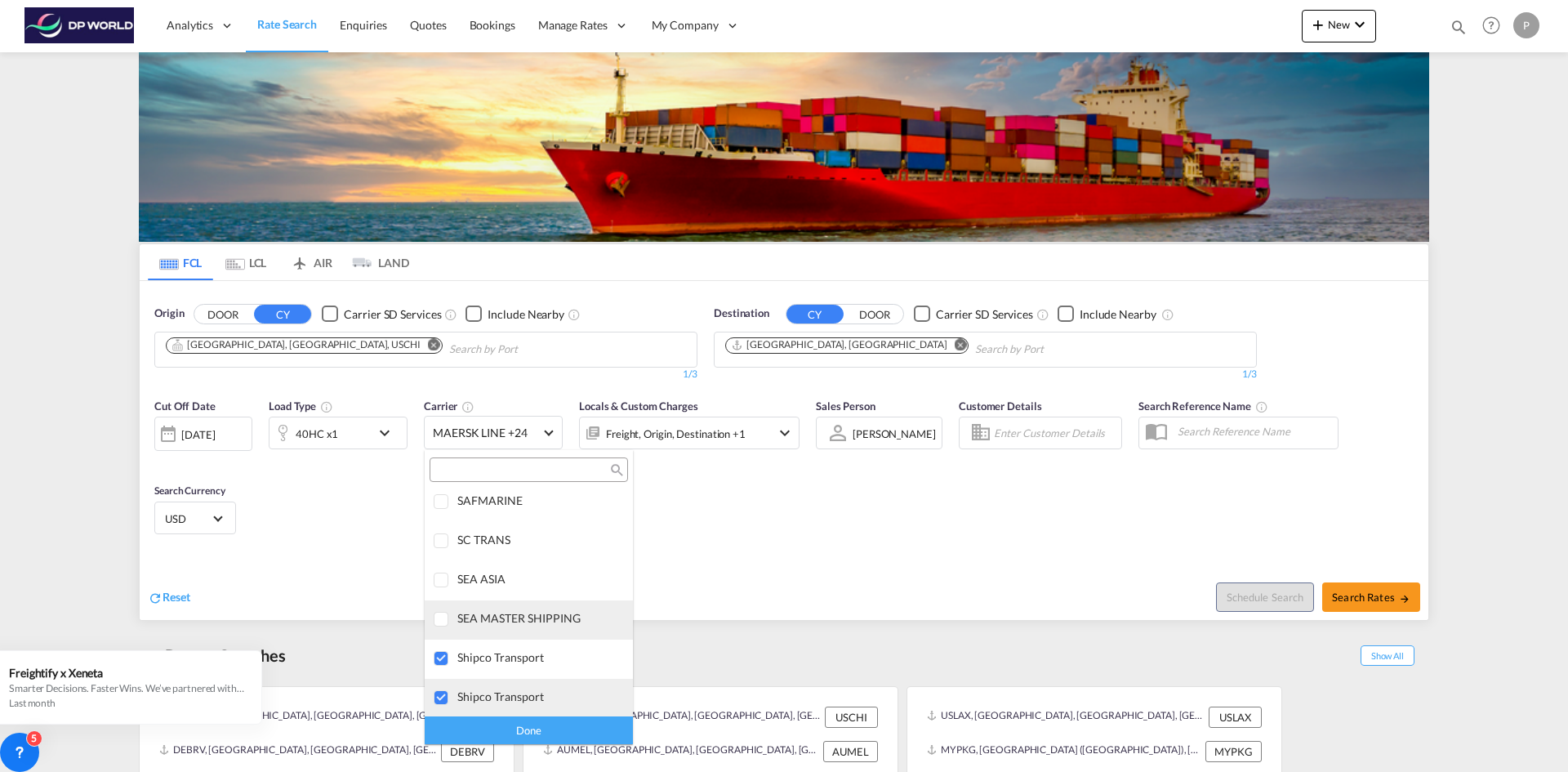
scroll to position [3316, 0]
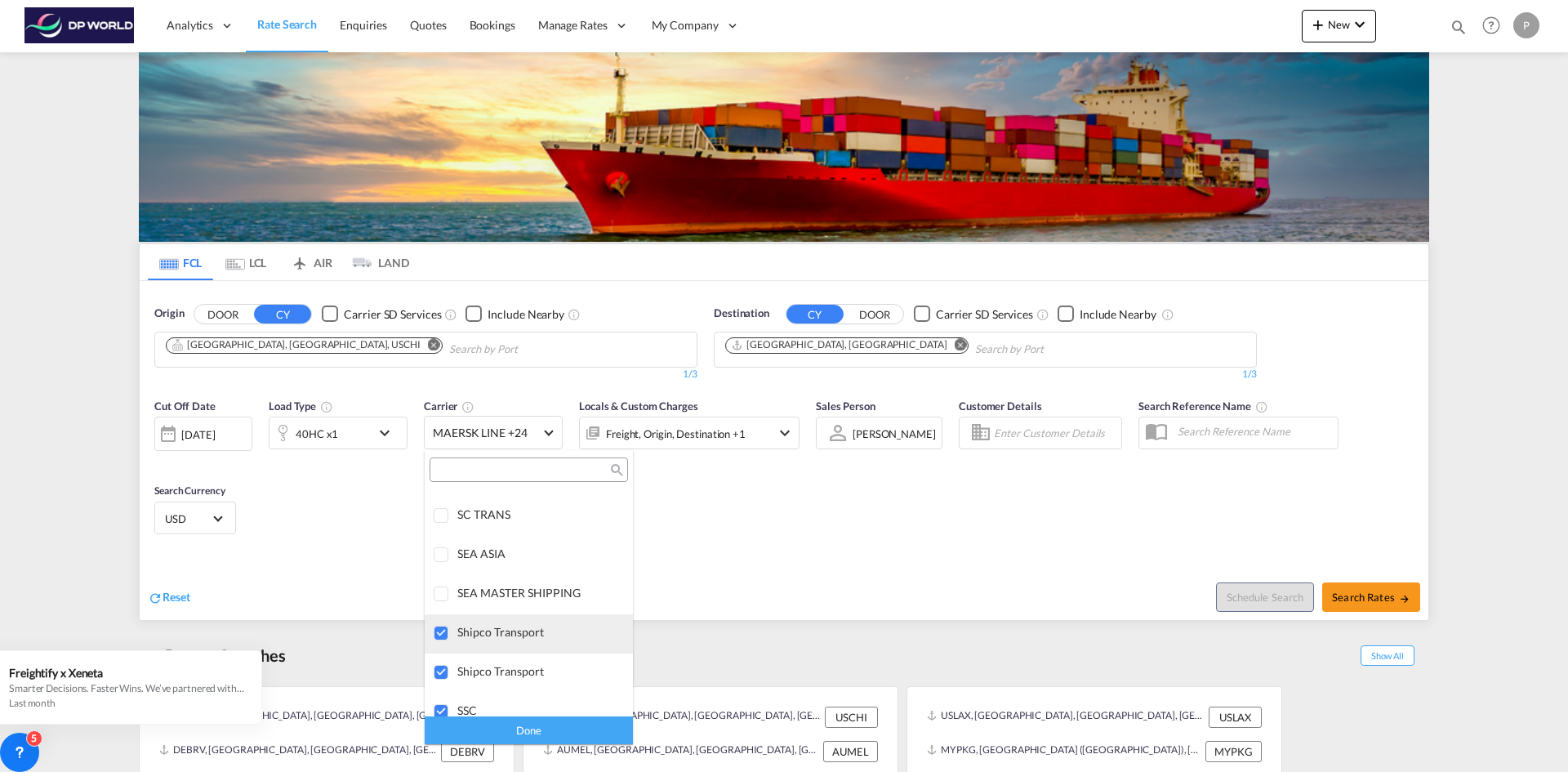
drag, startPoint x: 438, startPoint y: 636, endPoint x: 438, endPoint y: 652, distance: 16.0
click at [438, 635] on div at bounding box center [442, 634] width 16 height 16
click at [438, 670] on div at bounding box center [442, 673] width 16 height 16
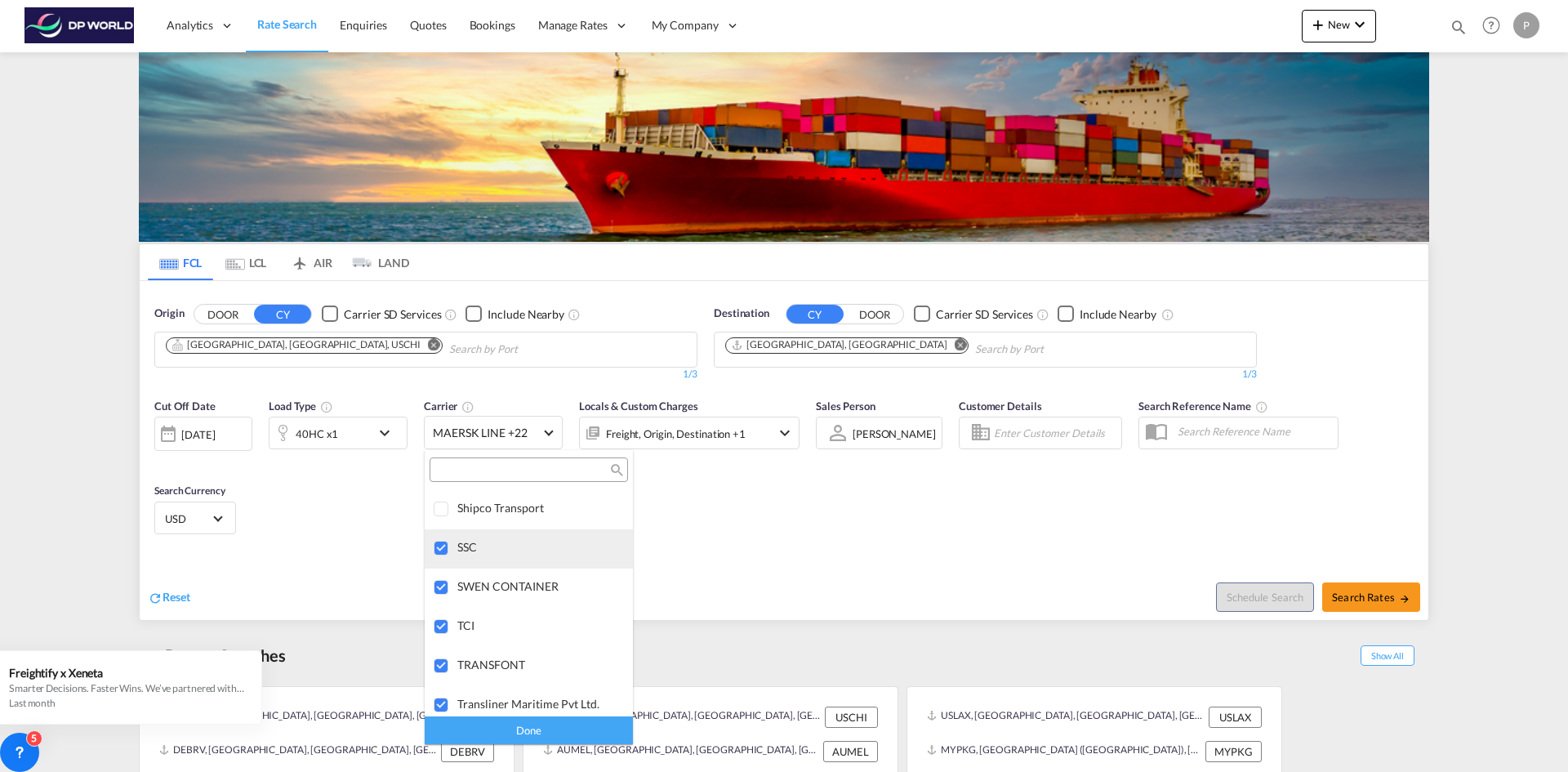
click at [440, 549] on div at bounding box center [442, 549] width 16 height 16
click at [443, 585] on div at bounding box center [442, 587] width 16 height 16
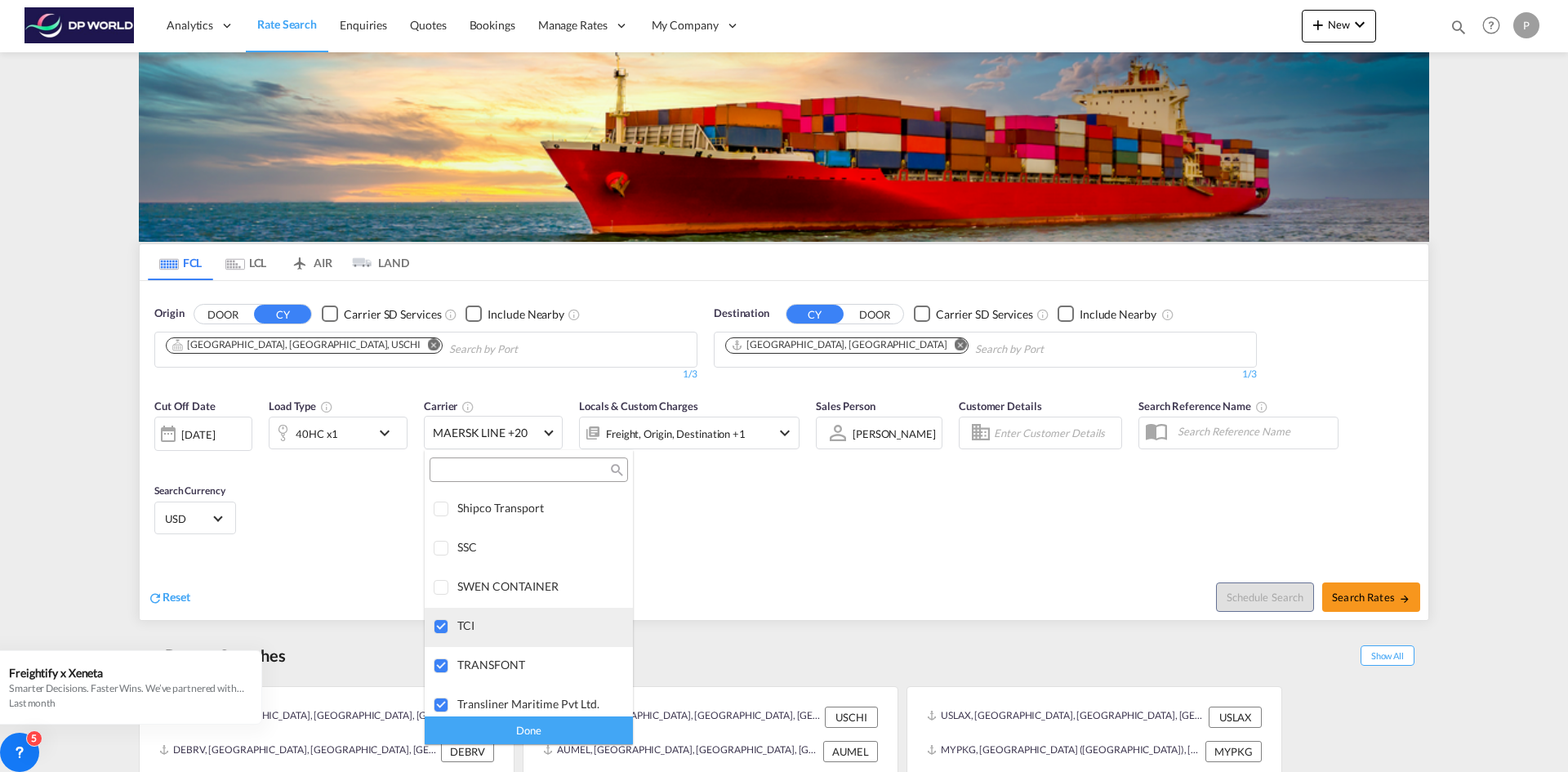
click at [436, 625] on div at bounding box center [442, 627] width 16 height 16
click at [442, 669] on div at bounding box center [442, 666] width 16 height 16
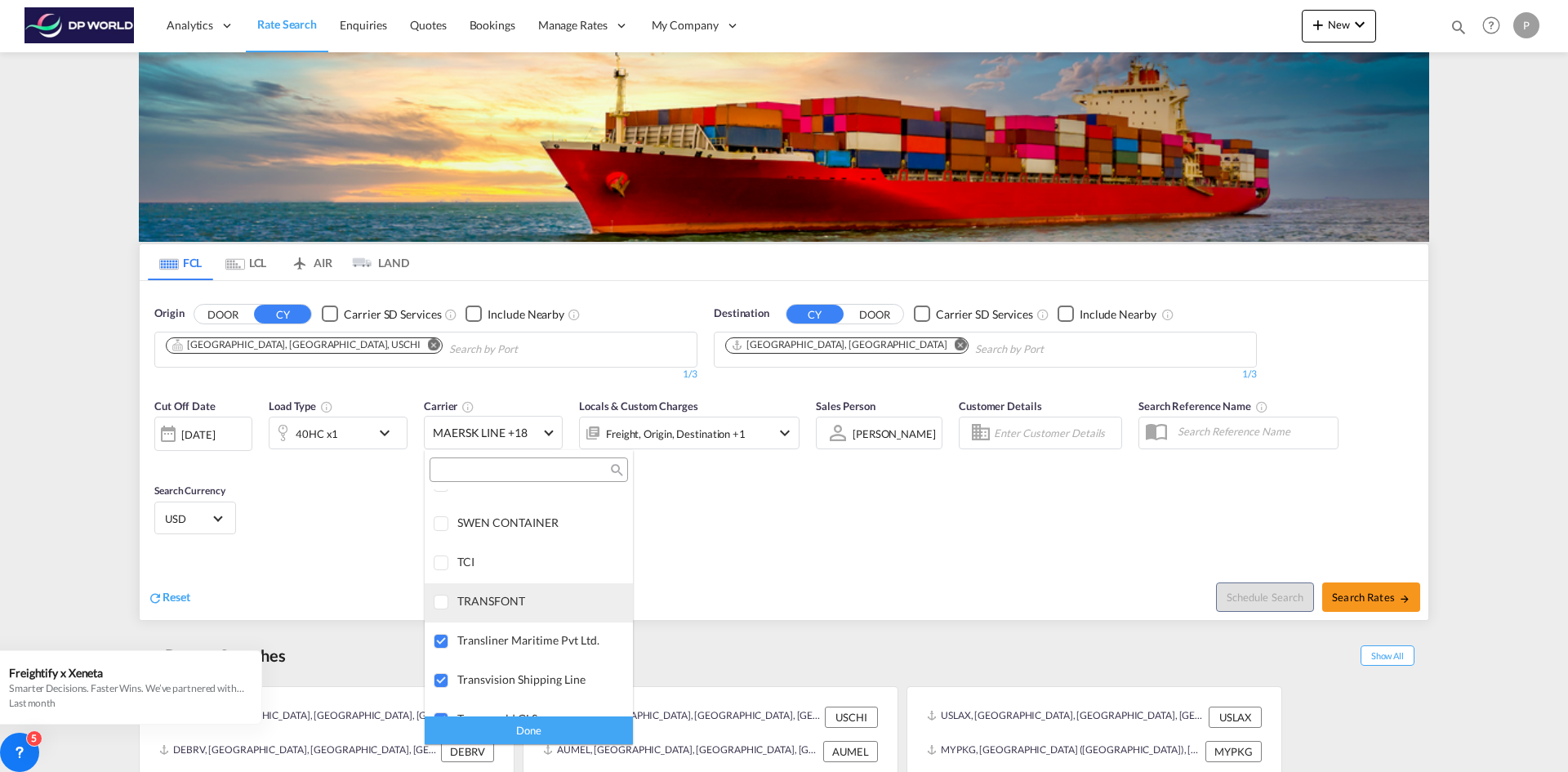
scroll to position [3561, 0]
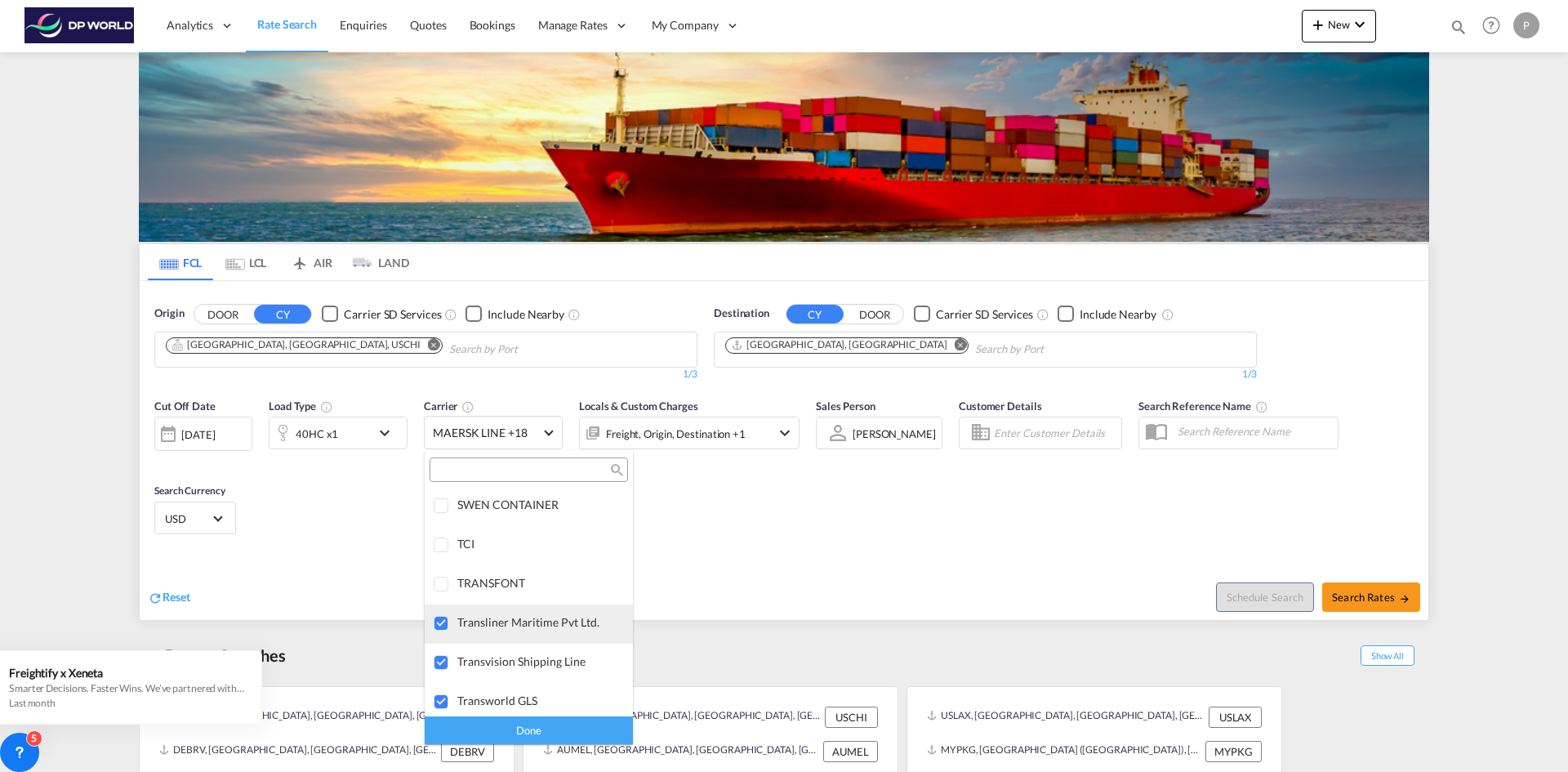
click at [441, 624] on div at bounding box center [442, 624] width 16 height 16
click at [443, 662] on div at bounding box center [442, 663] width 16 height 16
click at [437, 619] on div at bounding box center [442, 620] width 16 height 16
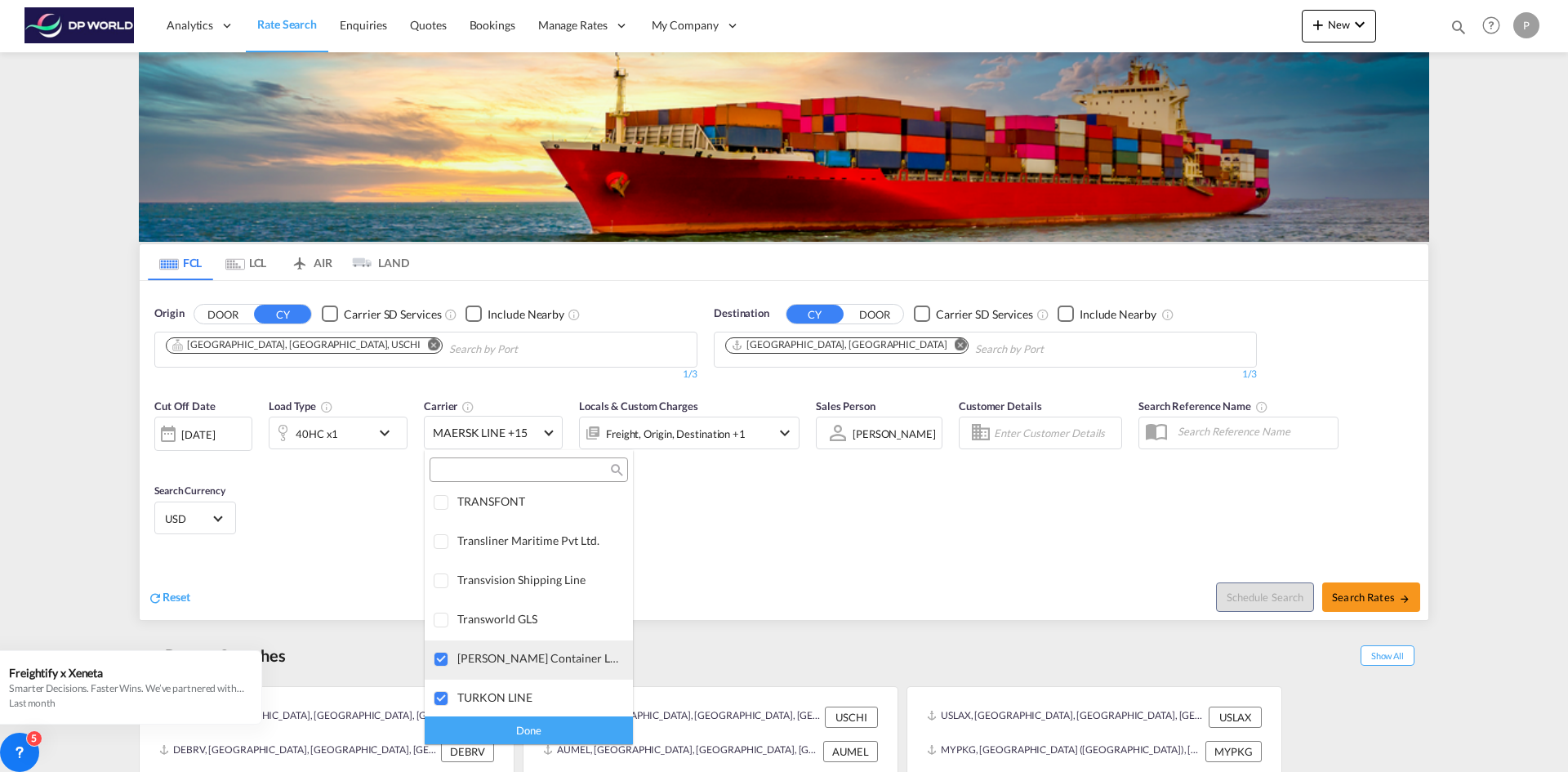
click at [442, 652] on div at bounding box center [442, 660] width 16 height 16
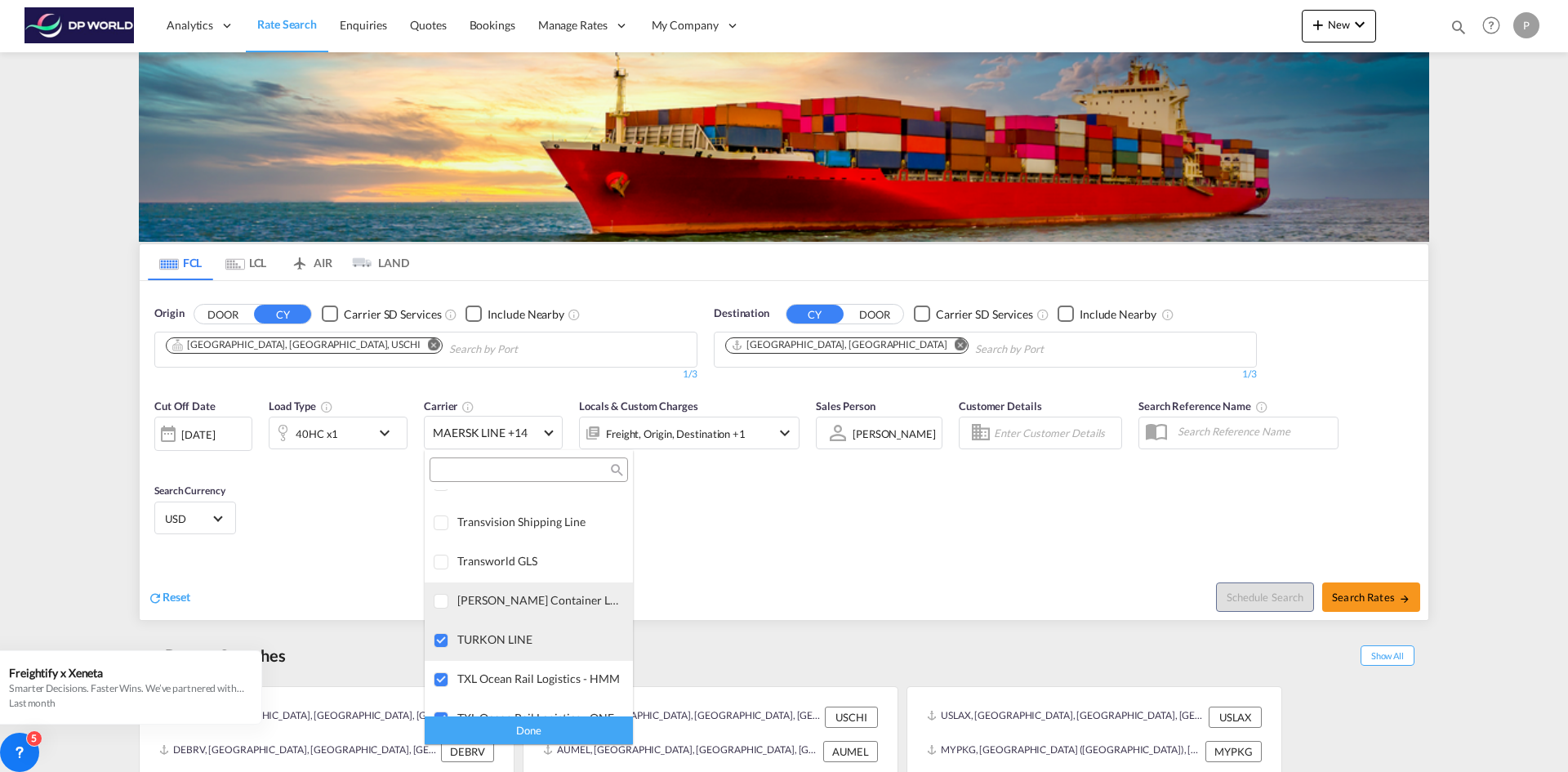
scroll to position [3724, 0]
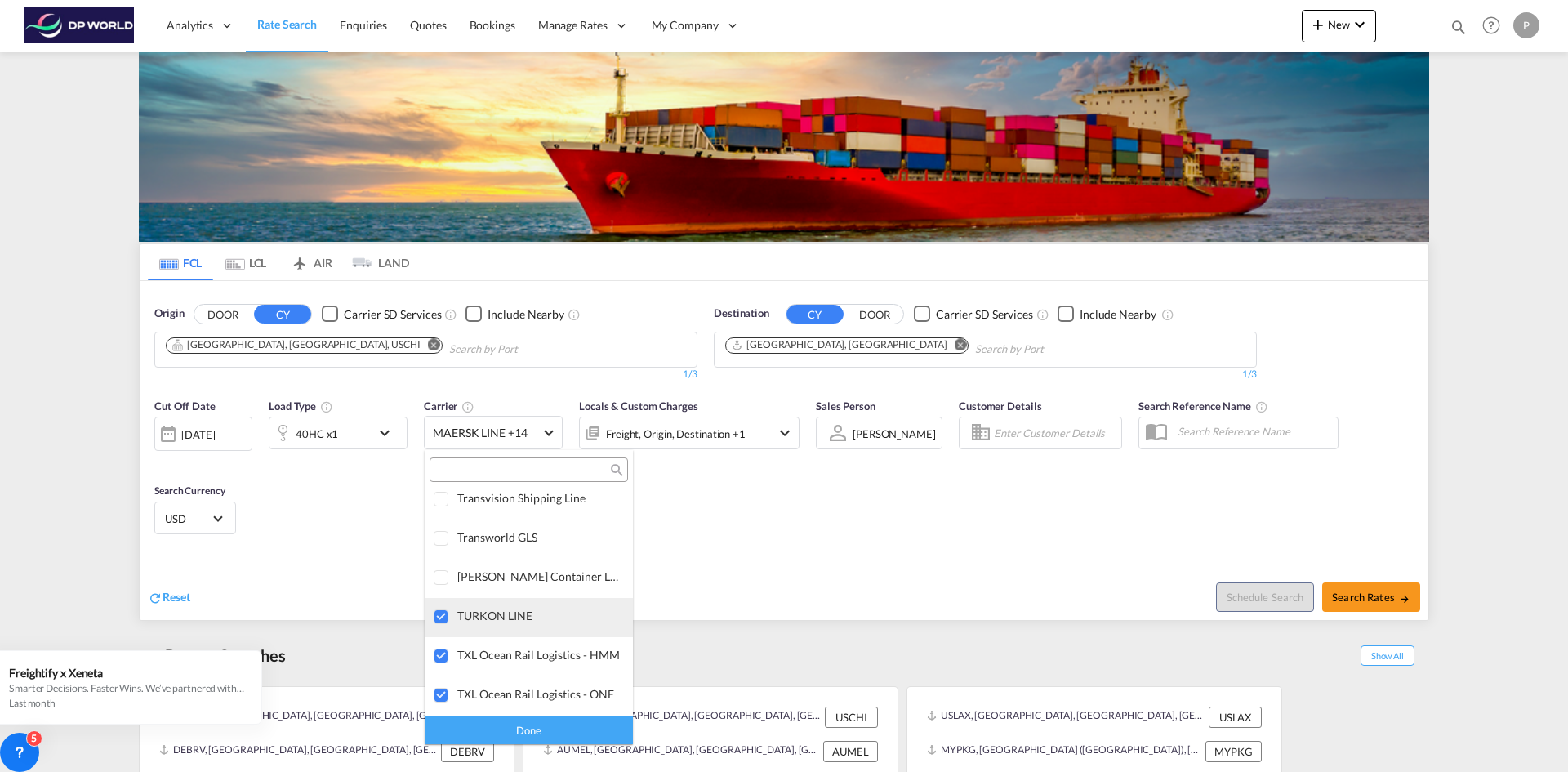
click at [441, 619] on div at bounding box center [442, 617] width 16 height 16
click at [442, 651] on div at bounding box center [442, 657] width 16 height 16
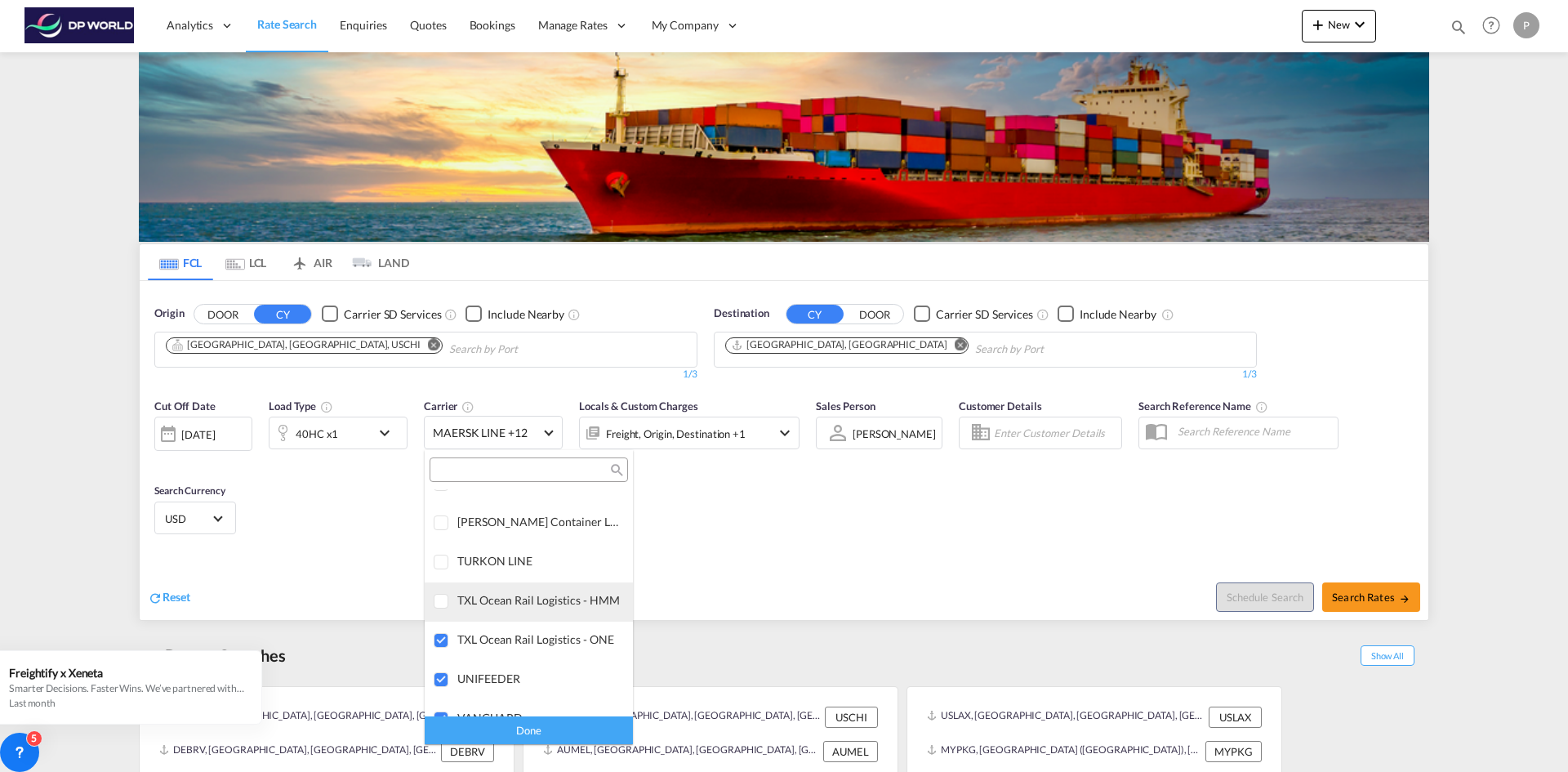
scroll to position [3806, 0]
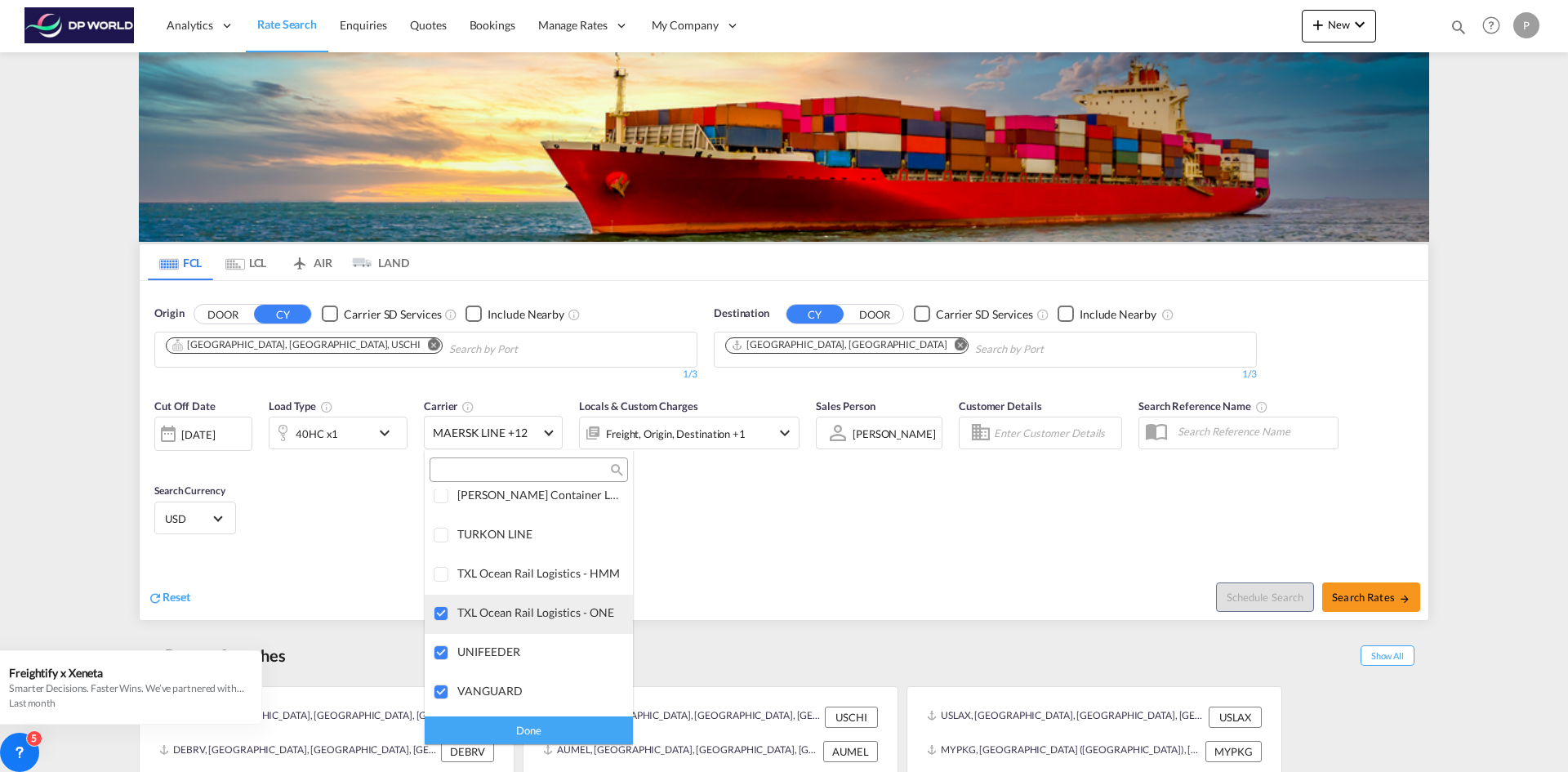
click at [440, 614] on div at bounding box center [442, 614] width 16 height 16
click at [440, 646] on div at bounding box center [442, 653] width 16 height 16
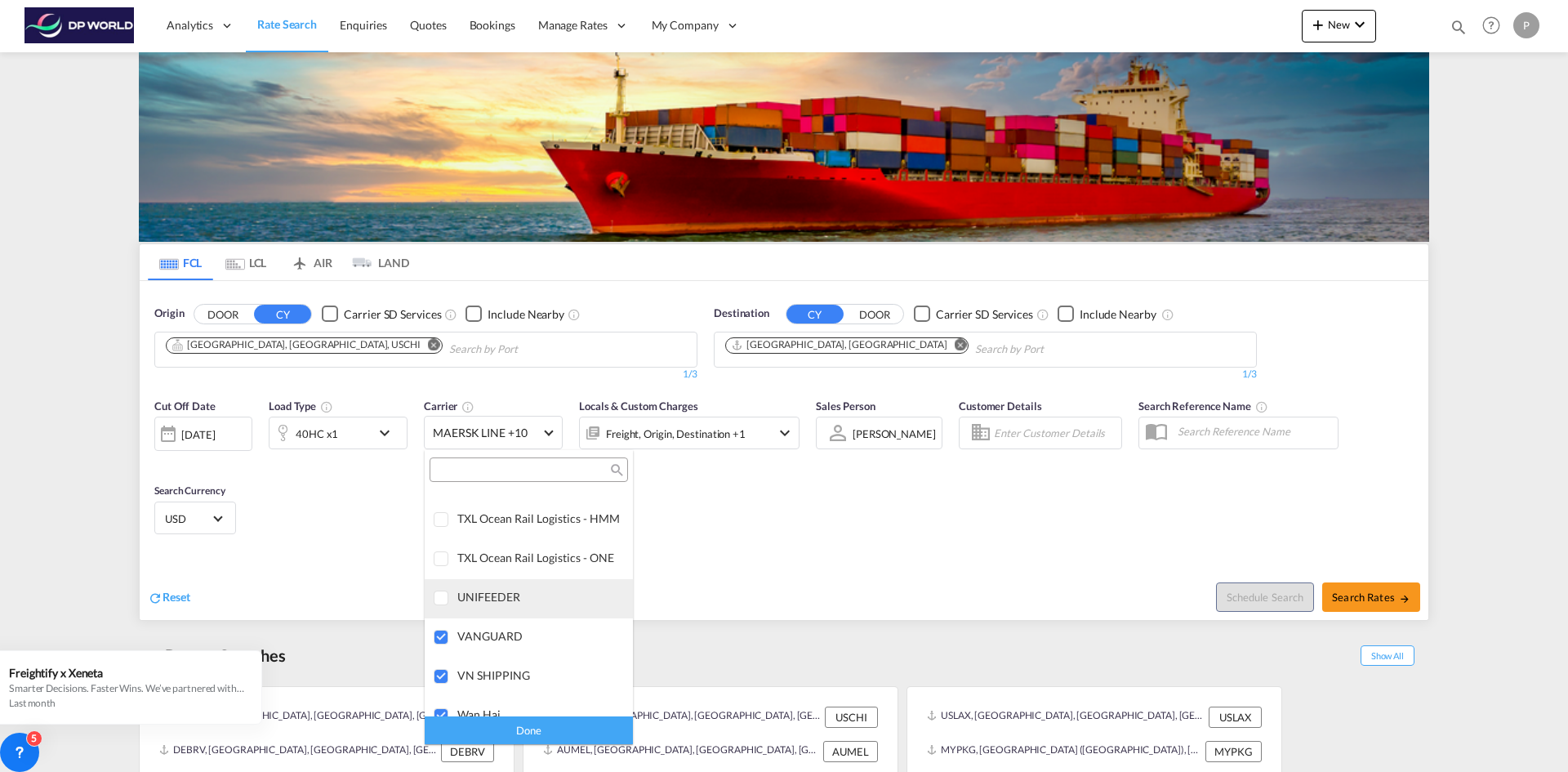
scroll to position [3888, 0]
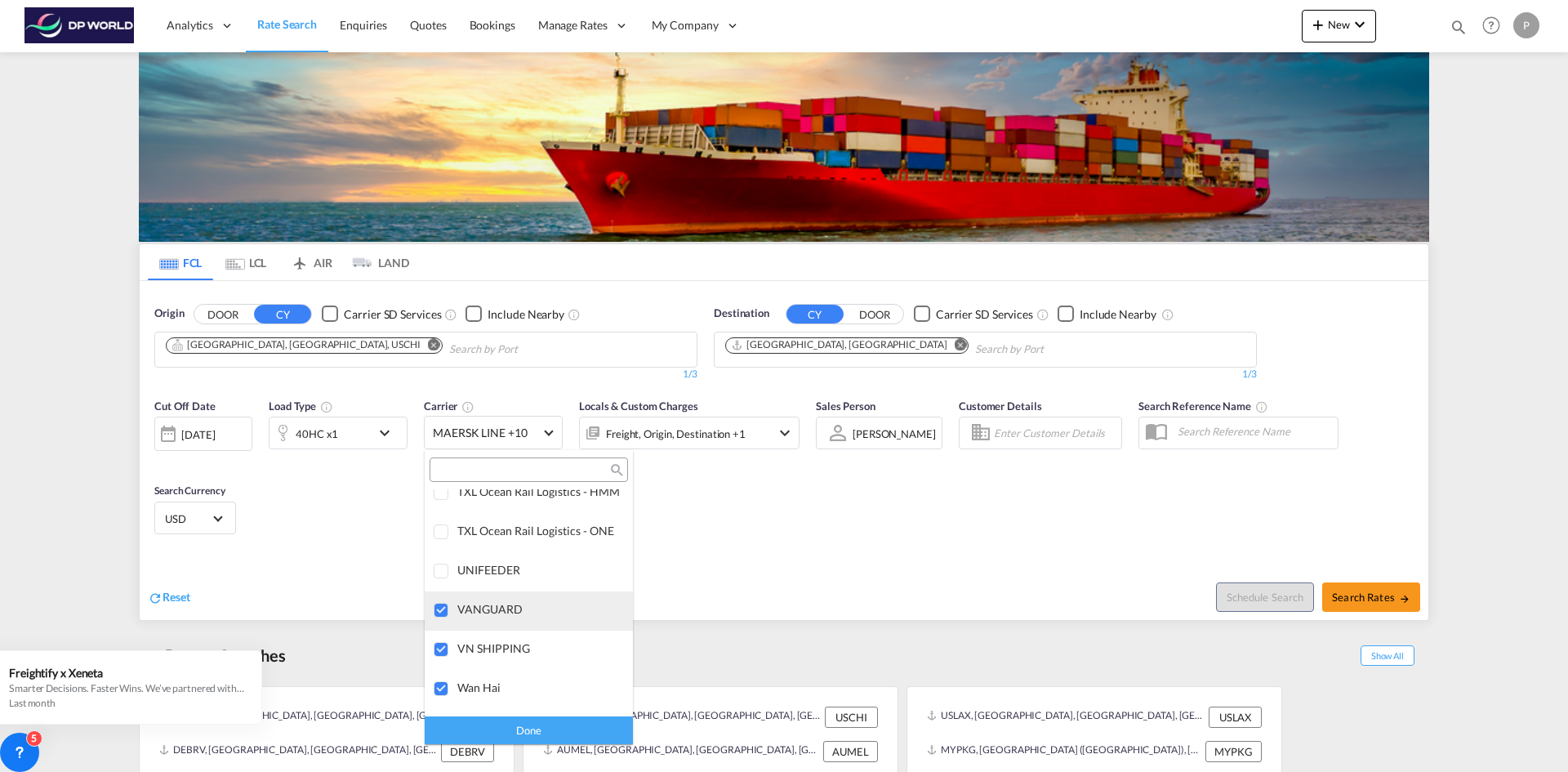
click at [441, 618] on div at bounding box center [442, 610] width 16 height 16
click at [442, 647] on div at bounding box center [442, 650] width 16 height 16
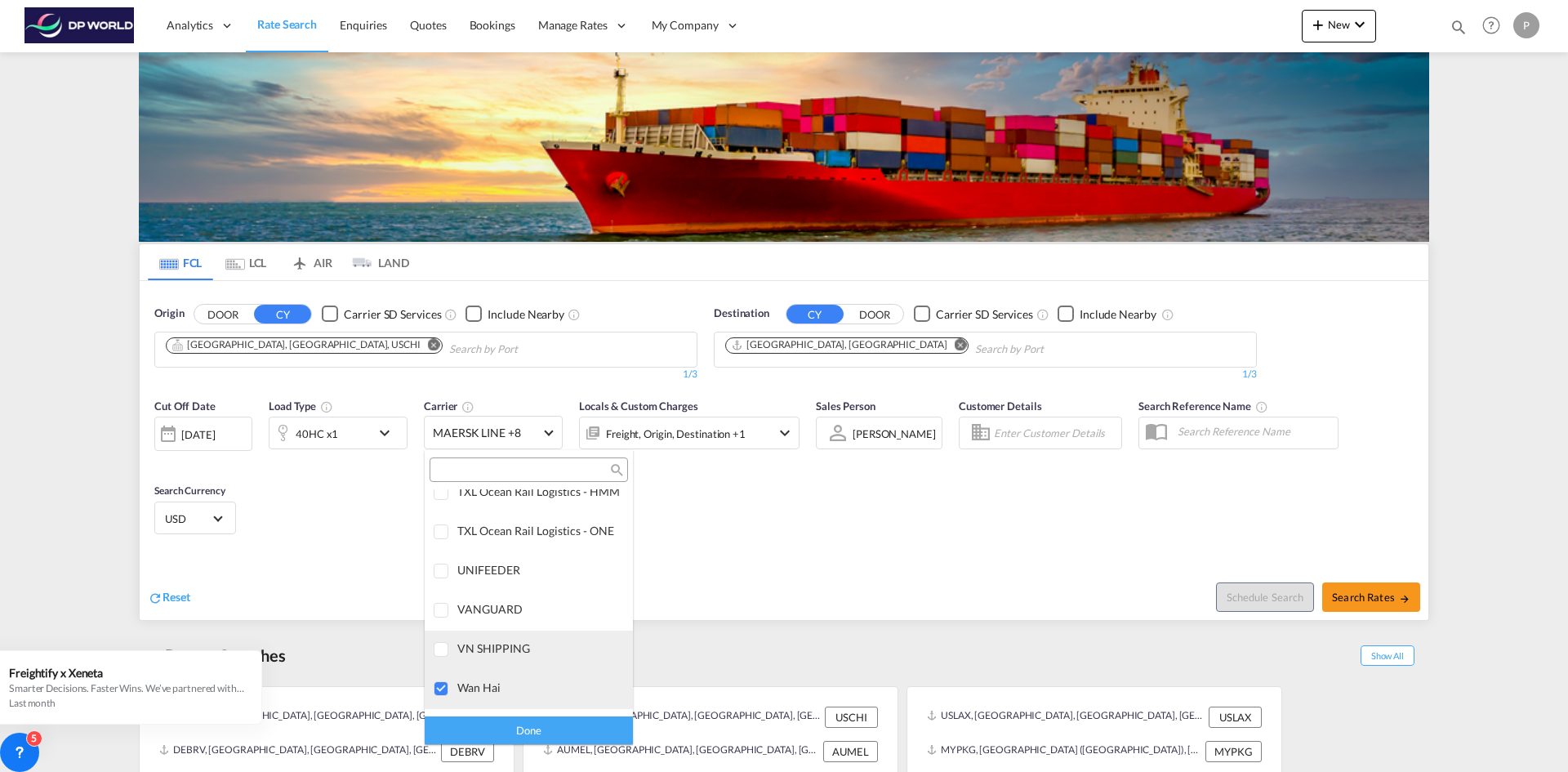
scroll to position [3970, 0]
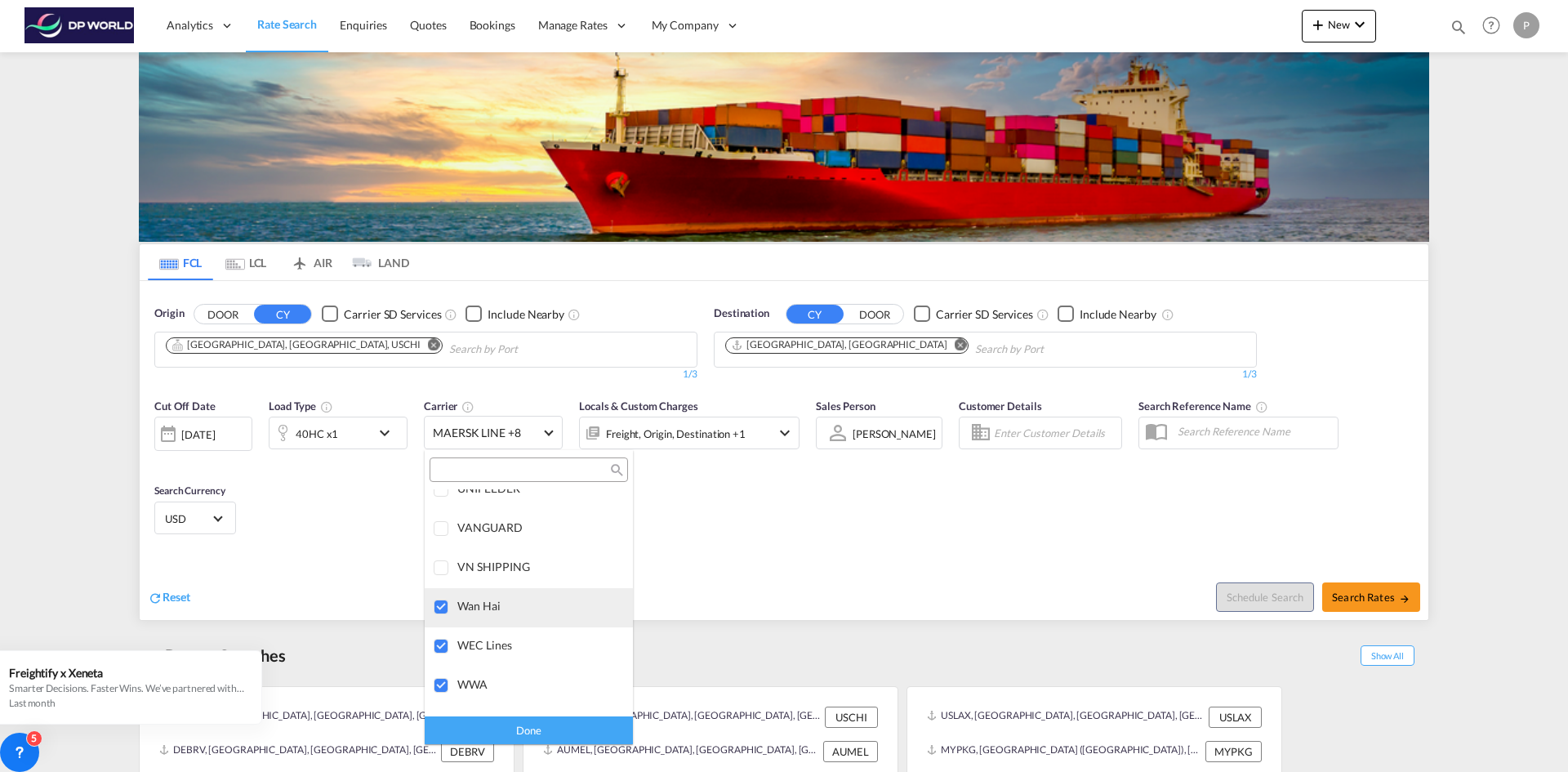
drag, startPoint x: 435, startPoint y: 605, endPoint x: 436, endPoint y: 617, distance: 12.0
click at [435, 604] on div at bounding box center [442, 608] width 16 height 16
click at [436, 639] on div at bounding box center [442, 646] width 16 height 16
click at [440, 680] on div at bounding box center [442, 686] width 16 height 16
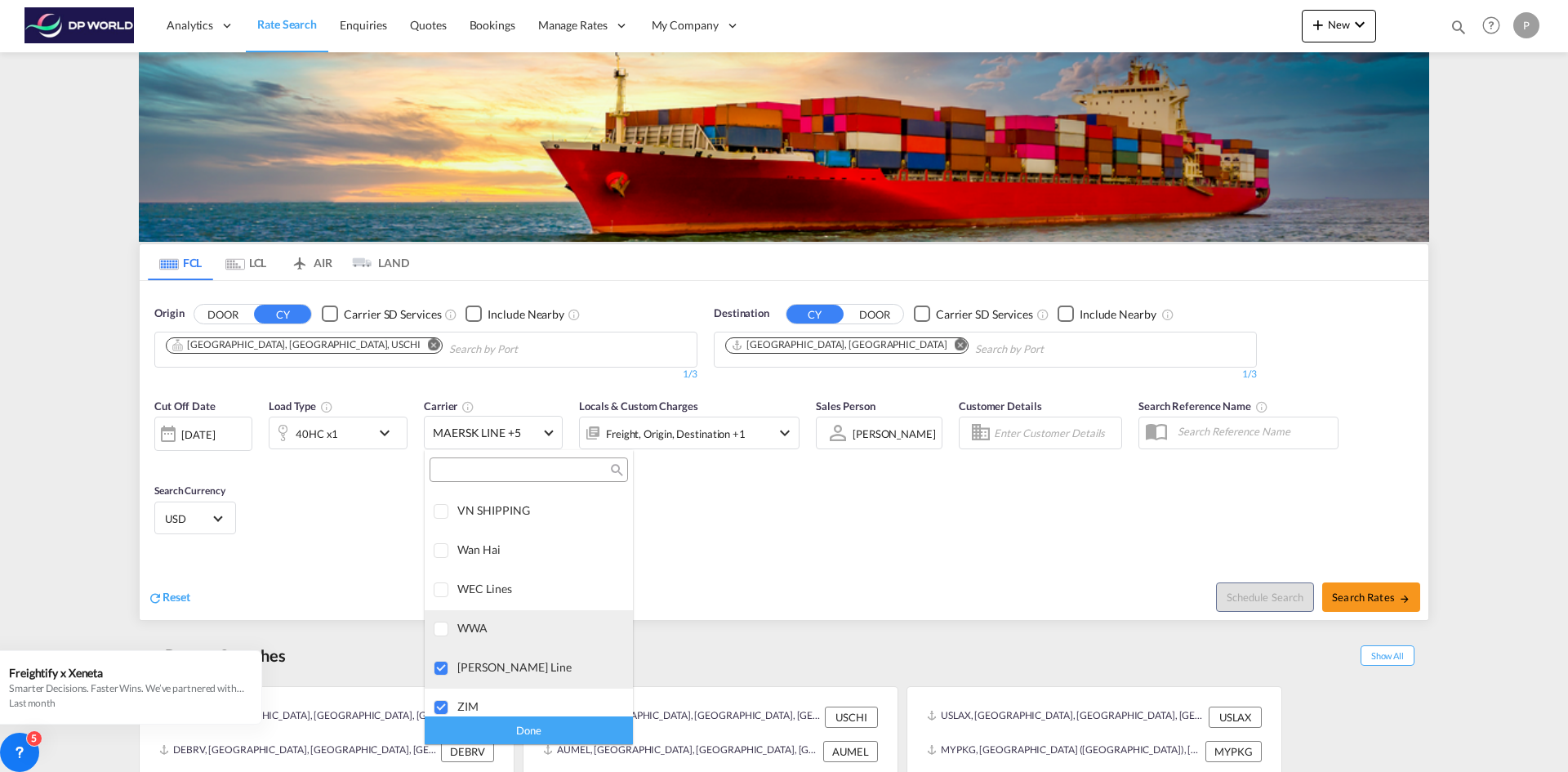
scroll to position [4037, 0]
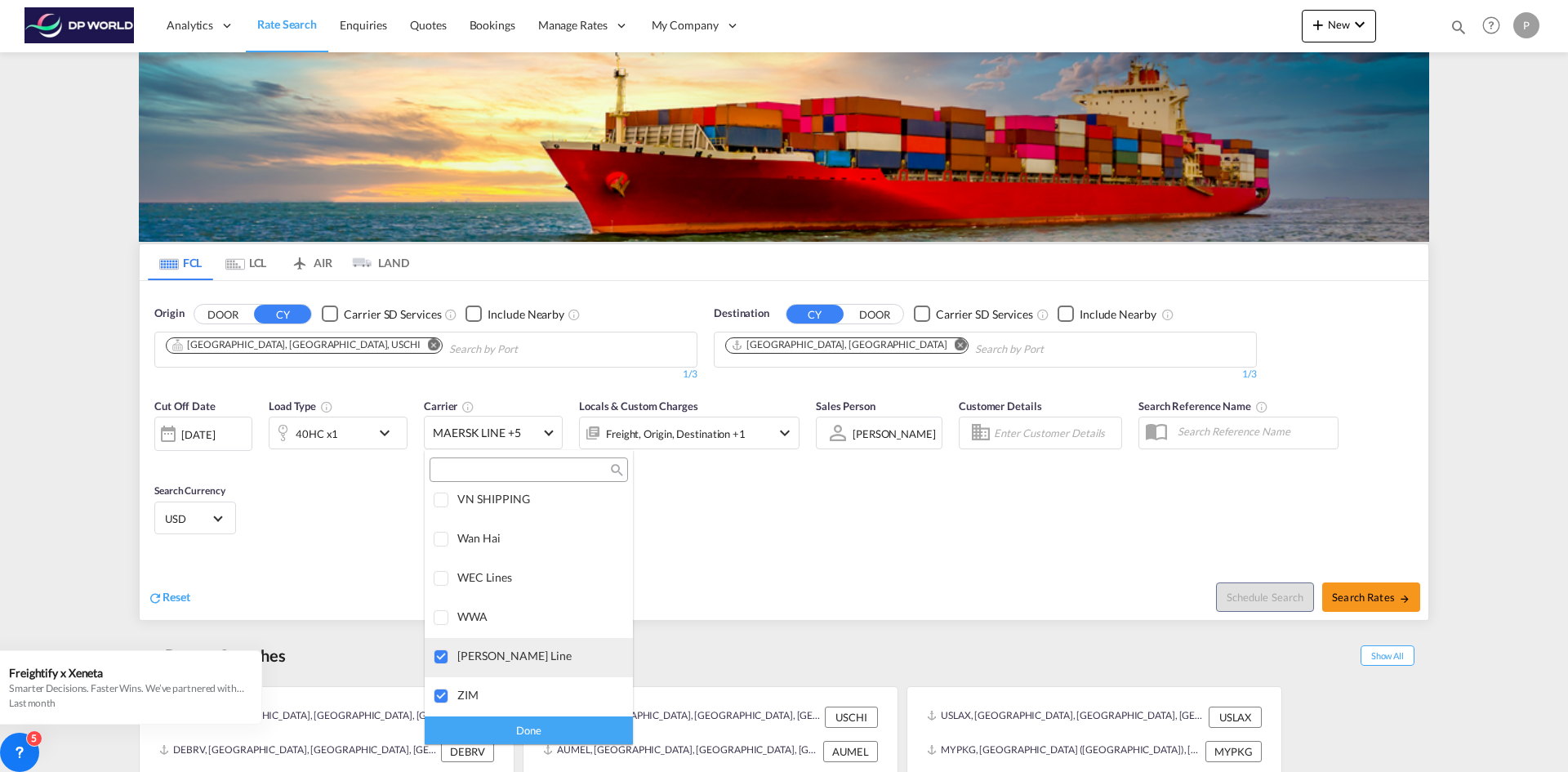
click at [442, 652] on div at bounding box center [442, 657] width 16 height 16
click at [445, 690] on div at bounding box center [442, 696] width 16 height 16
click at [518, 726] on div "Done" at bounding box center [528, 730] width 208 height 29
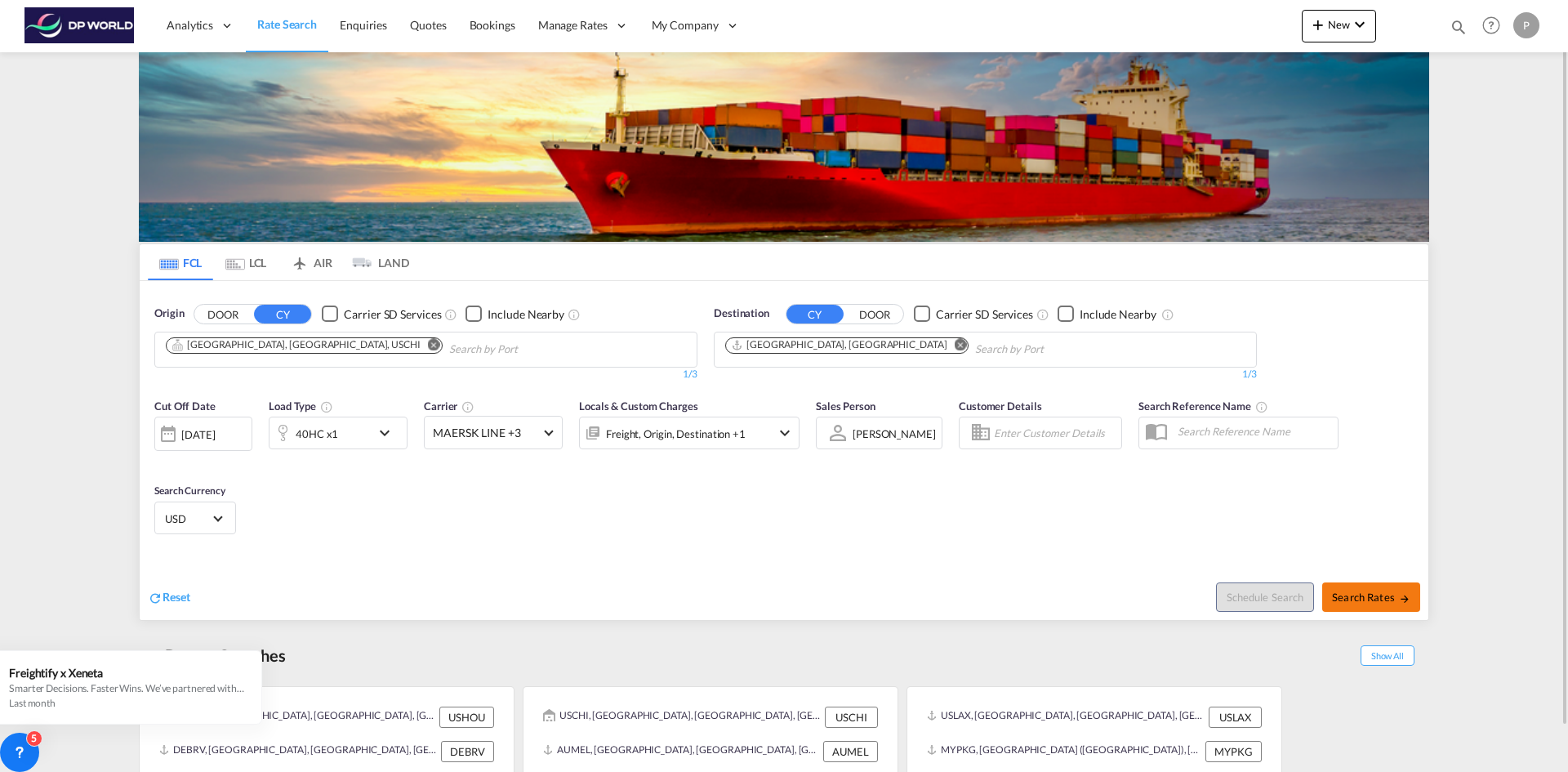
click at [1357, 593] on span "Search Rates" at bounding box center [1371, 598] width 78 height 13
type input "USCHI to AUMEL / [DATE]"
